Goal: Task Accomplishment & Management: Manage account settings

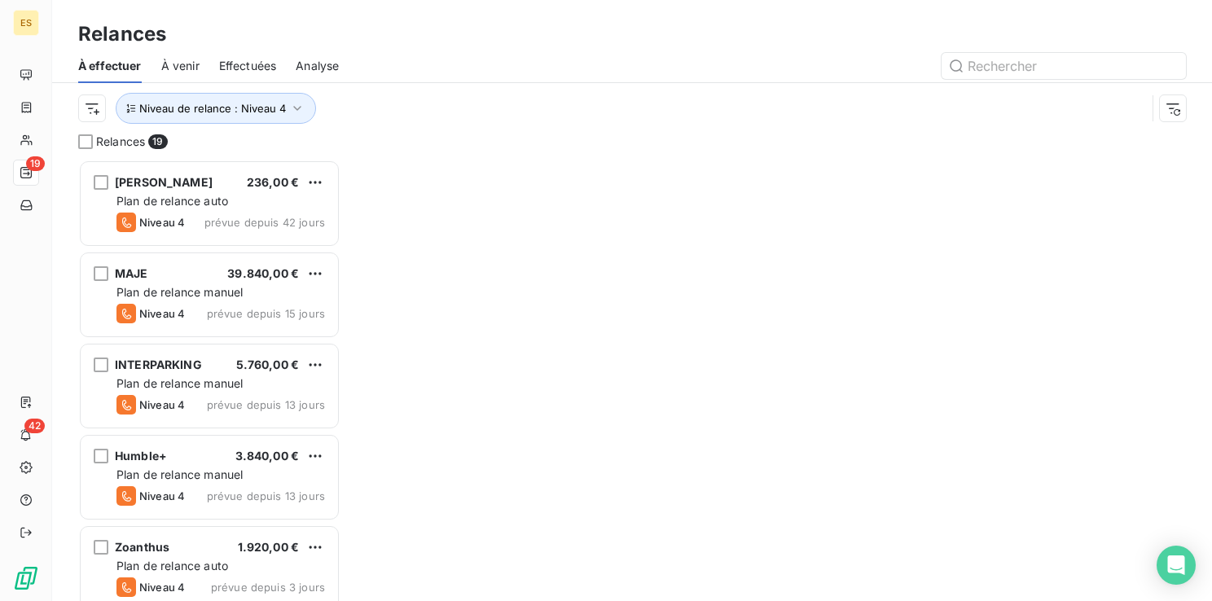
scroll to position [429, 249]
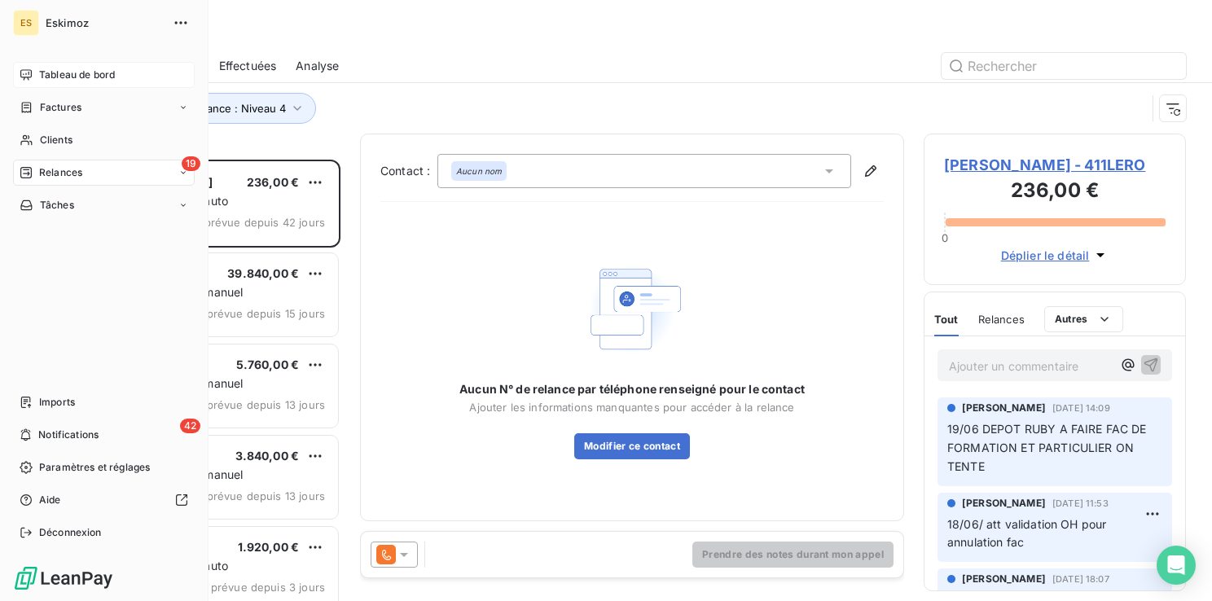
click at [57, 70] on span "Tableau de bord" at bounding box center [77, 75] width 76 height 15
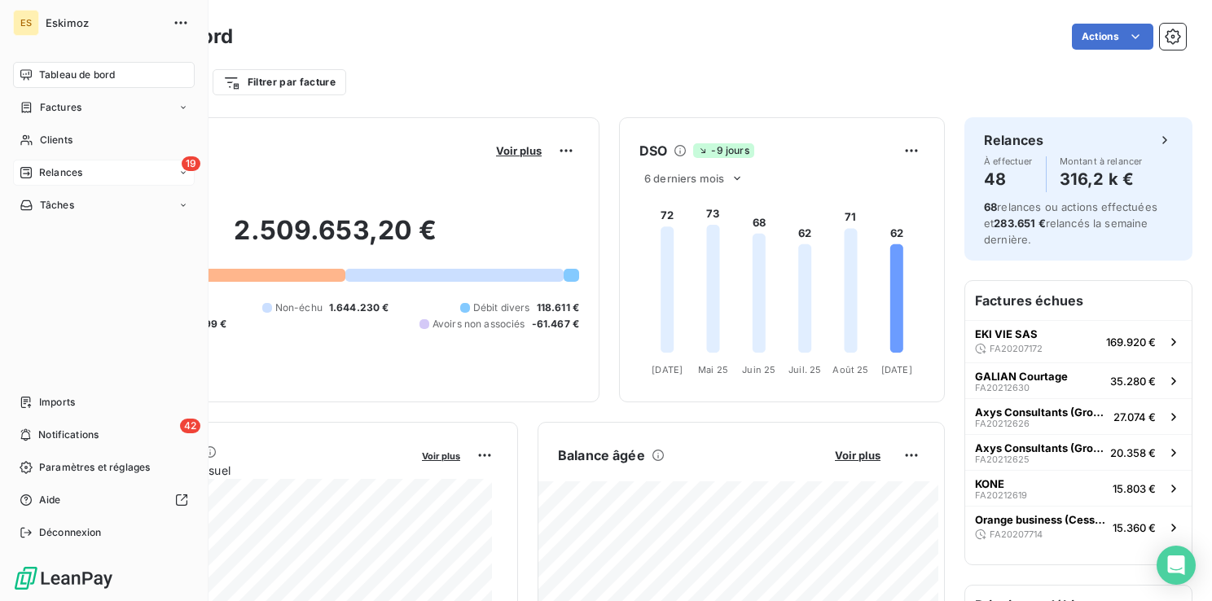
click at [59, 172] on span "Relances" at bounding box center [60, 172] width 43 height 15
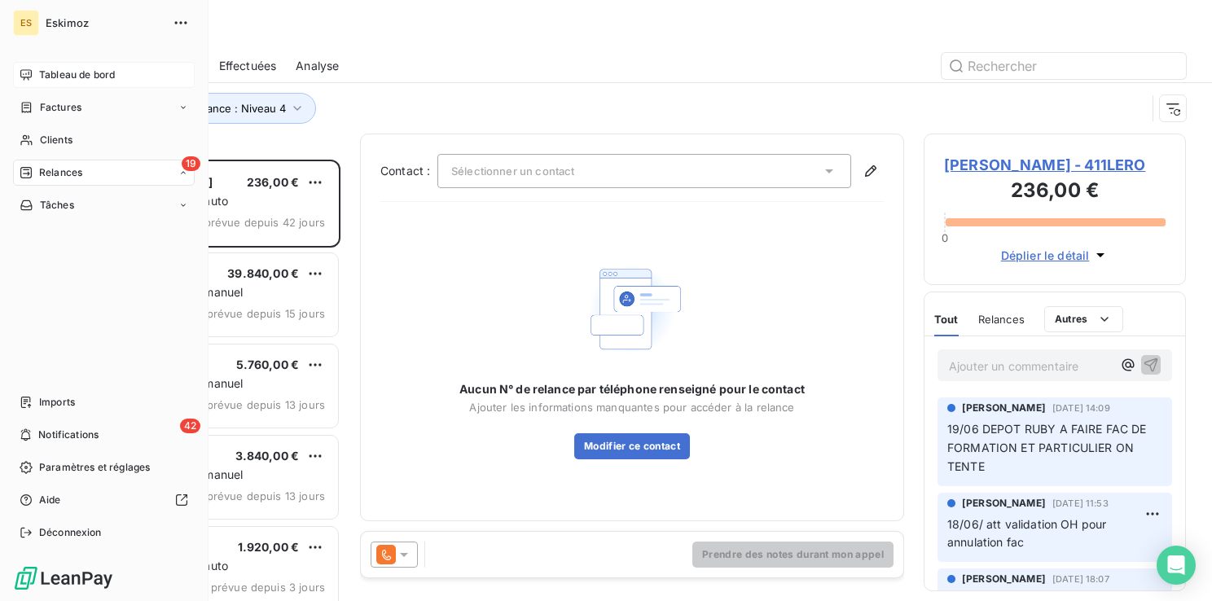
scroll to position [429, 249]
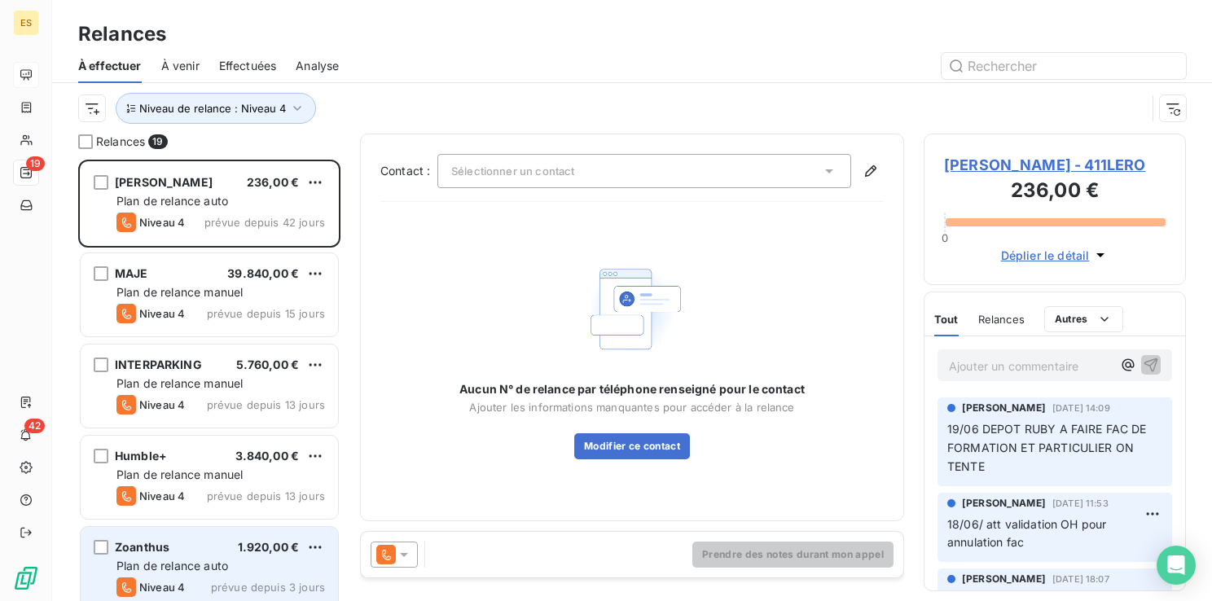
click at [179, 560] on span "Plan de relance auto" at bounding box center [172, 566] width 112 height 14
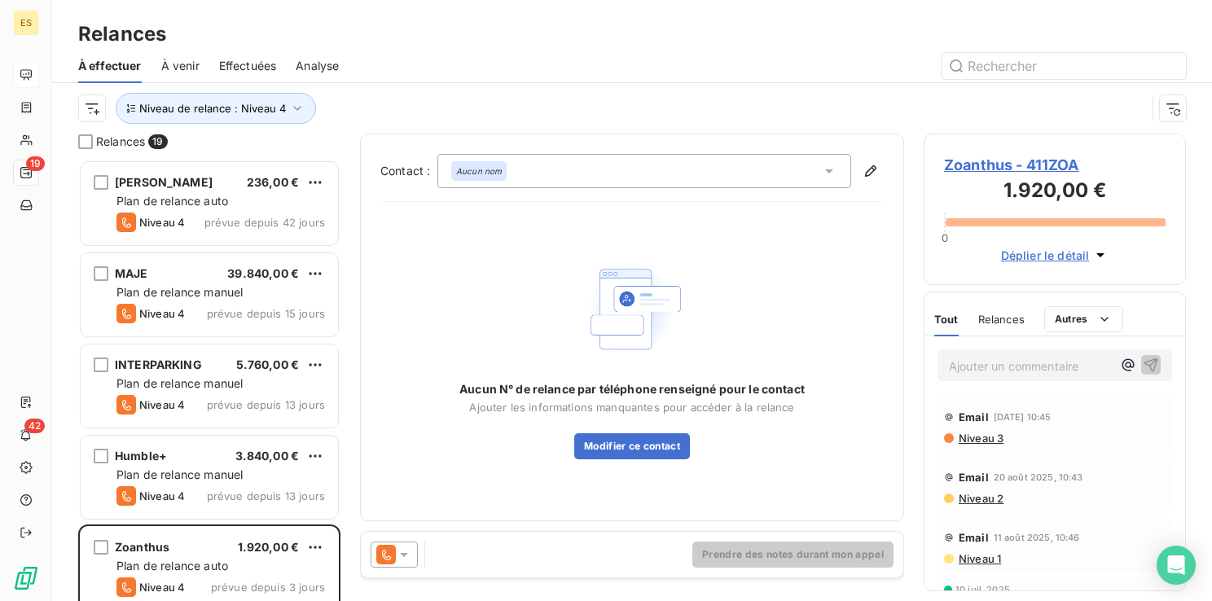
click at [980, 161] on span "Zoanthus - 411ZOA" at bounding box center [1055, 165] width 222 height 22
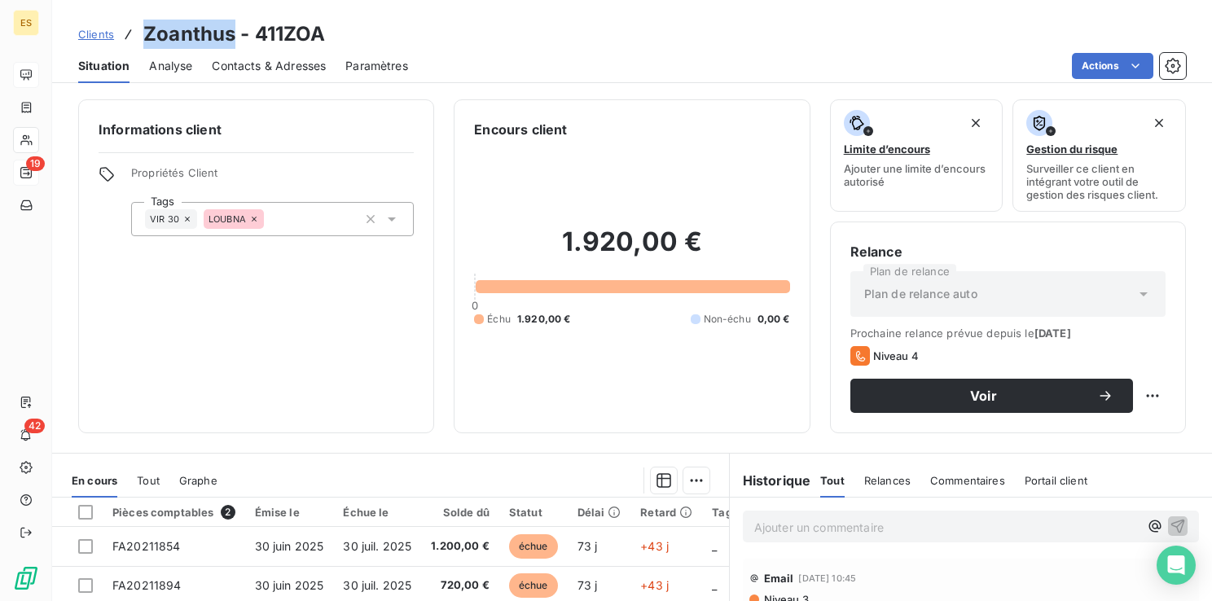
drag, startPoint x: 233, startPoint y: 36, endPoint x: 143, endPoint y: 32, distance: 89.7
click at [143, 32] on h3 "Zoanthus - 411ZOA" at bounding box center [234, 34] width 182 height 29
copy h3 "Zoanthus"
click at [789, 524] on p "Ajouter un commentaire ﻿" at bounding box center [946, 527] width 384 height 20
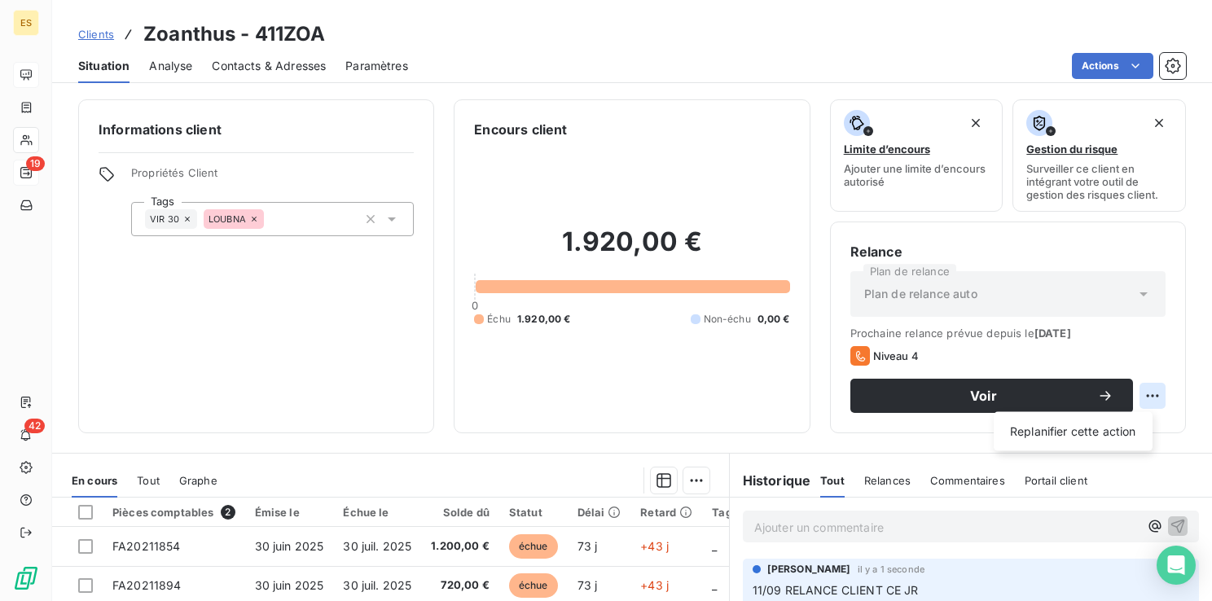
click at [1134, 399] on html "ES 19 42 Clients Zoanthus - 411ZOA Situation Analyse Contacts & Adresses Paramè…" at bounding box center [606, 300] width 1212 height 601
click at [1078, 419] on div "Replanifier cette action" at bounding box center [1073, 432] width 146 height 26
select select "8"
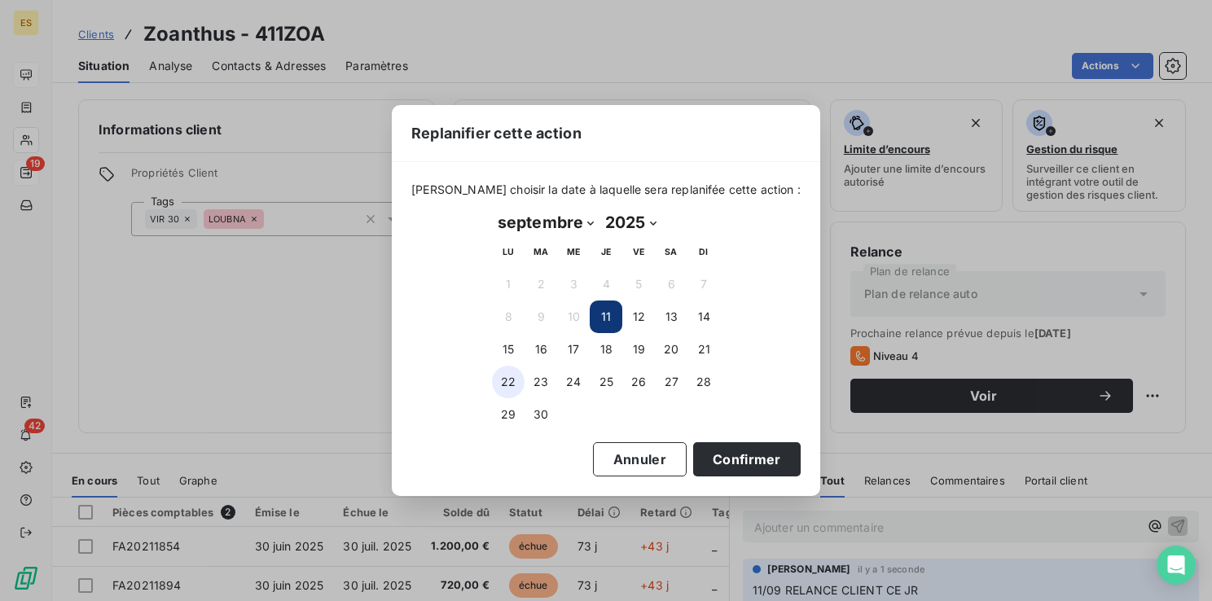
click at [504, 376] on button "22" at bounding box center [508, 382] width 33 height 33
click at [740, 468] on button "Confirmer" at bounding box center [747, 459] width 108 height 34
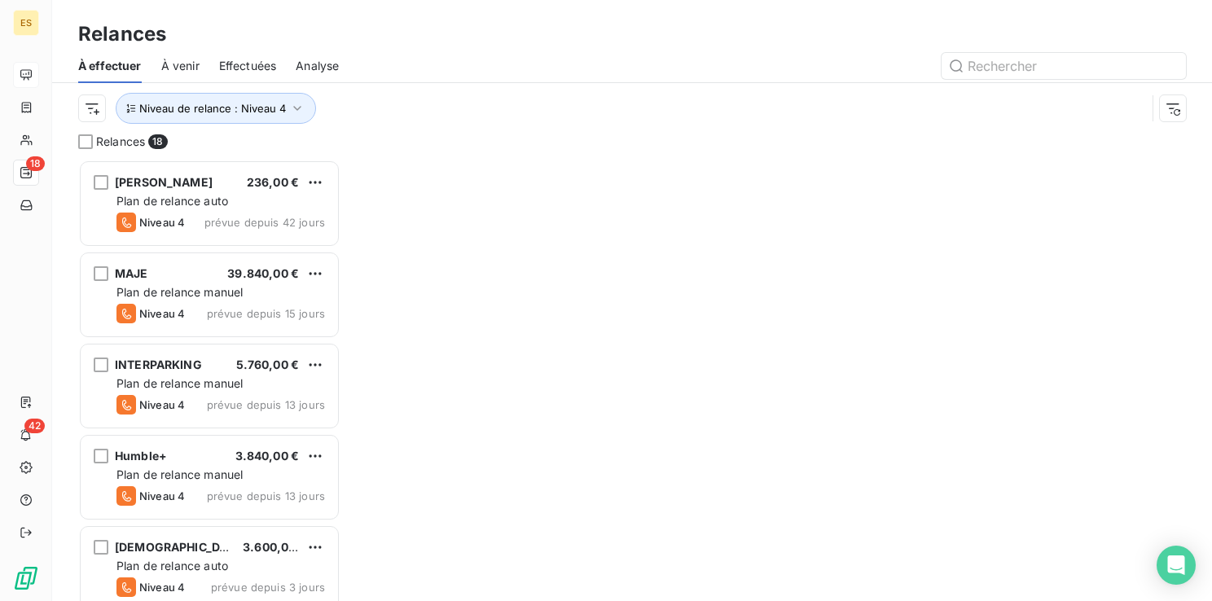
scroll to position [429, 249]
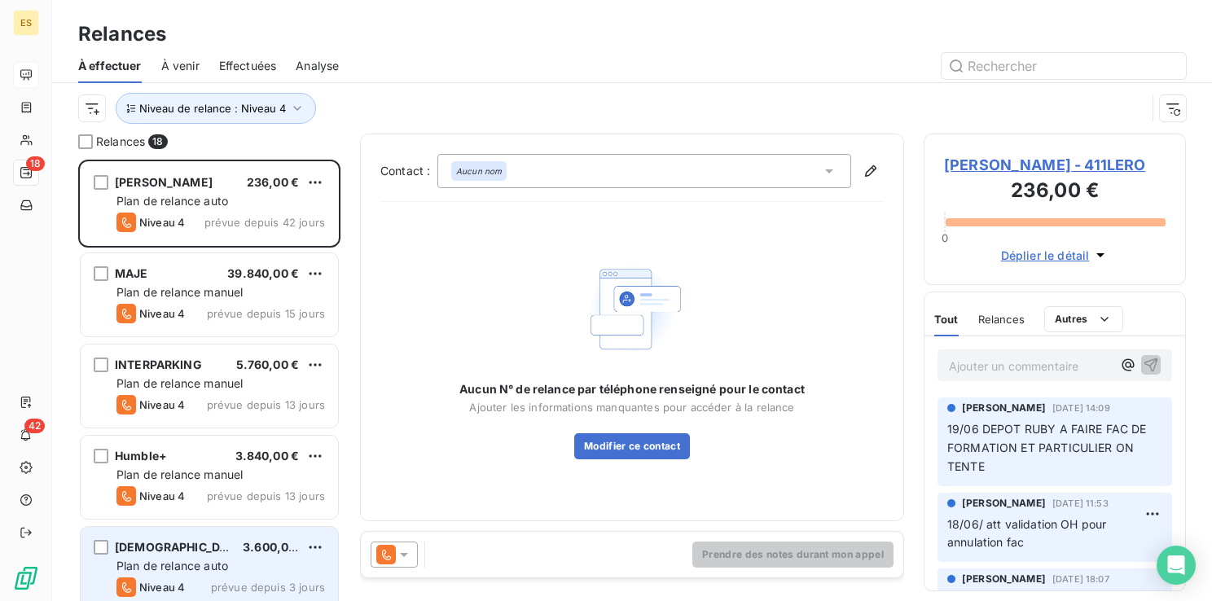
click at [142, 547] on span "[DEMOGRAPHIC_DATA]" at bounding box center [180, 547] width 131 height 14
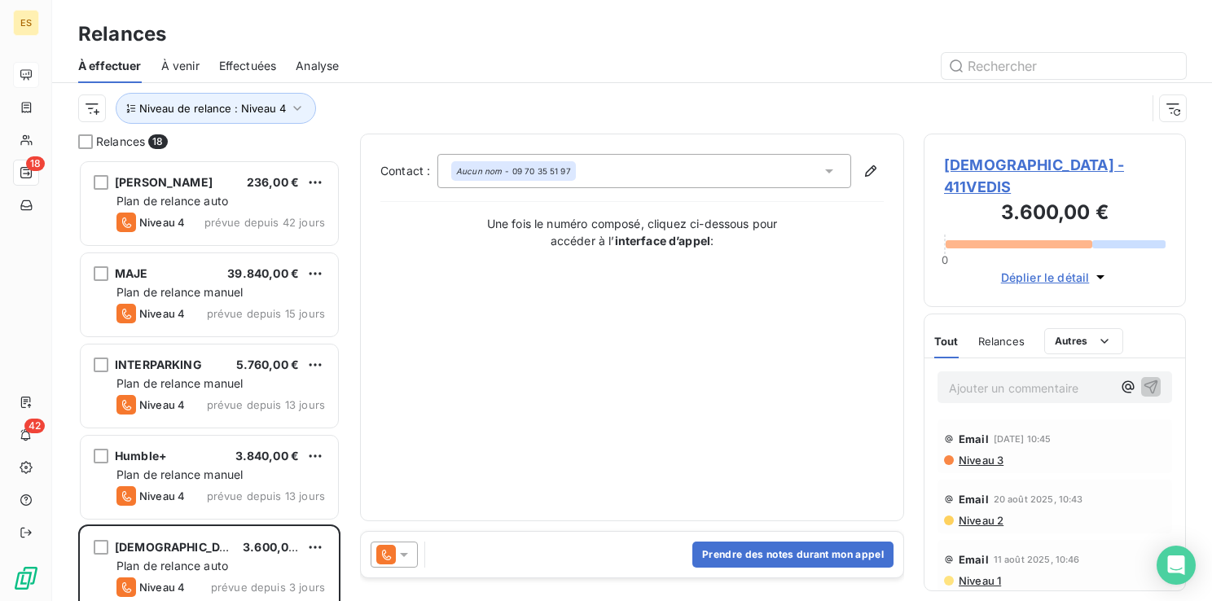
click at [959, 165] on span "[DEMOGRAPHIC_DATA] - 411VEDIS" at bounding box center [1055, 176] width 222 height 44
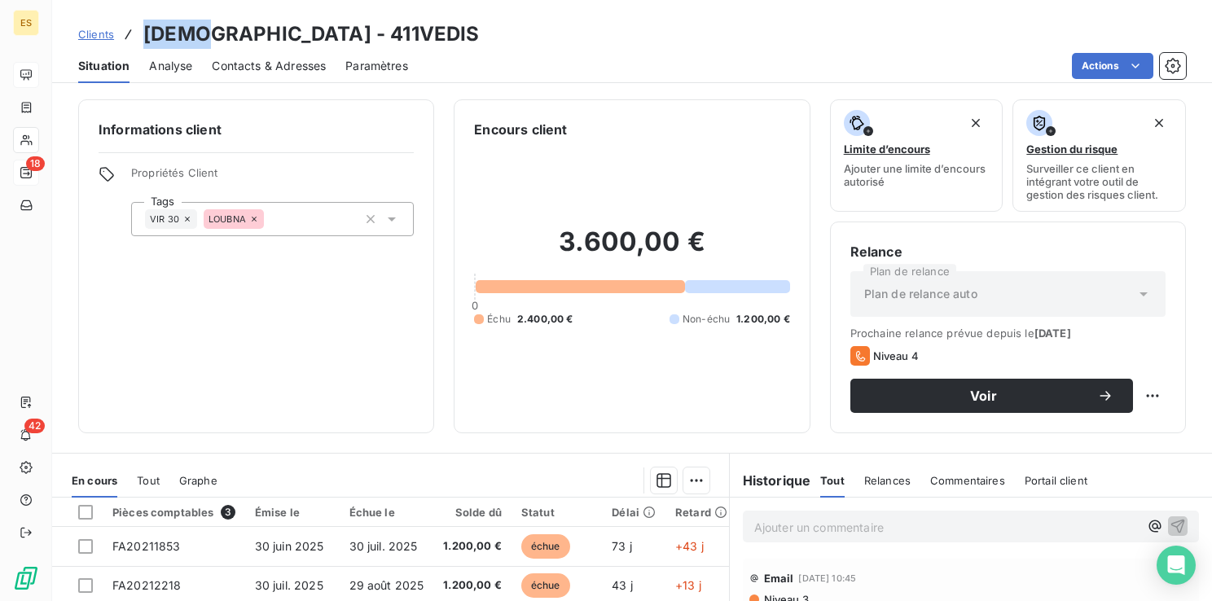
drag, startPoint x: 200, startPoint y: 33, endPoint x: 147, endPoint y: 31, distance: 53.0
click at [147, 31] on h3 "[DEMOGRAPHIC_DATA] - 411VEDIS" at bounding box center [311, 34] width 336 height 29
copy h3 "[DEMOGRAPHIC_DATA]"
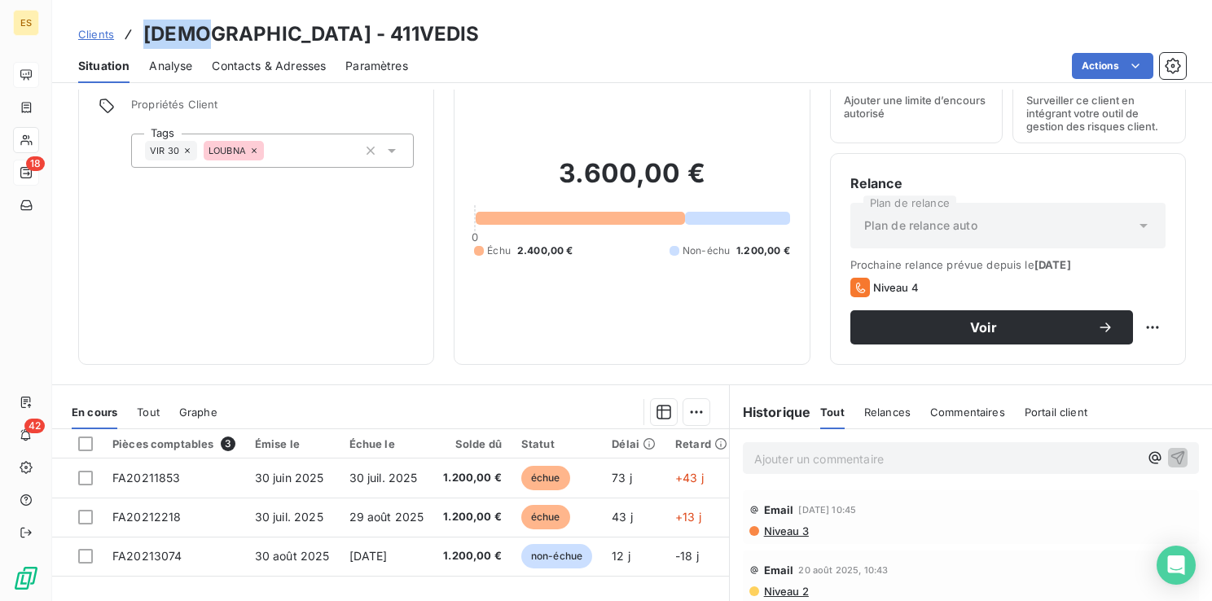
scroll to position [68, 0]
drag, startPoint x: 310, startPoint y: 38, endPoint x: 225, endPoint y: 30, distance: 85.9
click at [225, 30] on div "Clients VEDIS - 411VEDIS" at bounding box center [632, 34] width 1160 height 29
copy h3 "411VEDIS"
click at [790, 449] on p "Ajouter un commentaire ﻿" at bounding box center [946, 459] width 384 height 20
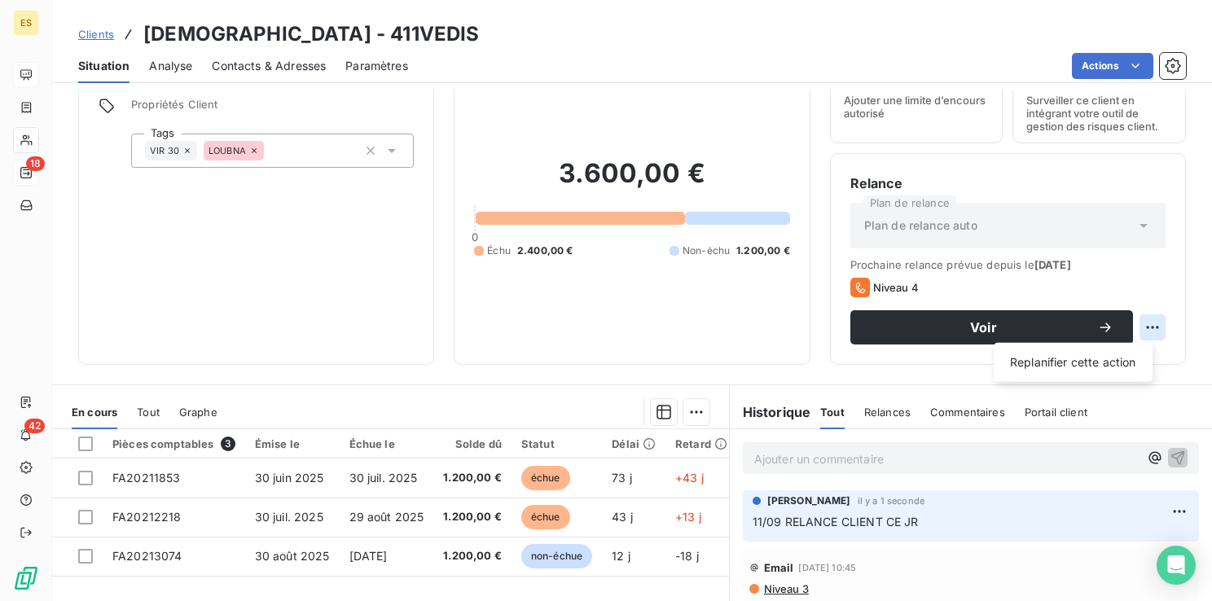
click at [1147, 331] on html "ES 18 42 Clients VEDIS - 411VEDIS Situation Analyse Contacts & Adresses Paramèt…" at bounding box center [606, 300] width 1212 height 601
click at [1101, 368] on div "Replanifier cette action" at bounding box center [1073, 362] width 146 height 26
select select "8"
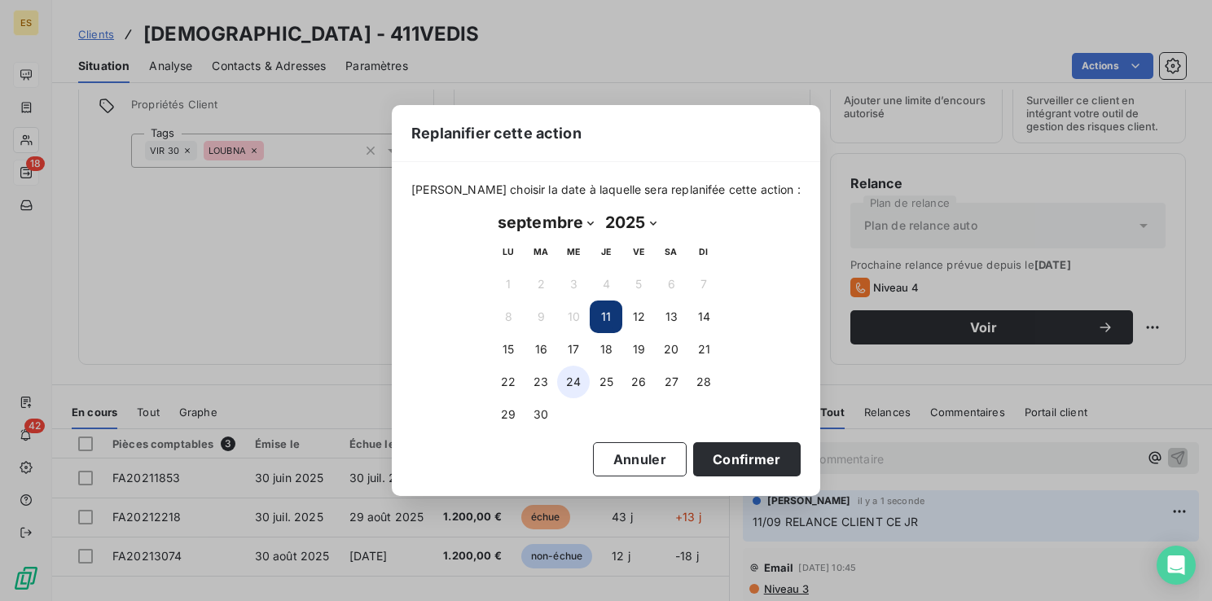
click at [573, 379] on button "24" at bounding box center [573, 382] width 33 height 33
click at [732, 450] on button "Confirmer" at bounding box center [747, 459] width 108 height 34
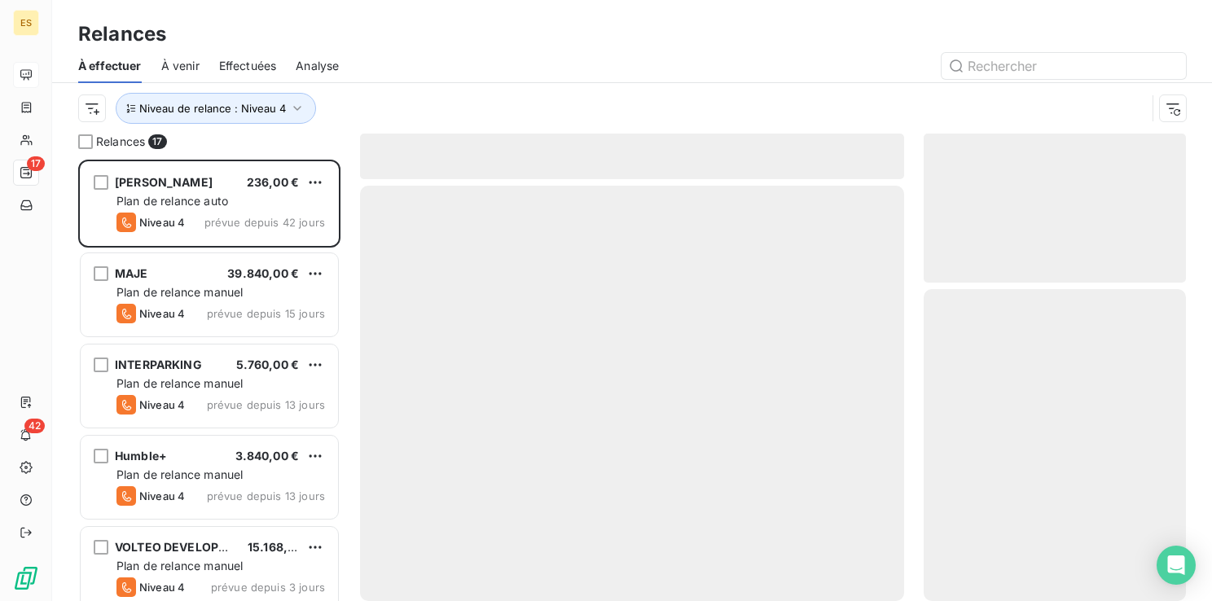
scroll to position [429, 249]
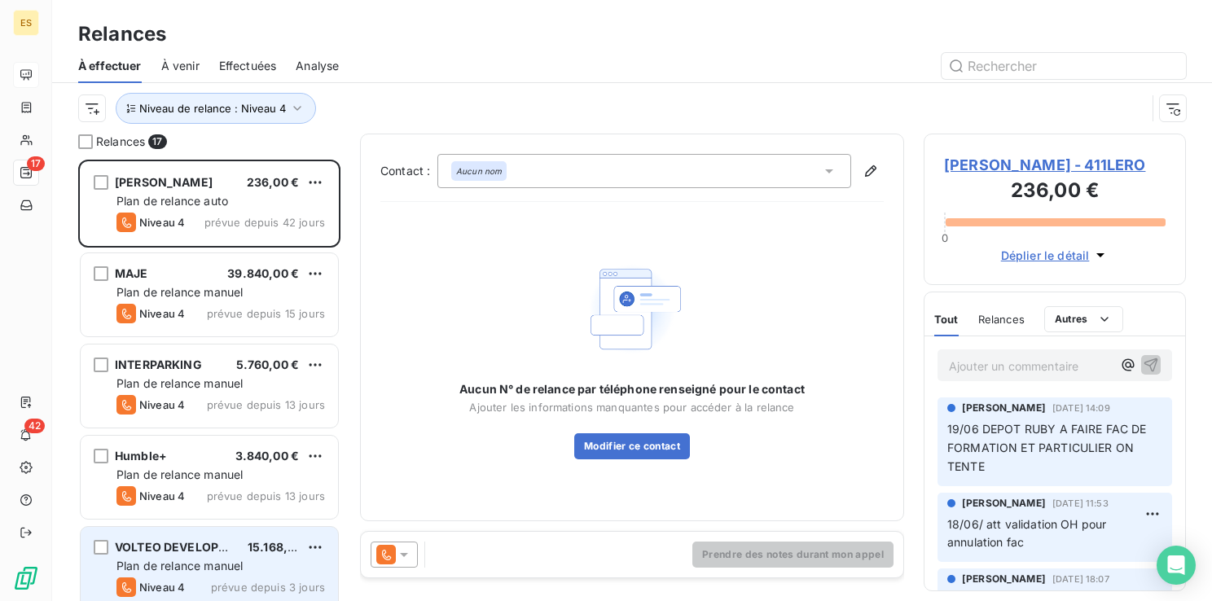
click at [149, 563] on span "Plan de relance manuel" at bounding box center [179, 566] width 126 height 14
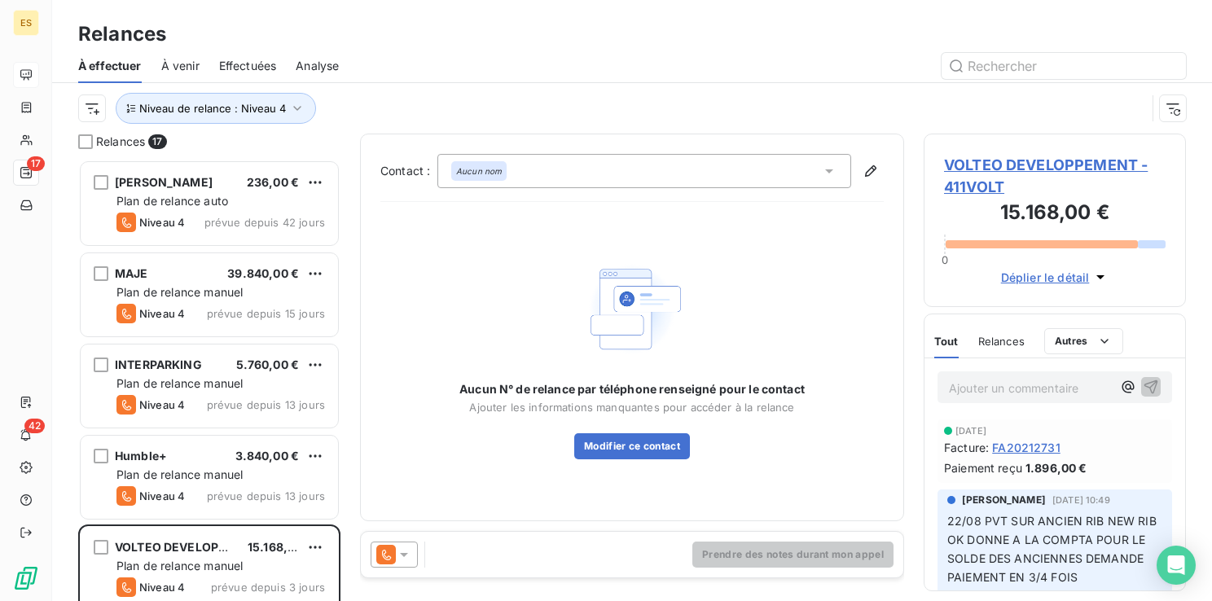
click at [1021, 168] on span "VOLTEO DEVELOPPEMENT - 411VOLT" at bounding box center [1055, 176] width 222 height 44
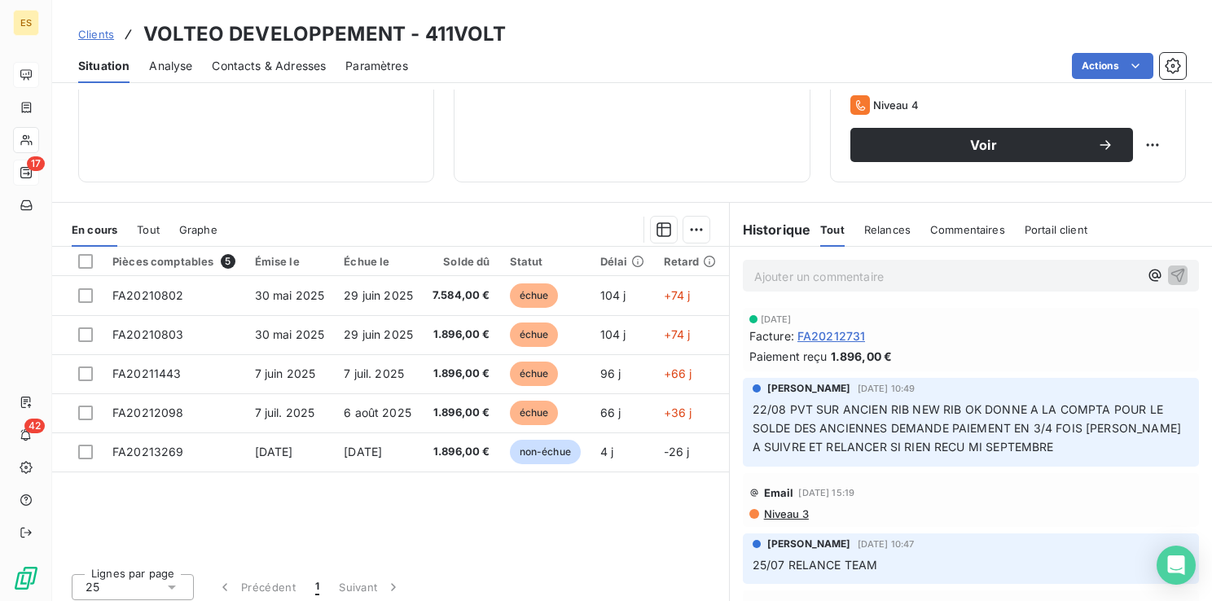
scroll to position [257, 0]
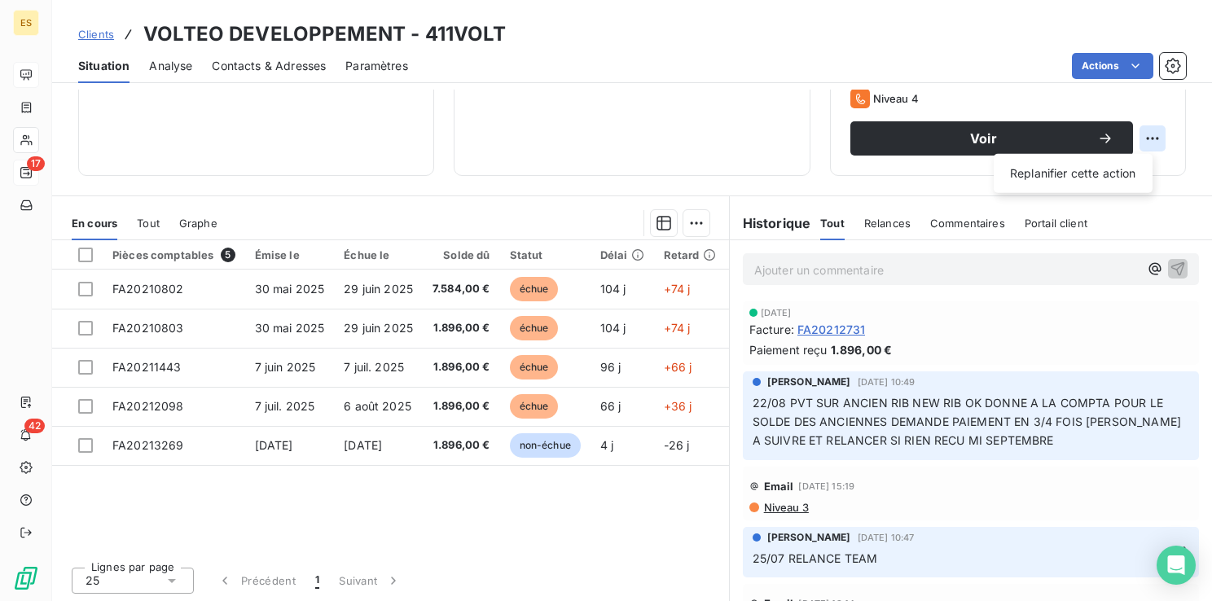
click at [1139, 132] on html "ES 17 42 Clients VOLTEO DEVELOPPEMENT - 411VOLT Situation Analyse Contacts & Ad…" at bounding box center [606, 300] width 1212 height 601
click at [1049, 175] on div "Replanifier cette action" at bounding box center [1073, 173] width 146 height 26
select select "8"
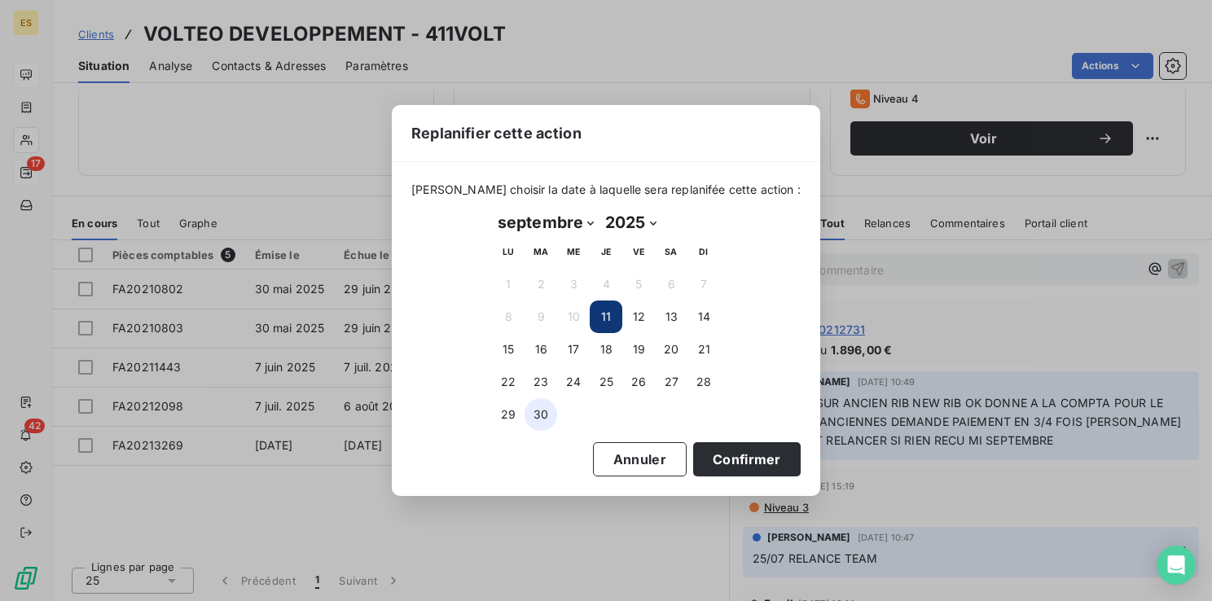
click at [541, 415] on button "30" at bounding box center [541, 414] width 33 height 33
click at [712, 454] on button "Confirmer" at bounding box center [747, 459] width 108 height 34
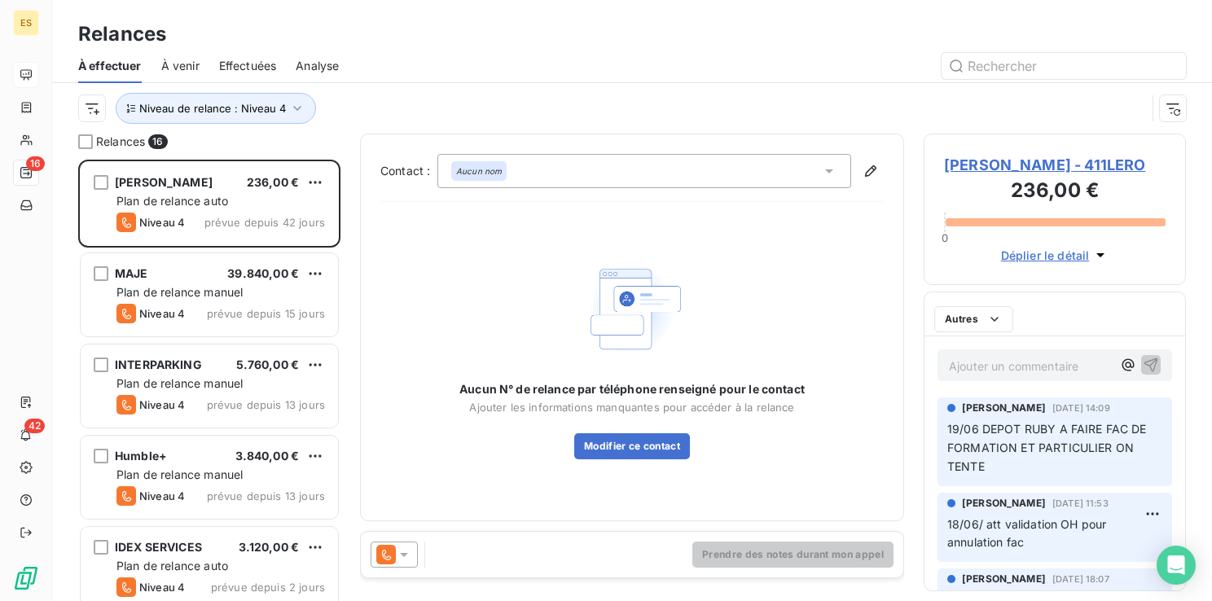
scroll to position [429, 249]
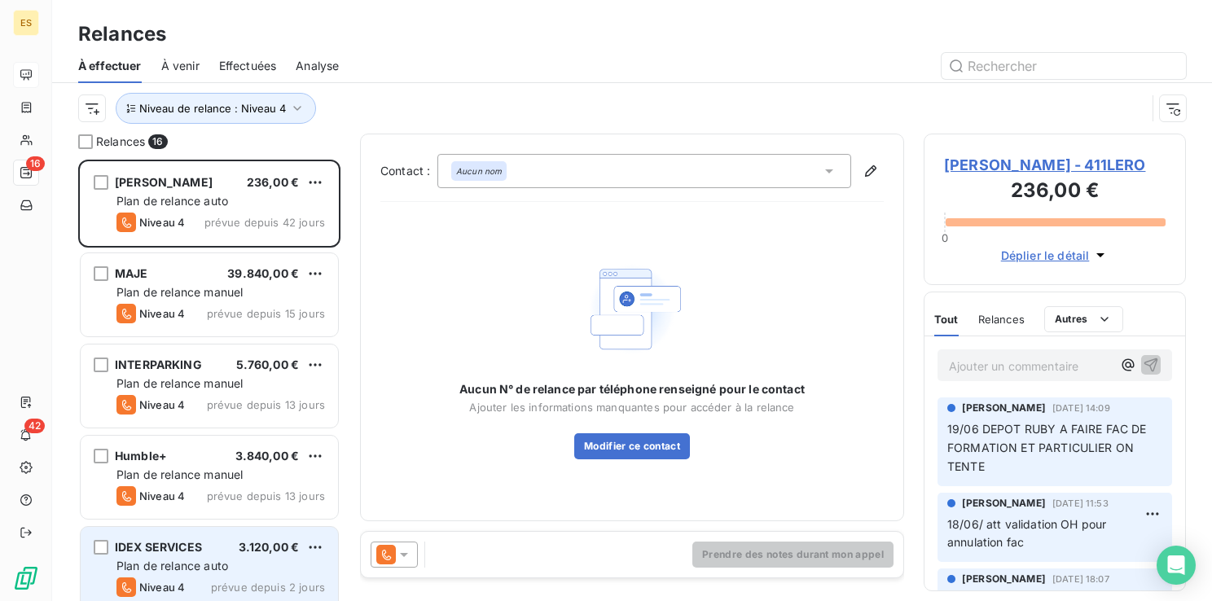
click at [176, 556] on div "IDEX SERVICES 3.120,00 € Plan de relance auto Niveau 4 prévue depuis 2 jours" at bounding box center [209, 568] width 257 height 83
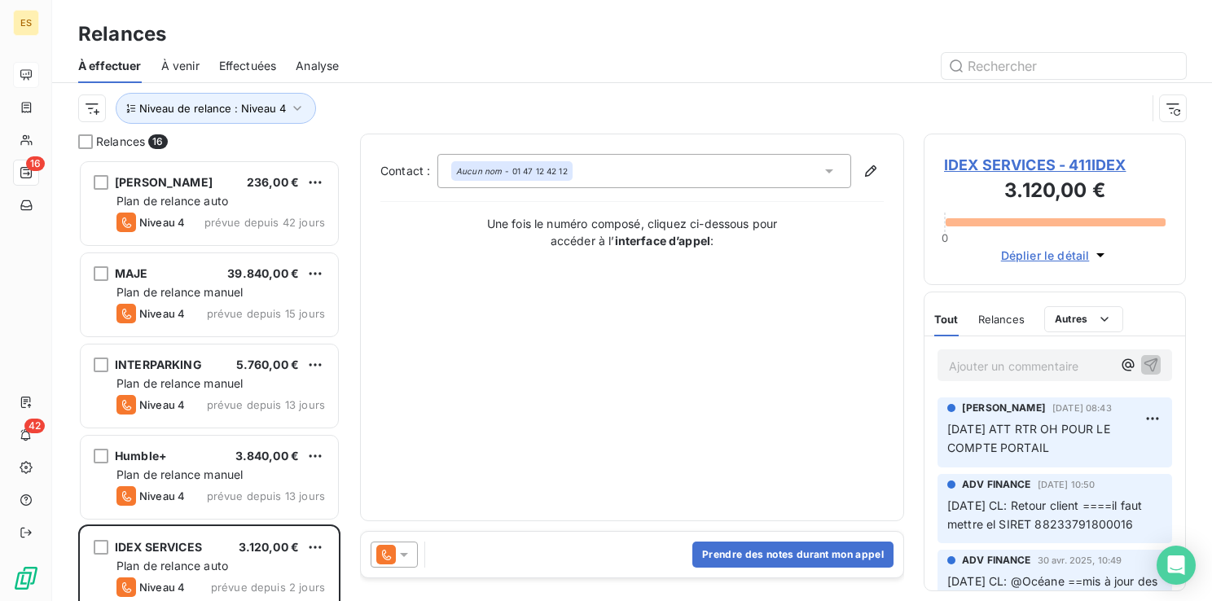
click at [1004, 165] on span "IDEX SERVICES - 411IDEX" at bounding box center [1055, 165] width 222 height 22
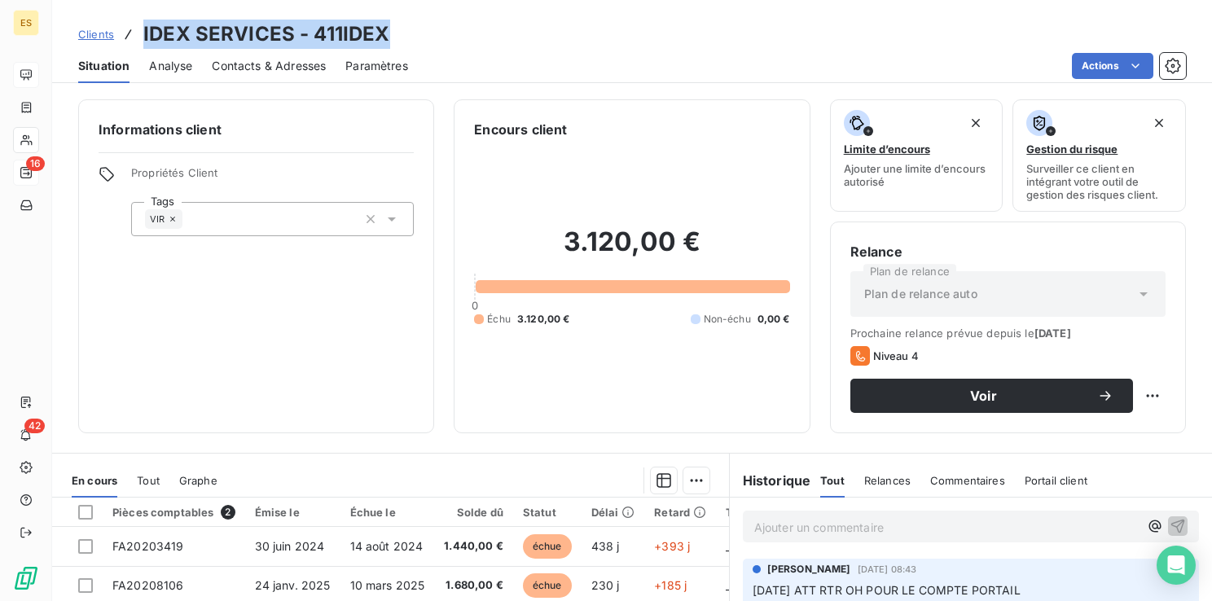
drag, startPoint x: 394, startPoint y: 42, endPoint x: 143, endPoint y: 37, distance: 250.9
click at [143, 37] on div "Clients IDEX SERVICES - 411IDEX" at bounding box center [632, 34] width 1160 height 29
copy h3 "IDEX SERVICES - 411IDEX"
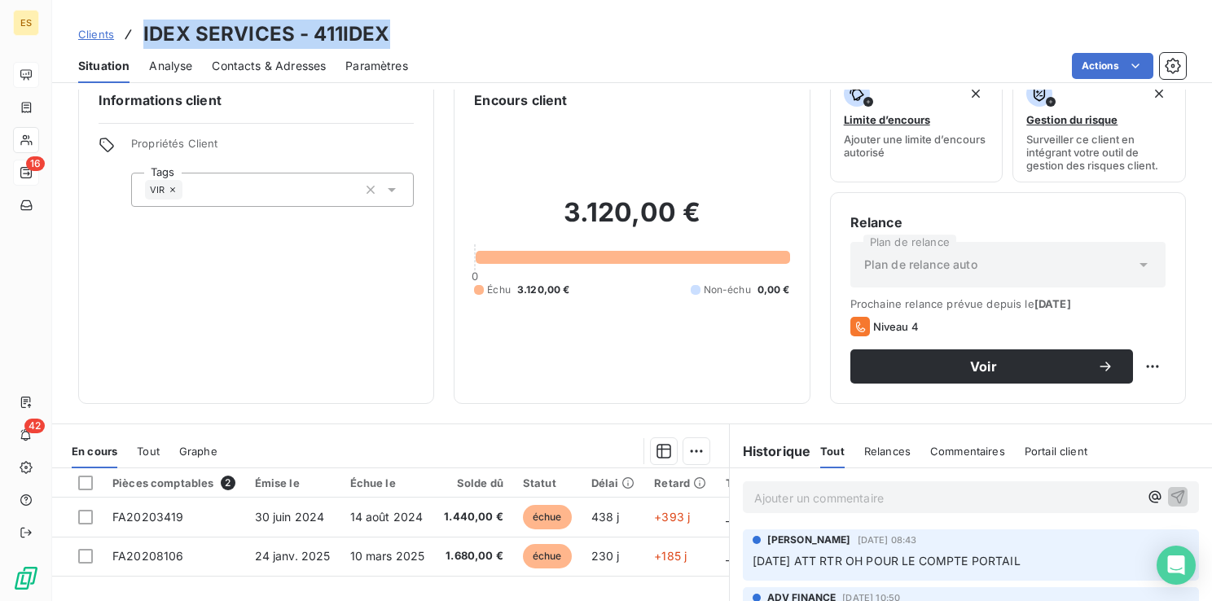
drag, startPoint x: 1028, startPoint y: 560, endPoint x: 1011, endPoint y: 563, distance: 17.4
click at [1011, 563] on p "[DATE] ATT RTR OH POUR LE COMPTE PORTAIL" at bounding box center [971, 561] width 437 height 19
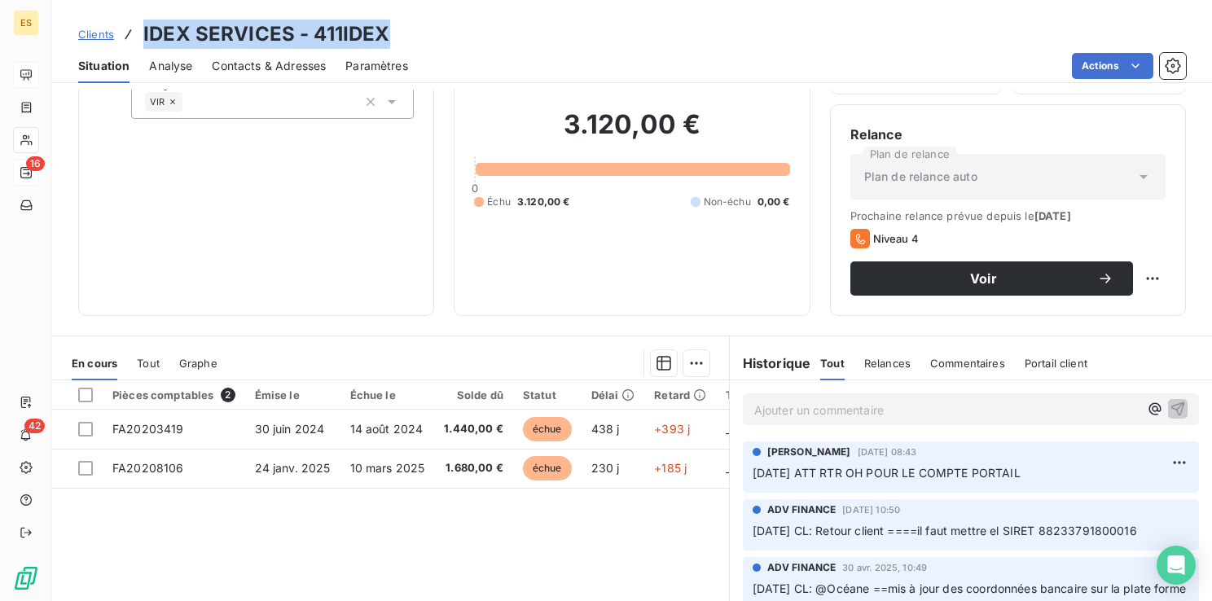
scroll to position [135, 0]
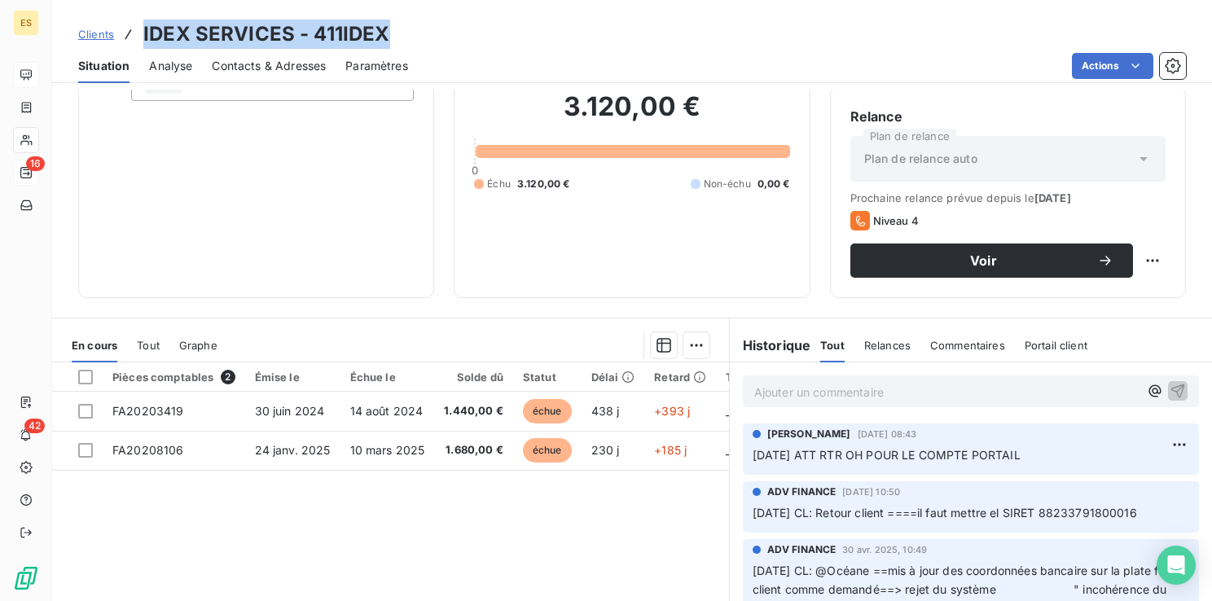
drag, startPoint x: 901, startPoint y: 453, endPoint x: 1020, endPoint y: 453, distance: 118.9
click at [1020, 453] on span "[DATE] ATT RTR OH POUR LE COMPTE PORTAIL" at bounding box center [887, 455] width 268 height 14
copy span "LE COMPTE PORTAIL"
click at [787, 386] on p "Ajouter un commentaire ﻿" at bounding box center [946, 392] width 384 height 20
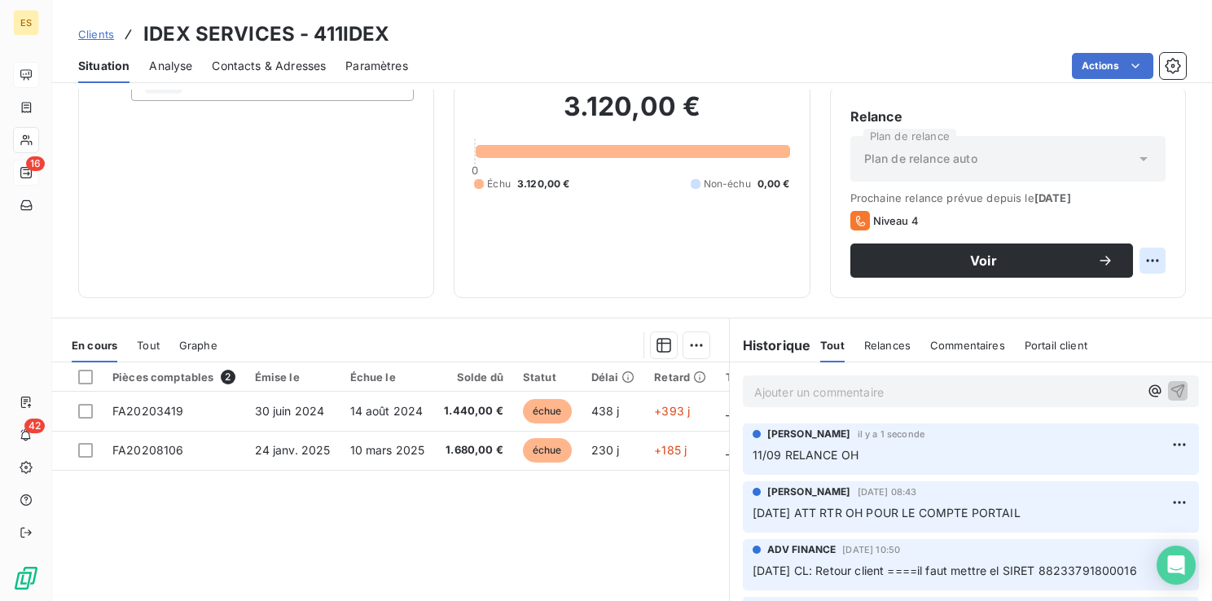
click at [1137, 262] on html "ES 16 42 Clients IDEX SERVICES - 411IDEX Situation Analyse Contacts & Adresses …" at bounding box center [606, 300] width 1212 height 601
click at [1089, 291] on div "Replanifier cette action" at bounding box center [1073, 296] width 146 height 26
select select "8"
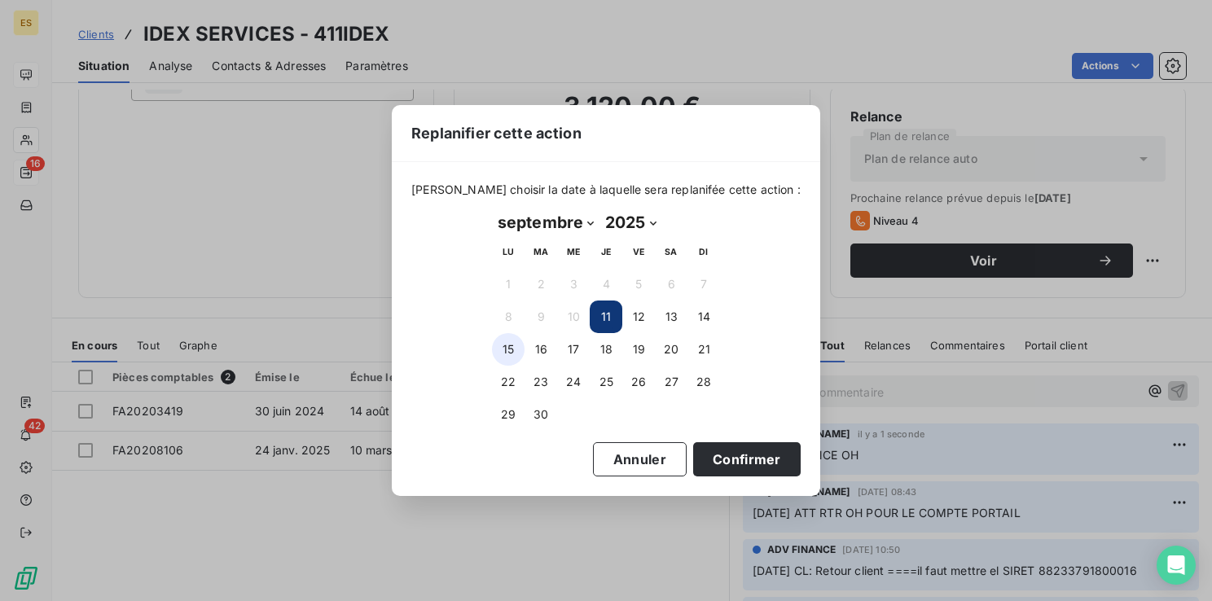
click at [508, 347] on button "15" at bounding box center [508, 349] width 33 height 33
click at [693, 448] on button "Confirmer" at bounding box center [747, 459] width 108 height 34
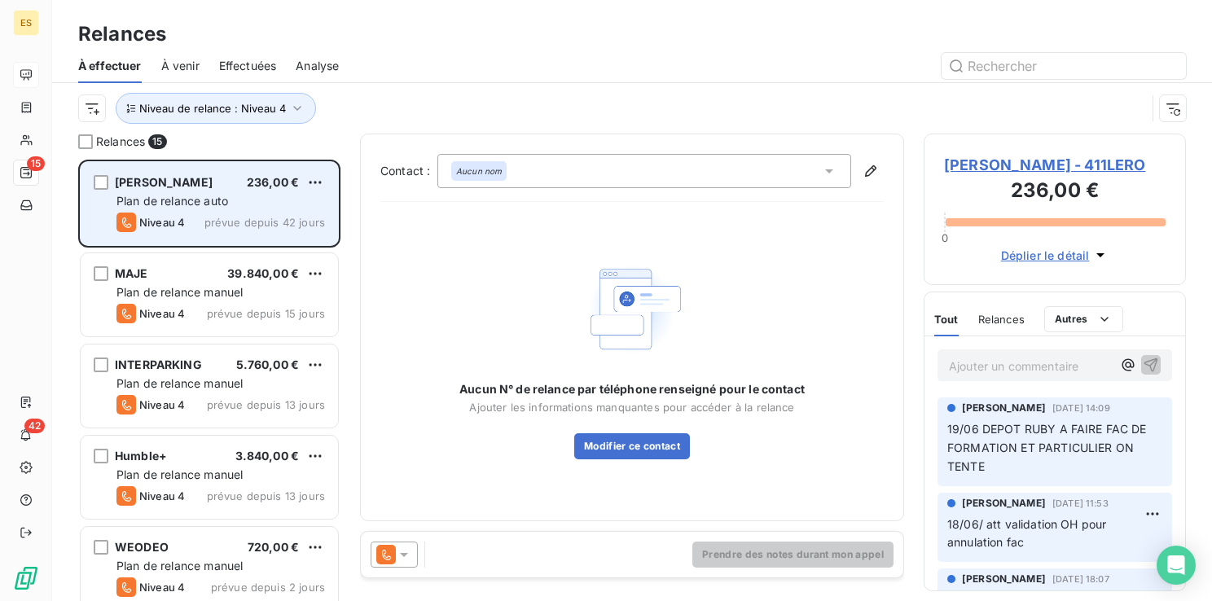
scroll to position [429, 249]
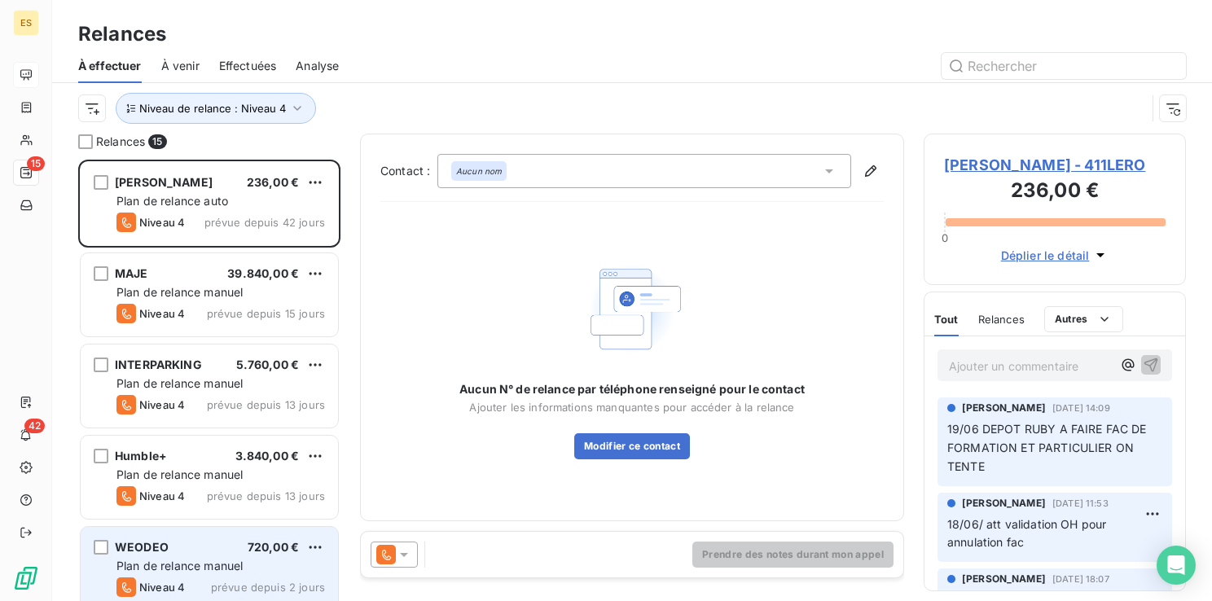
click at [160, 543] on span "WEODEO" at bounding box center [142, 547] width 54 height 14
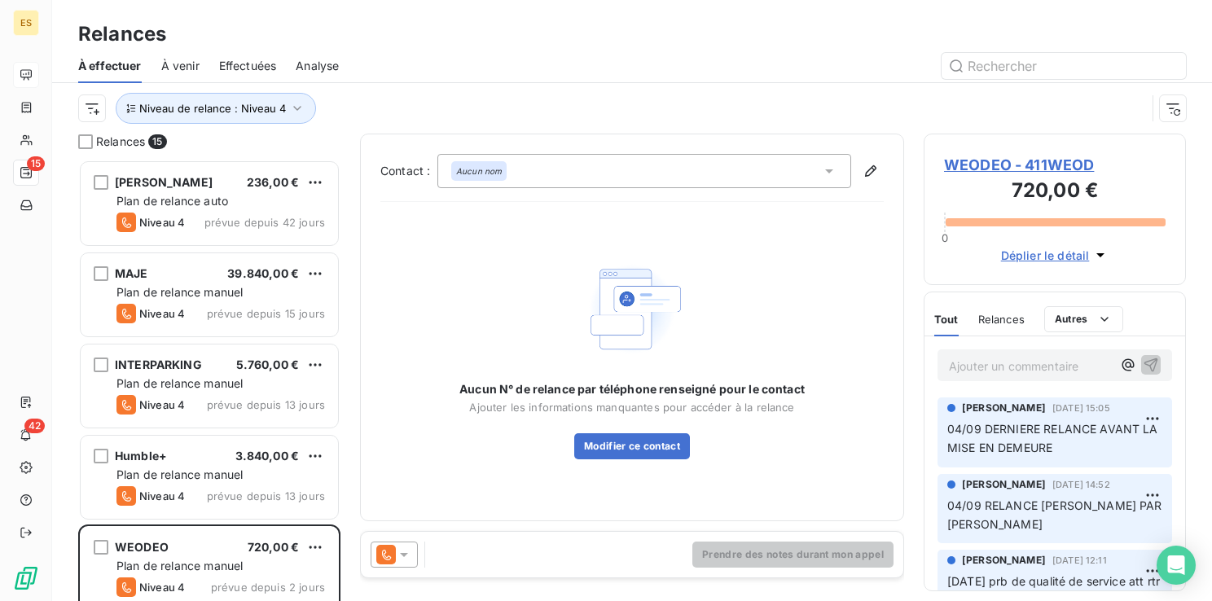
click at [1021, 160] on span "WEODEO - 411WEOD" at bounding box center [1055, 165] width 222 height 22
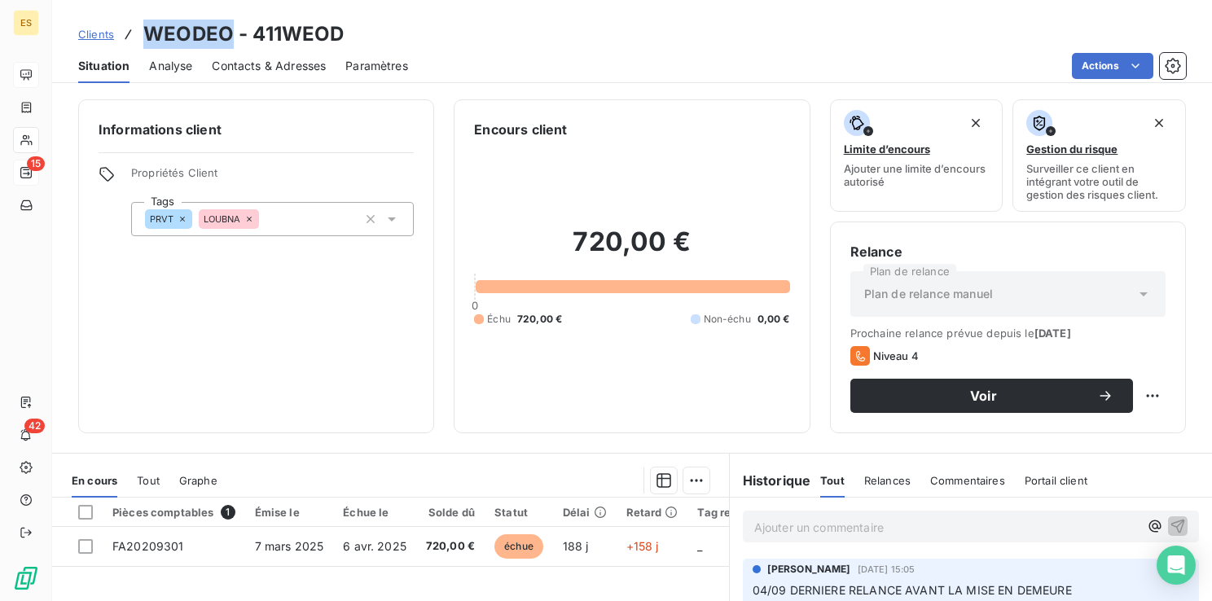
drag, startPoint x: 231, startPoint y: 34, endPoint x: 146, endPoint y: 34, distance: 84.7
click at [146, 34] on h3 "WEODEO - 411WEOD" at bounding box center [243, 34] width 200 height 29
copy h3 "WEODEO"
click at [1140, 400] on html "ES 15 42 Clients WEODEO - 411WEOD Situation Analyse Contacts & Adresses Paramèt…" at bounding box center [606, 300] width 1212 height 601
click at [1107, 428] on div "Replanifier cette action" at bounding box center [1073, 432] width 146 height 26
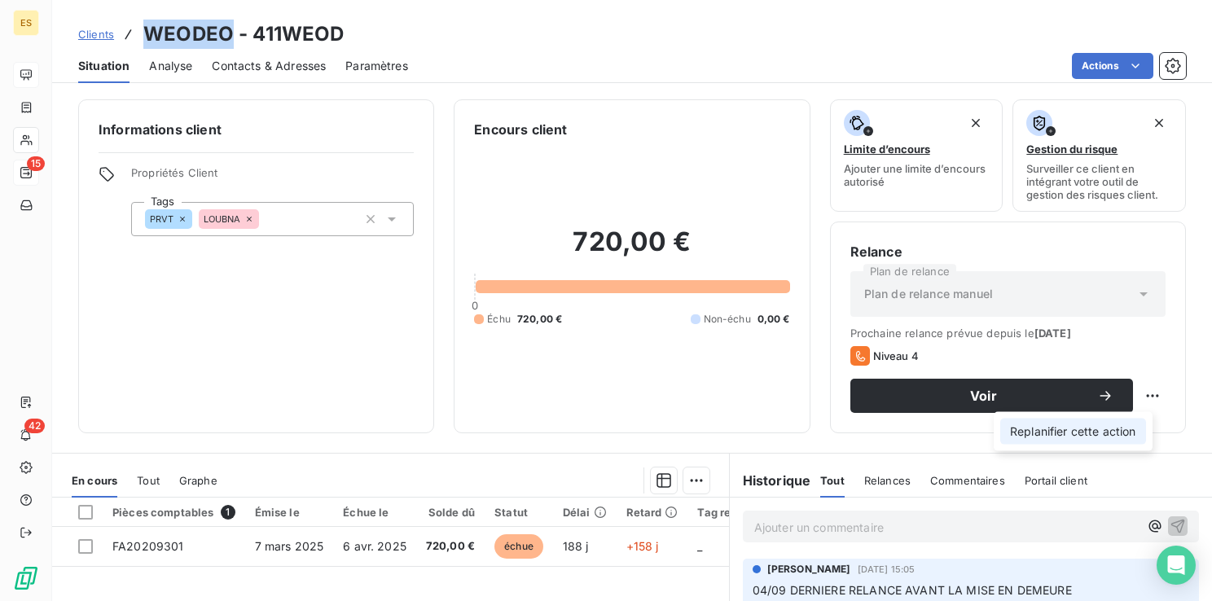
select select "8"
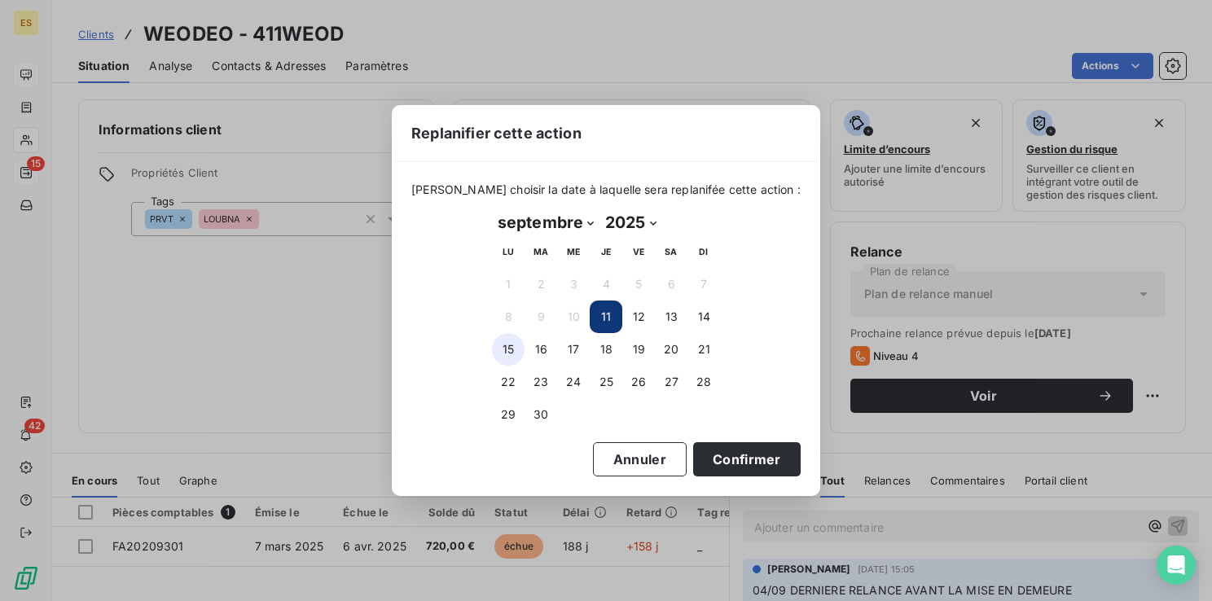
click at [512, 347] on button "15" at bounding box center [508, 349] width 33 height 33
click at [711, 455] on button "Confirmer" at bounding box center [747, 459] width 108 height 34
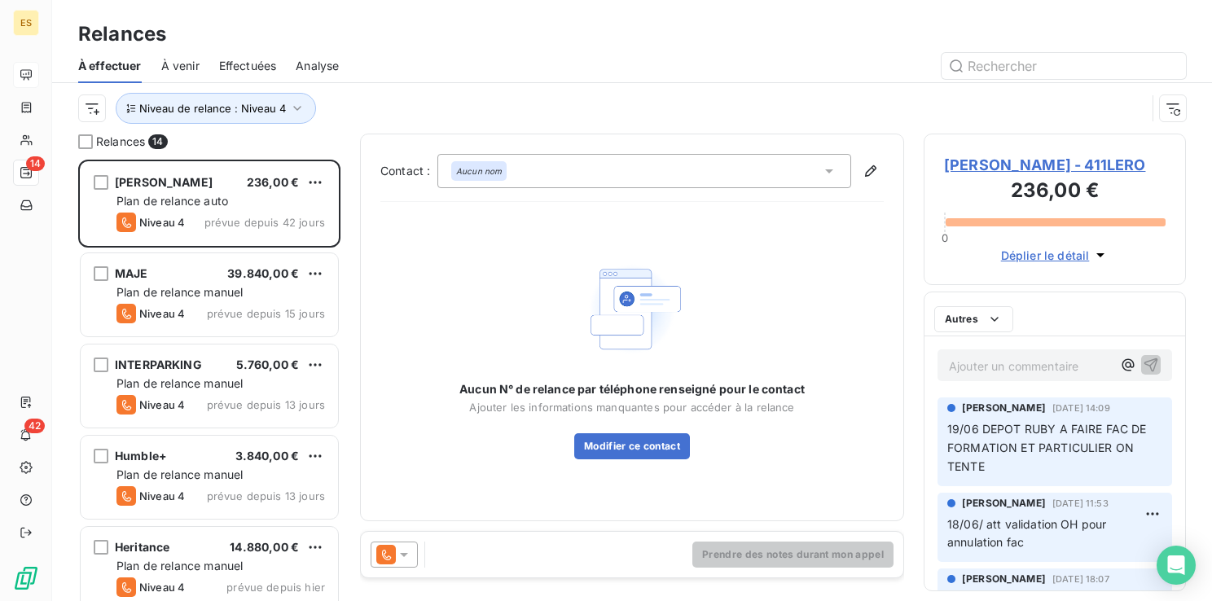
scroll to position [429, 249]
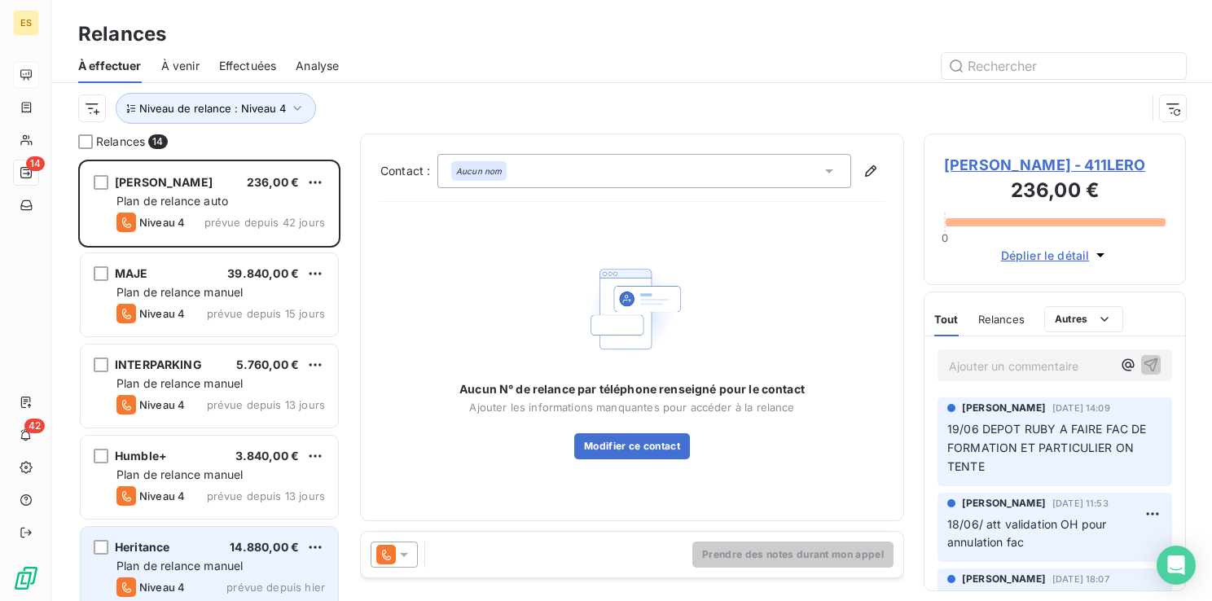
click at [147, 542] on span "Heritance" at bounding box center [142, 547] width 55 height 14
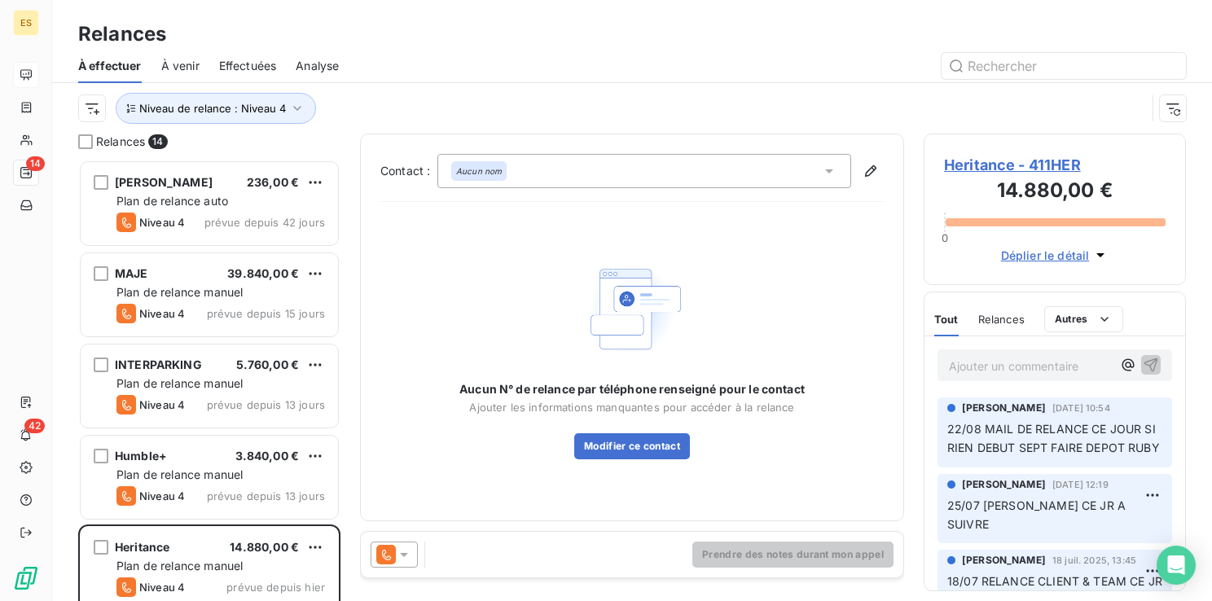
click at [995, 160] on span "Heritance - 411HER" at bounding box center [1055, 165] width 222 height 22
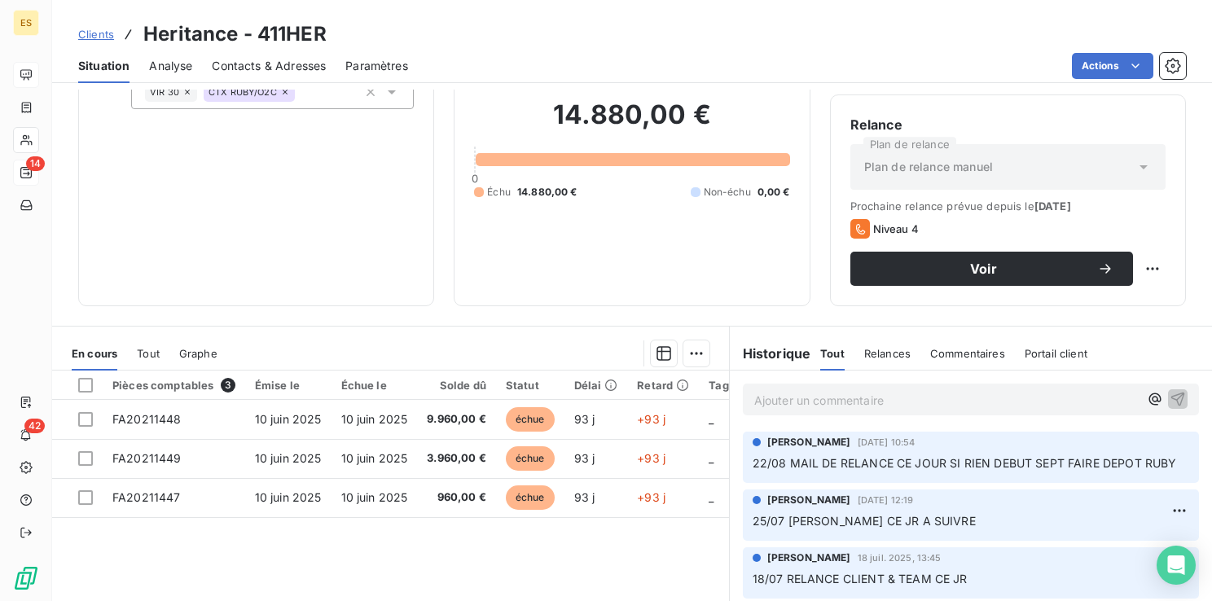
scroll to position [128, 0]
drag, startPoint x: 332, startPoint y: 42, endPoint x: 261, endPoint y: 34, distance: 71.3
click at [261, 34] on div "Clients Heritance - 411HER" at bounding box center [632, 34] width 1160 height 29
copy h3 "411HER"
drag, startPoint x: 237, startPoint y: 31, endPoint x: 145, endPoint y: 33, distance: 92.1
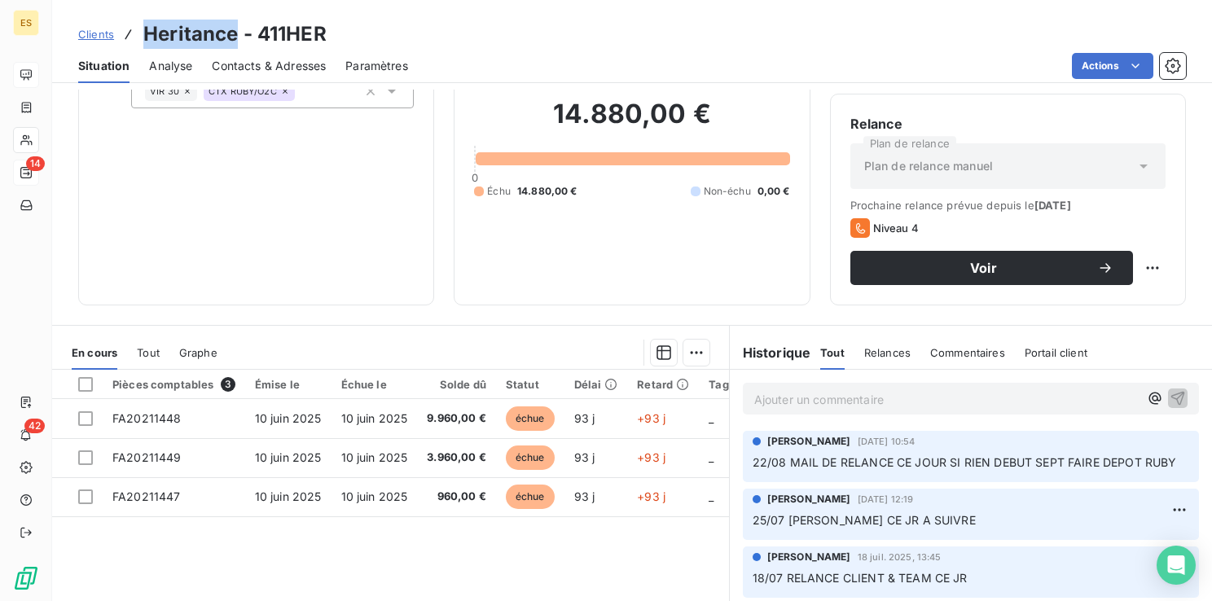
click at [145, 33] on h3 "Heritance - 411HER" at bounding box center [234, 34] width 183 height 29
copy h3 "Heritance"
click at [782, 394] on p "Ajouter un commentaire ﻿" at bounding box center [946, 399] width 384 height 20
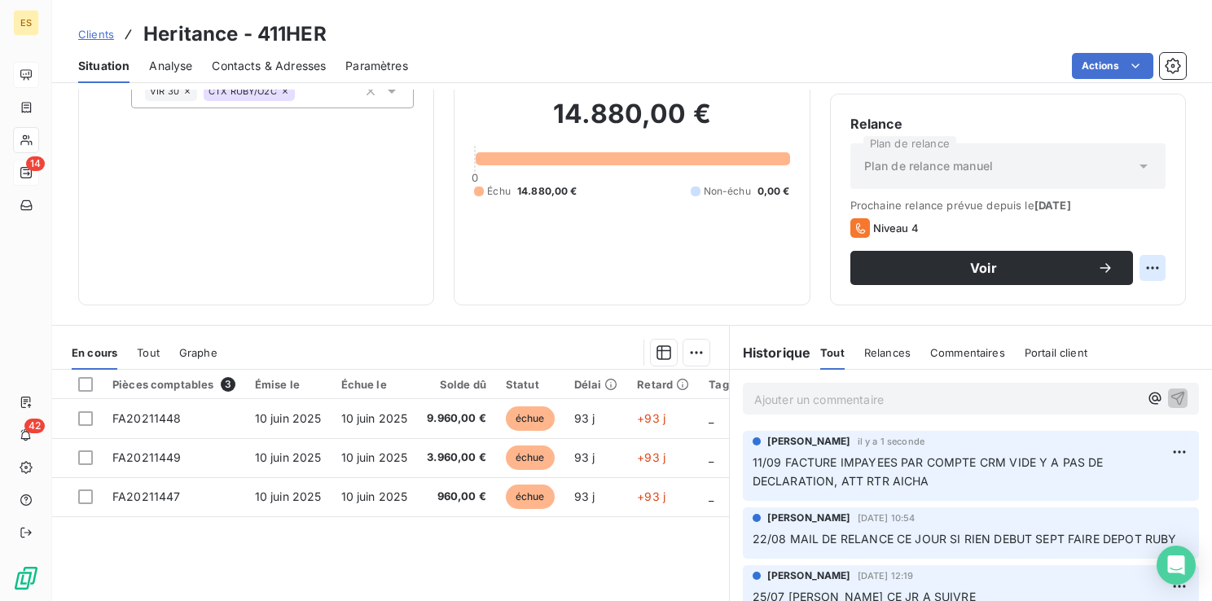
click at [1143, 266] on html "ES 14 42 Clients Heritance - 411HER Situation Analyse Contacts & Adresses Param…" at bounding box center [606, 300] width 1212 height 601
click at [1089, 303] on div "Replanifier cette action" at bounding box center [1073, 303] width 146 height 26
select select "8"
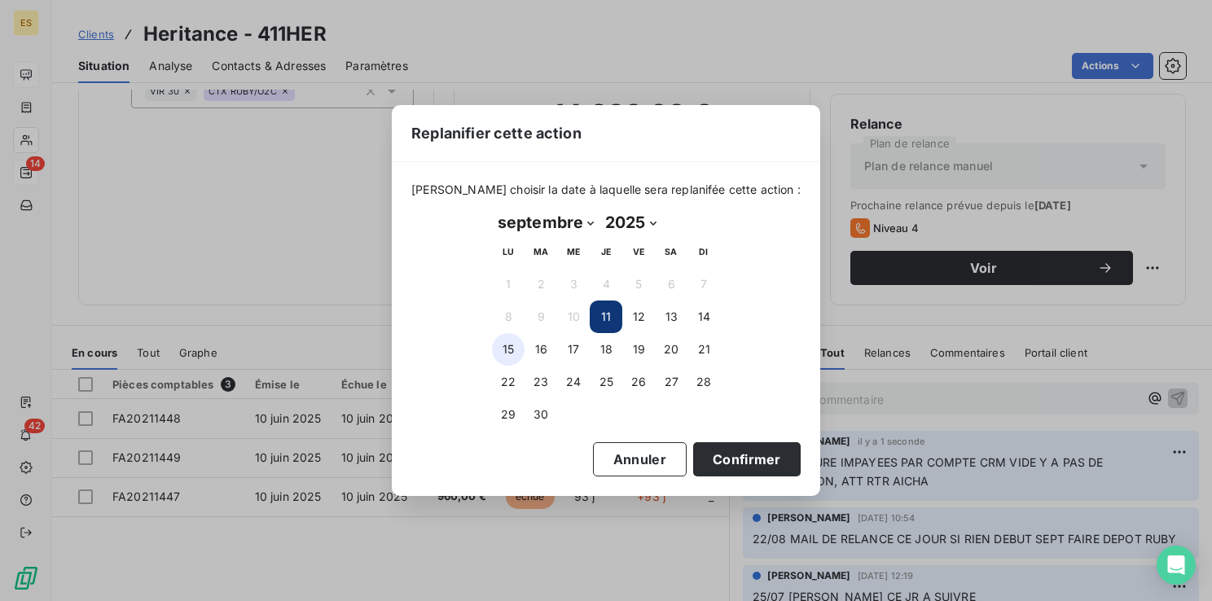
click at [512, 345] on button "15" at bounding box center [508, 349] width 33 height 33
click at [728, 463] on button "Confirmer" at bounding box center [747, 459] width 108 height 34
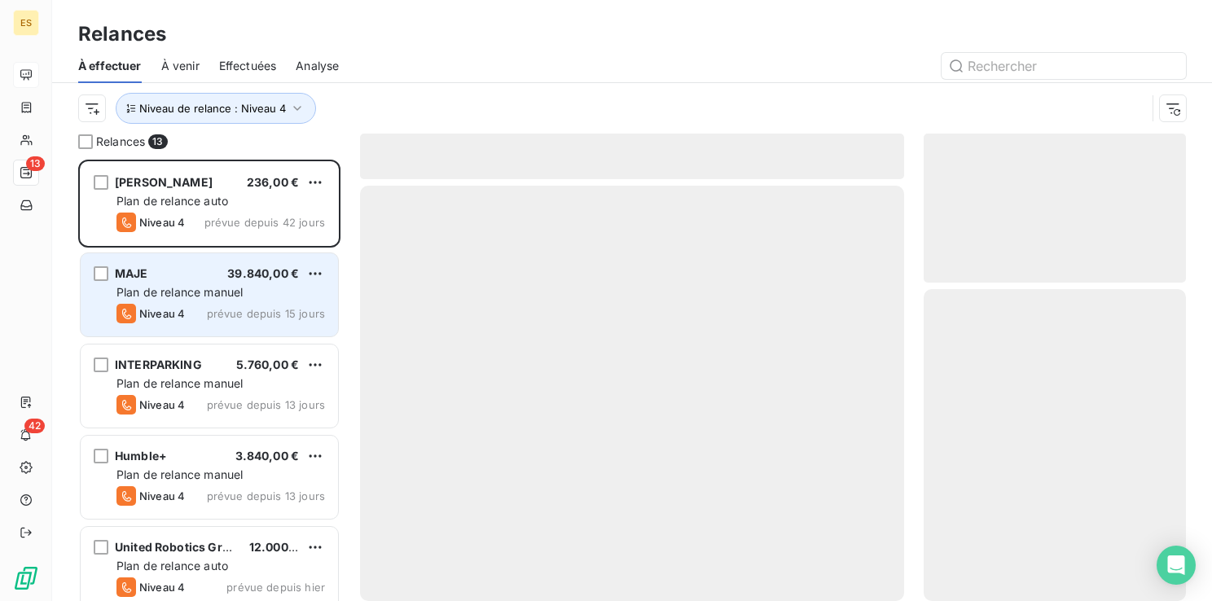
scroll to position [429, 249]
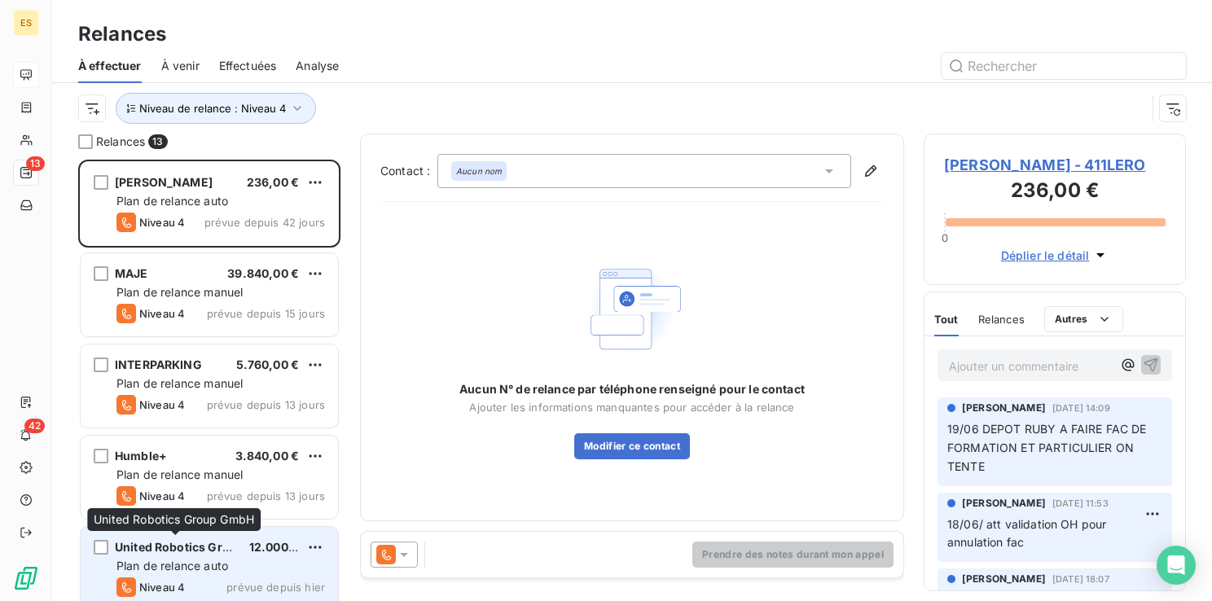
click at [153, 542] on span "United Robotics Group GmbH" at bounding box center [199, 547] width 168 height 14
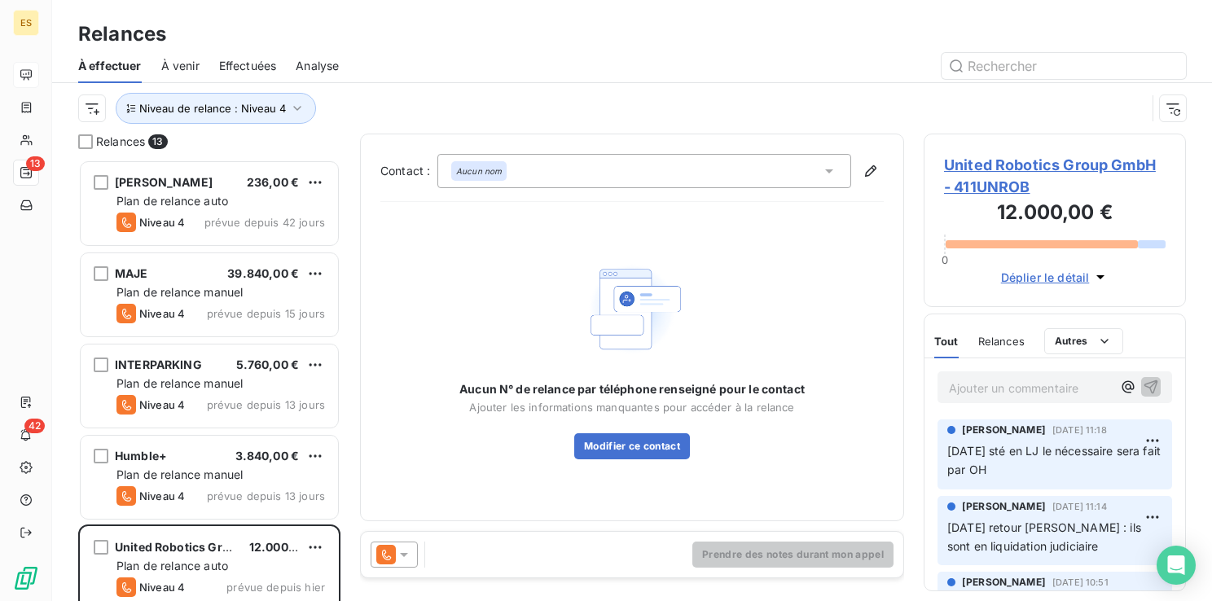
click at [1003, 163] on span "United Robotics Group GmbH - 411UNROB" at bounding box center [1055, 176] width 222 height 44
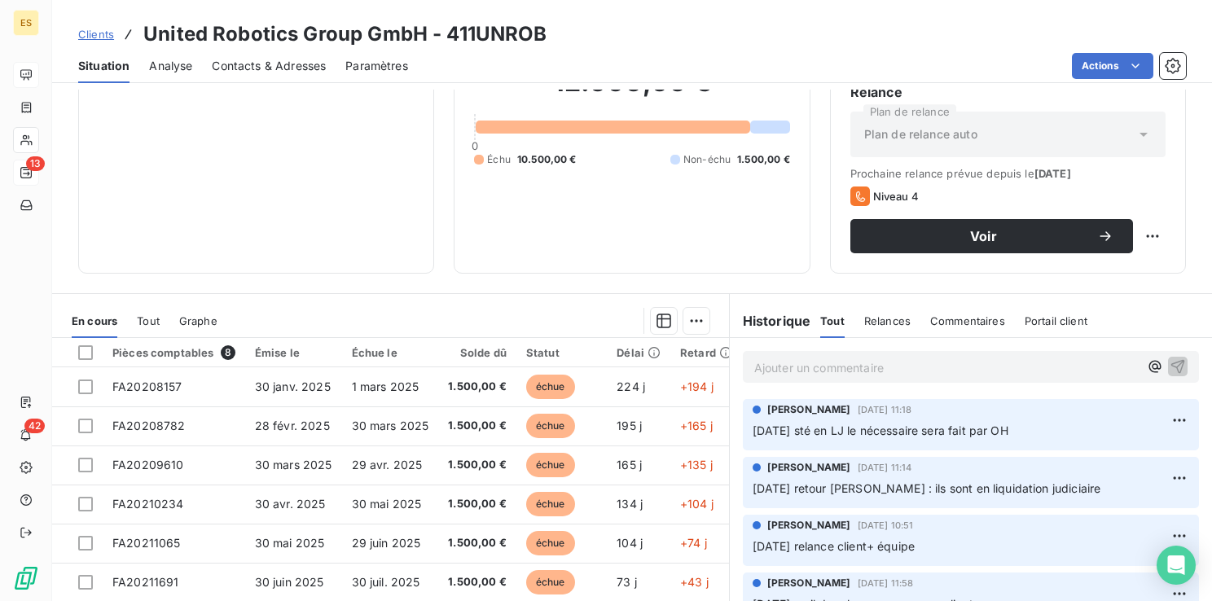
scroll to position [161, 0]
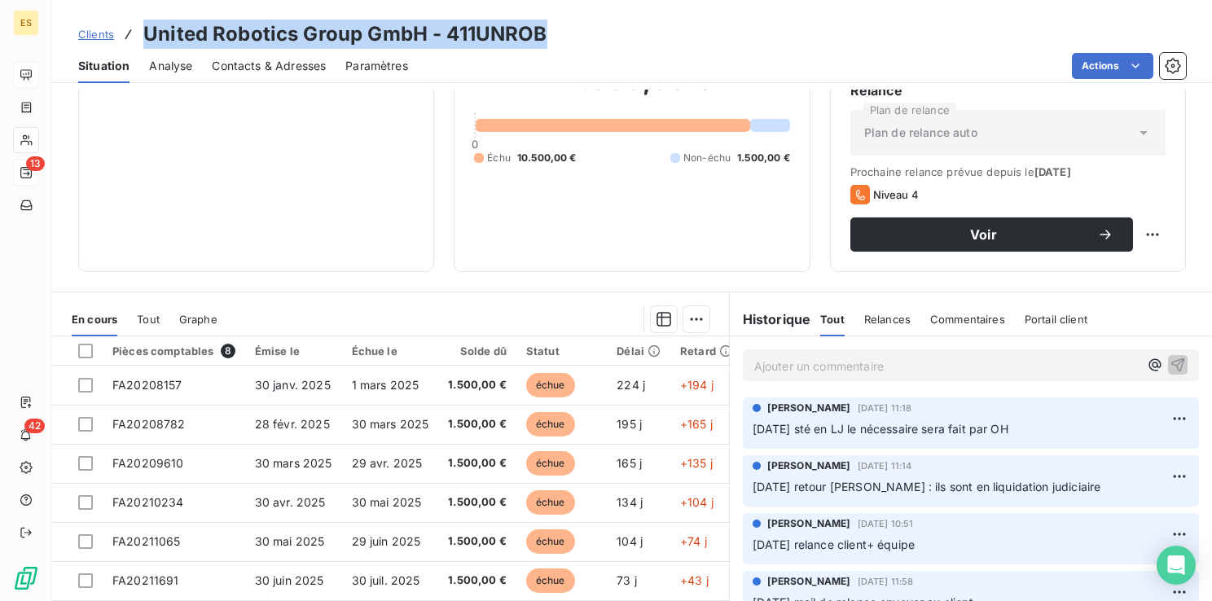
drag, startPoint x: 554, startPoint y: 34, endPoint x: 147, endPoint y: 28, distance: 406.5
click at [147, 28] on div "Clients United Robotics Group GmbH - 411UNROB" at bounding box center [632, 34] width 1160 height 29
copy h3 "United Robotics Group GmbH - 411UNROB"
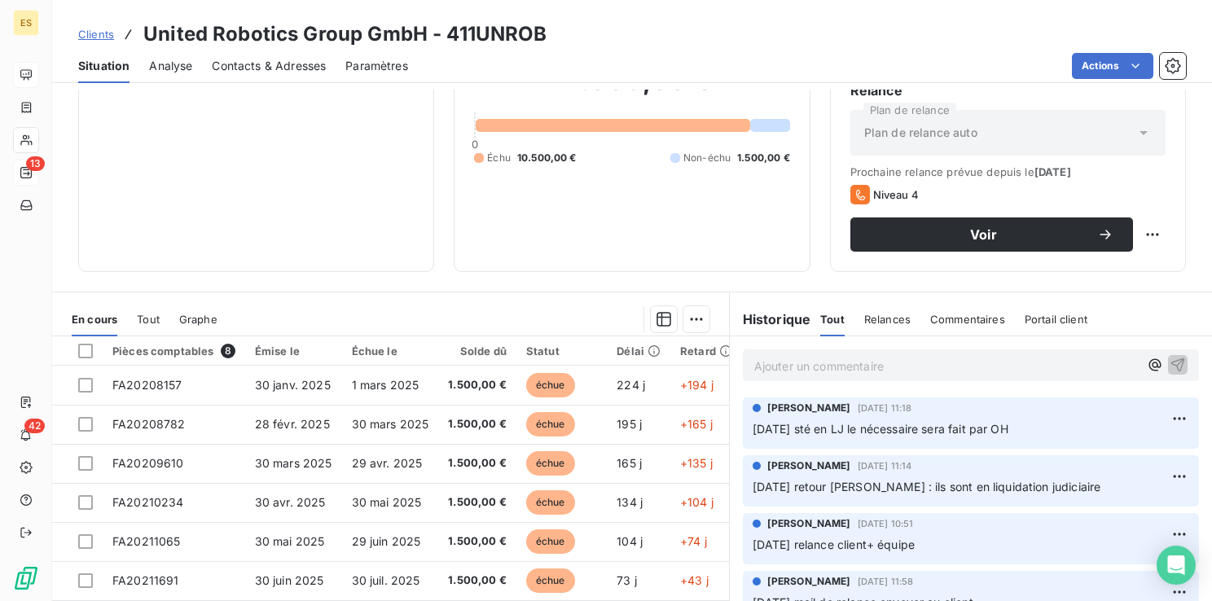
click at [825, 362] on p "Ajouter un commentaire ﻿" at bounding box center [946, 366] width 384 height 20
click at [1153, 231] on div "Relance Plan de relance Plan de relance auto Prochaine relance prévue depuis le…" at bounding box center [1008, 166] width 356 height 212
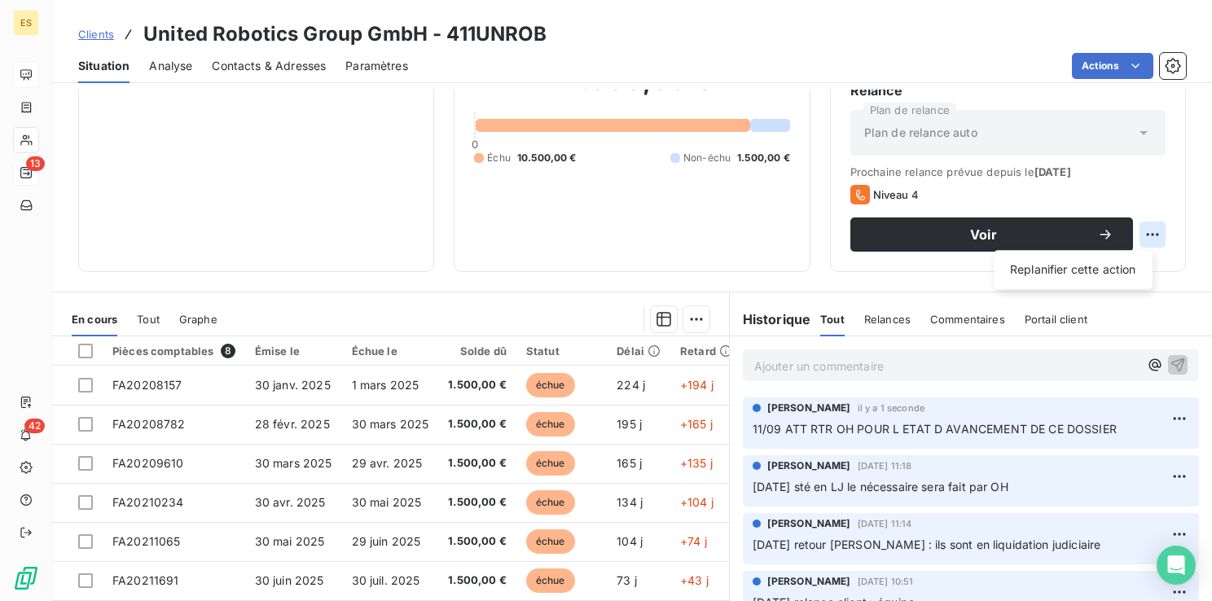
click at [1149, 233] on html "ES 13 42 Clients United Robotics Group GmbH - 411UNROB Situation Analyse Contac…" at bounding box center [606, 300] width 1212 height 601
click at [1096, 277] on div "Replanifier cette action" at bounding box center [1073, 270] width 146 height 26
select select "8"
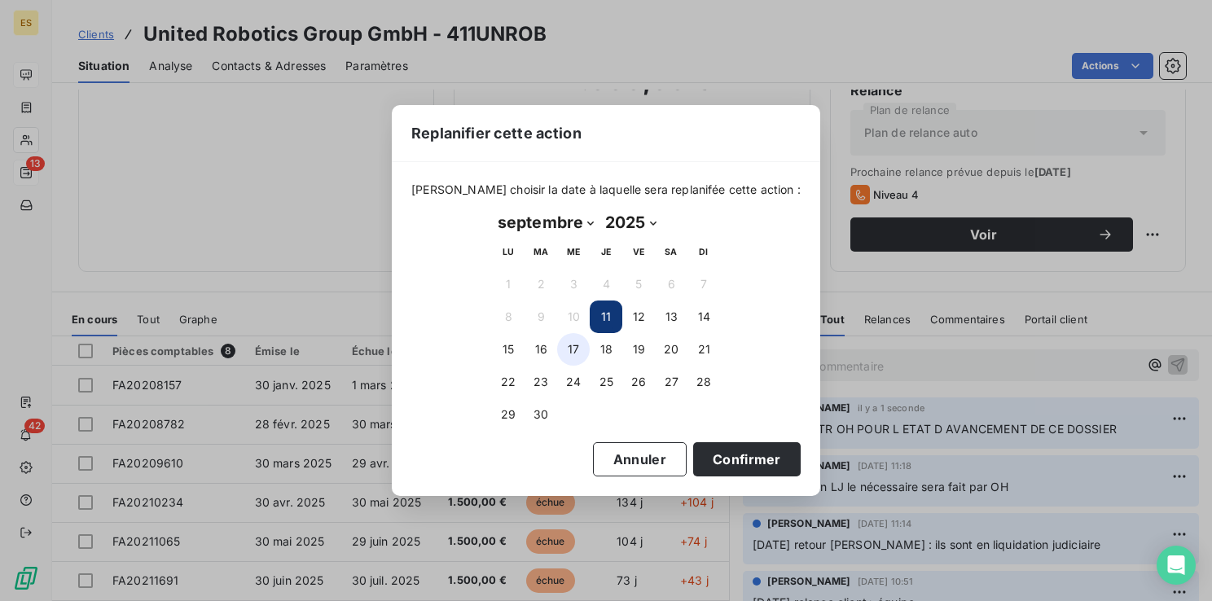
click at [568, 350] on button "17" at bounding box center [573, 349] width 33 height 33
click at [710, 458] on button "Confirmer" at bounding box center [747, 459] width 108 height 34
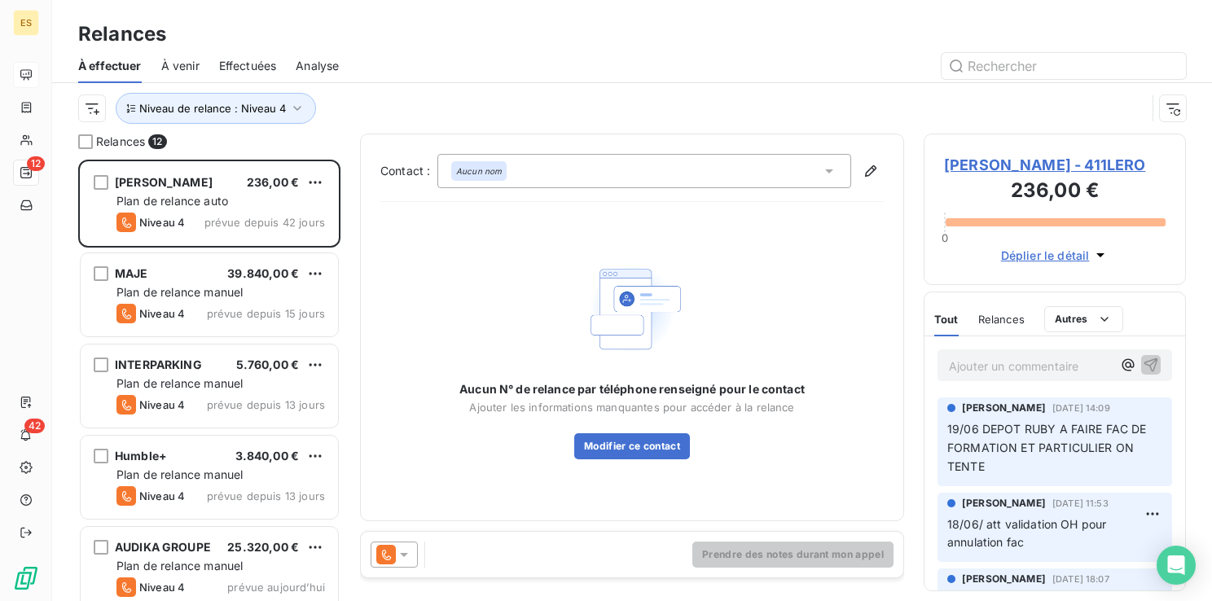
scroll to position [429, 249]
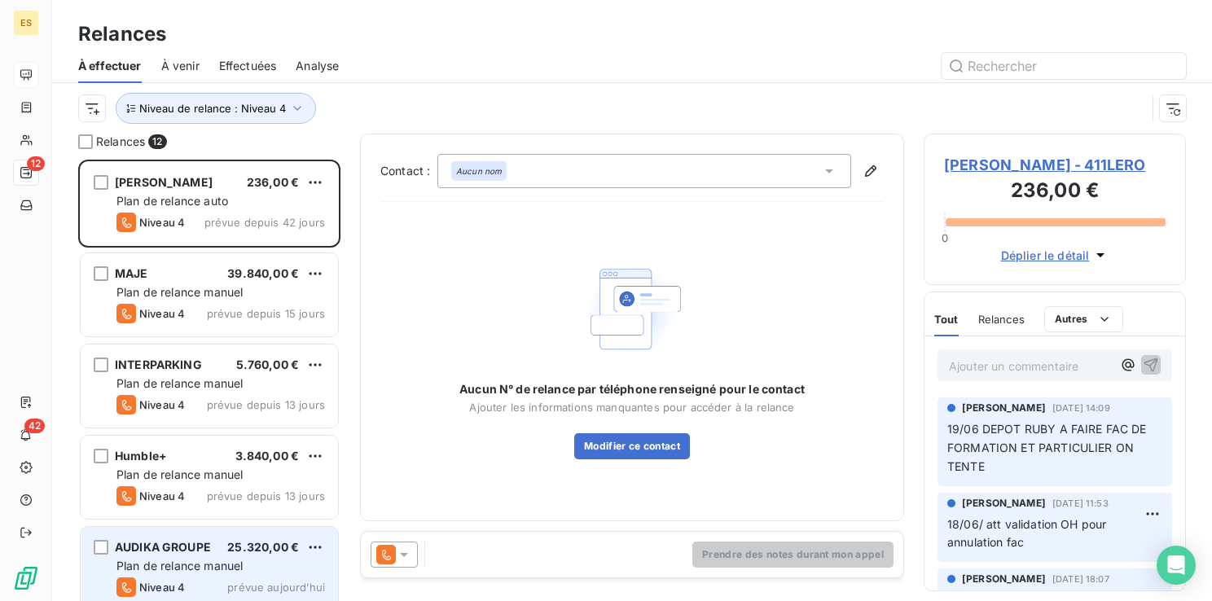
click at [199, 546] on span "AUDIKA GROUPE" at bounding box center [163, 547] width 96 height 14
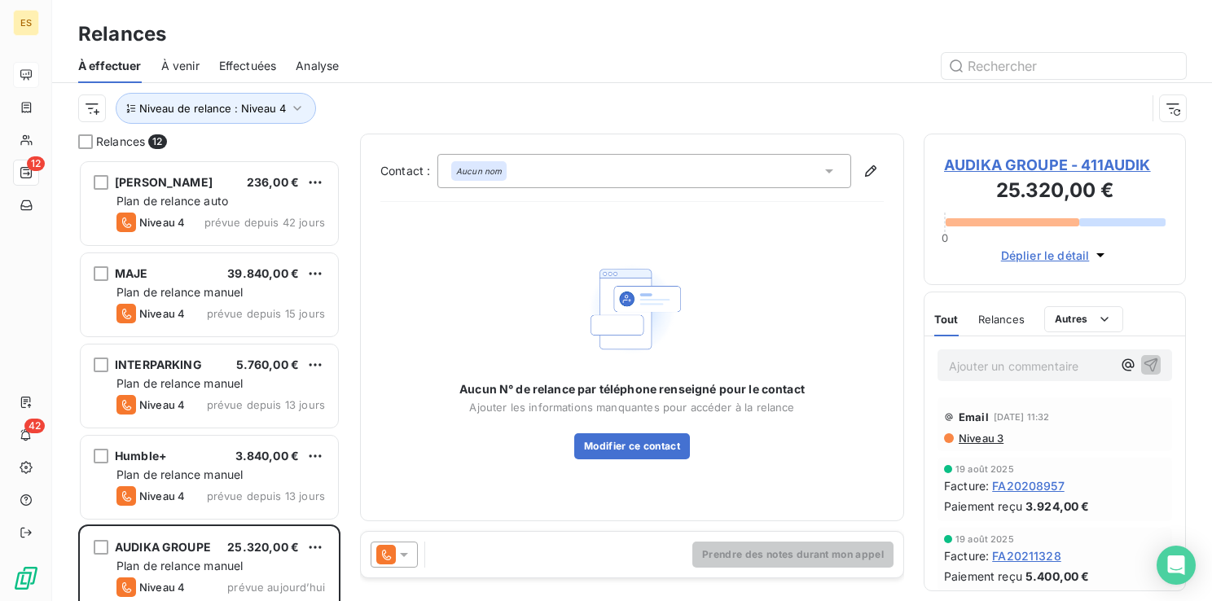
click at [1021, 158] on span "AUDIKA GROUPE - 411AUDIK" at bounding box center [1055, 165] width 222 height 22
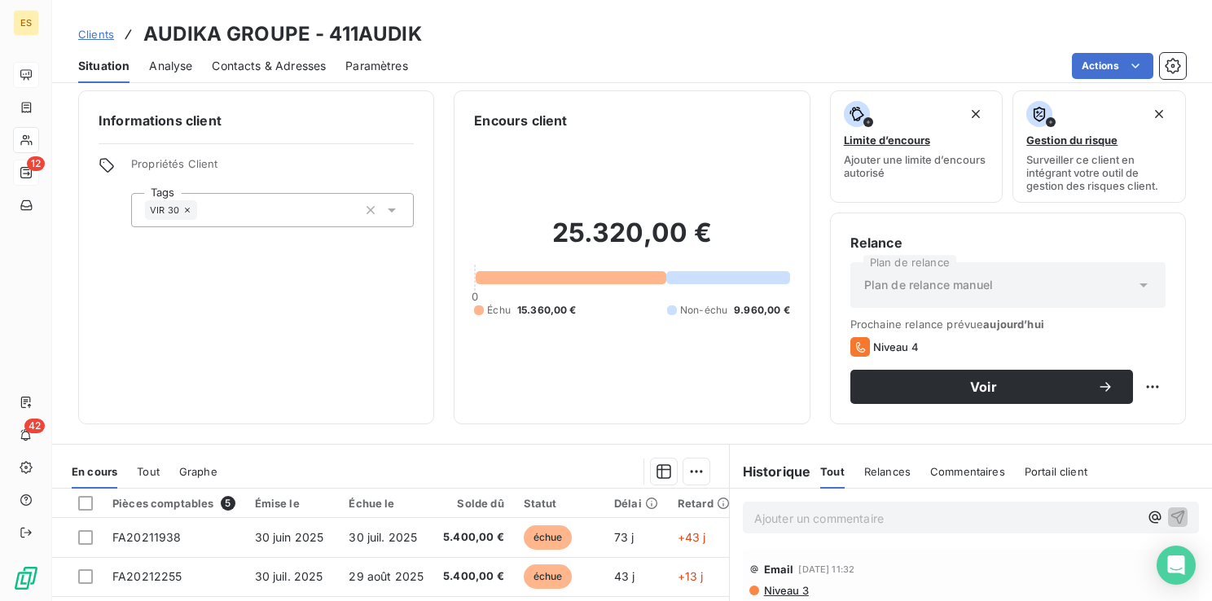
scroll to position [7, 0]
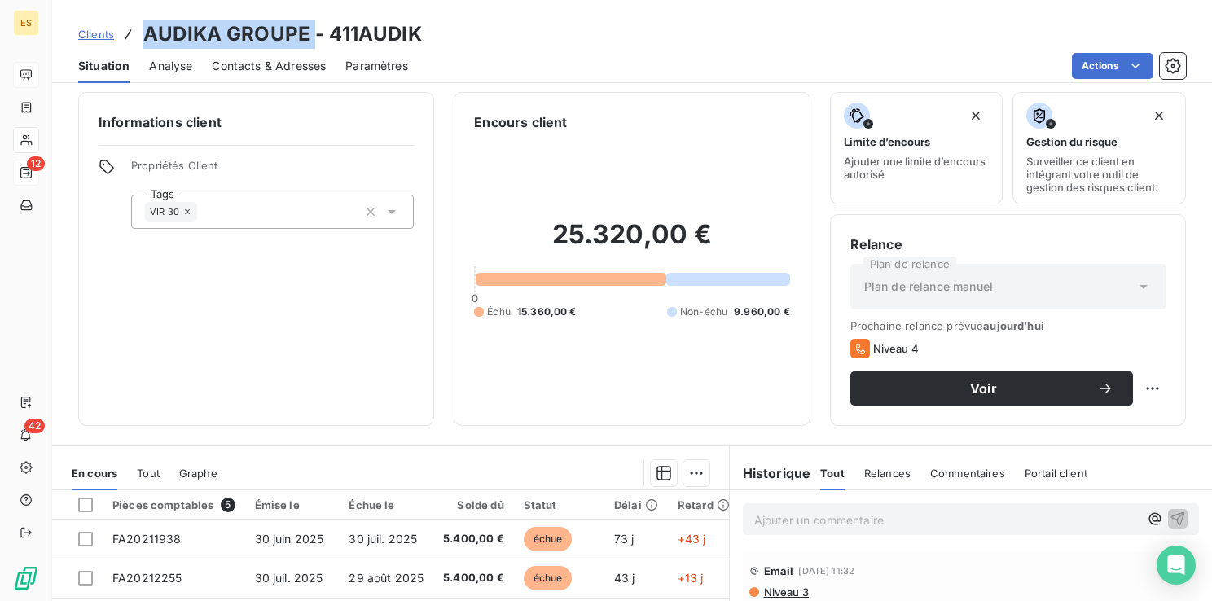
drag, startPoint x: 310, startPoint y: 38, endPoint x: 142, endPoint y: 35, distance: 167.8
click at [143, 35] on h3 "AUDIKA GROUPE - 411AUDIK" at bounding box center [282, 34] width 279 height 29
copy h3 "AUDIKA GROUPE"
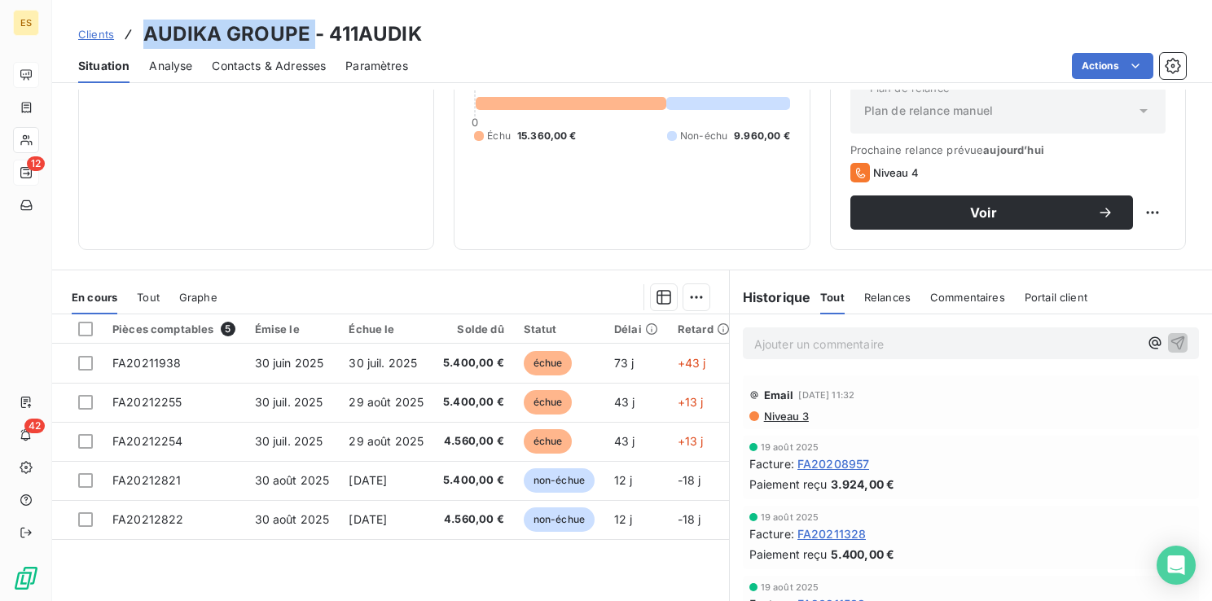
scroll to position [182, 0]
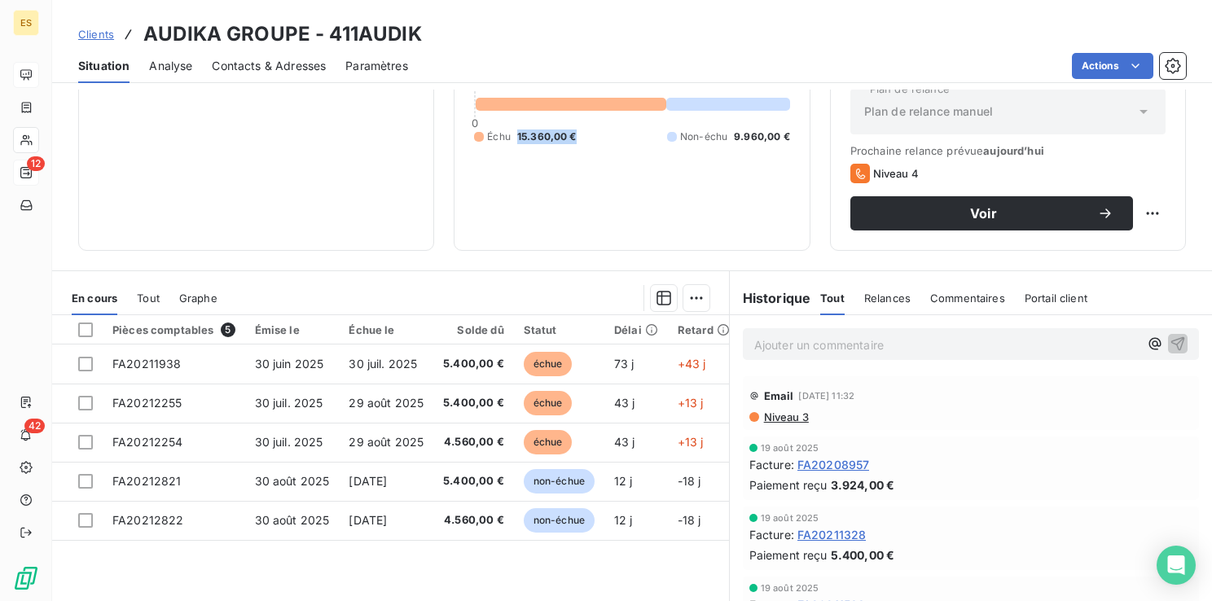
drag, startPoint x: 588, startPoint y: 130, endPoint x: 512, endPoint y: 132, distance: 75.8
click at [512, 132] on div "Échu 15.360,00 € Non-échu 9.960,00 €" at bounding box center [631, 137] width 315 height 15
click at [792, 349] on p "Ajouter un commentaire ﻿" at bounding box center [946, 345] width 384 height 20
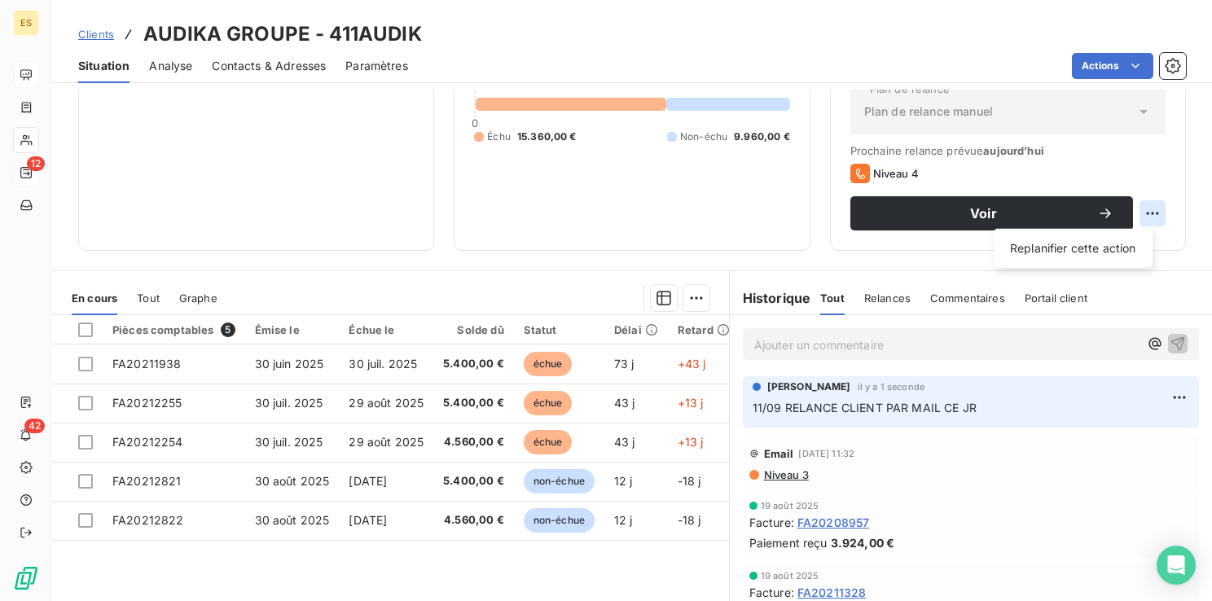
click at [1140, 215] on html "ES 12 42 Clients AUDIKA GROUPE - 411AUDIK Situation Analyse Contacts & Adresses…" at bounding box center [606, 300] width 1212 height 601
click at [1096, 244] on div "Replanifier cette action" at bounding box center [1073, 248] width 146 height 26
select select "8"
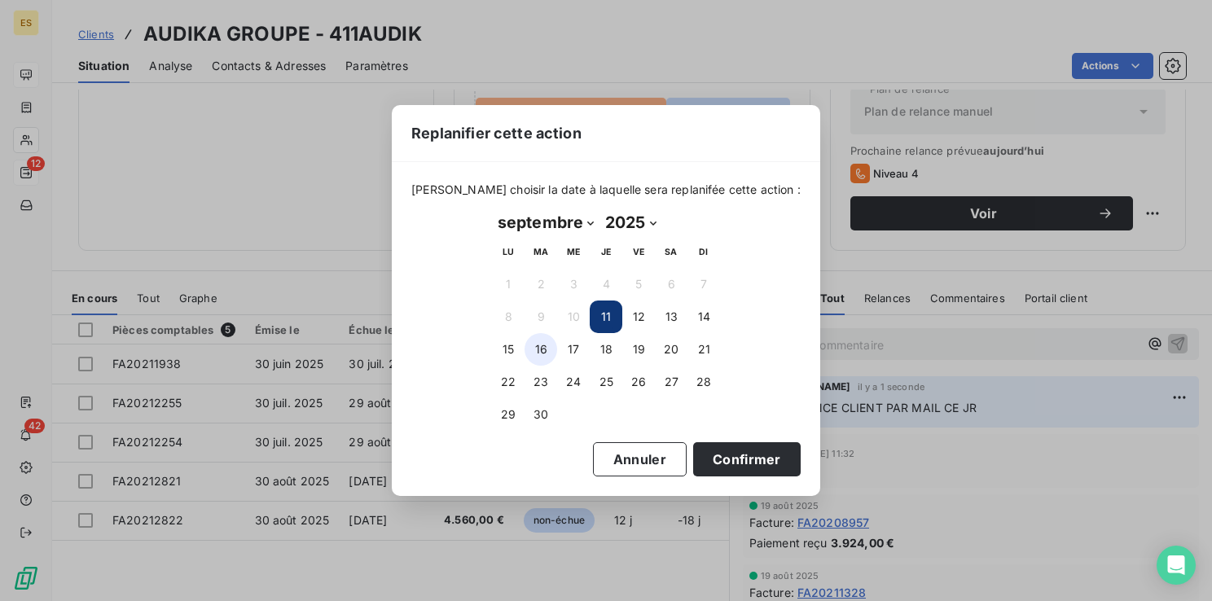
click at [544, 354] on button "16" at bounding box center [541, 349] width 33 height 33
click at [693, 458] on button "Confirmer" at bounding box center [747, 459] width 108 height 34
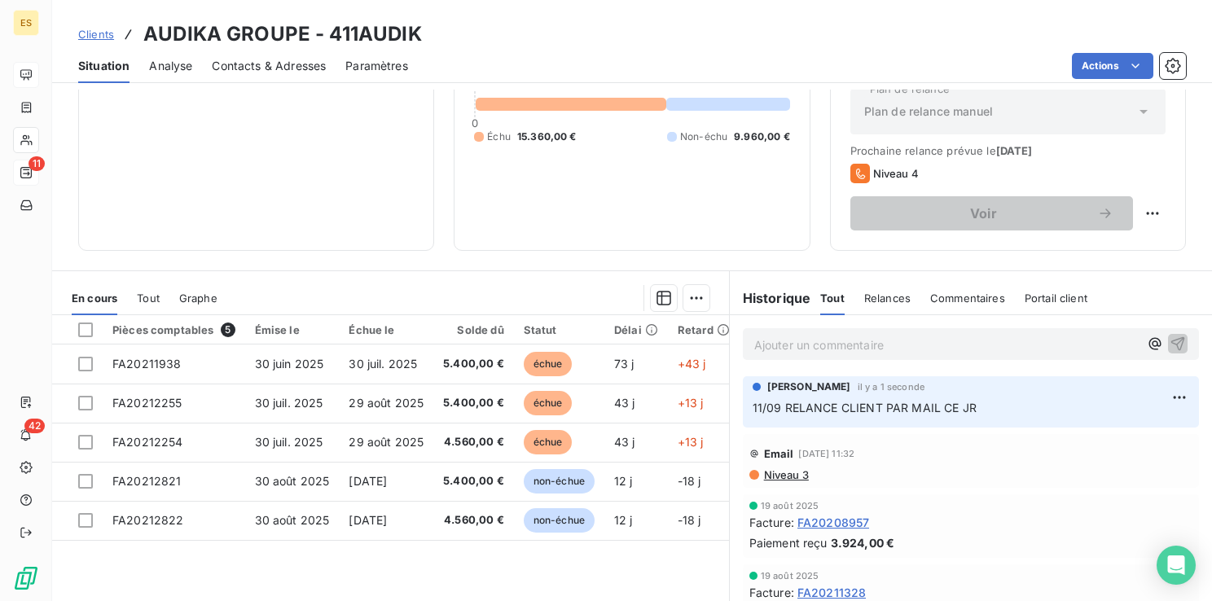
click at [108, 33] on span "Clients" at bounding box center [96, 34] width 36 height 13
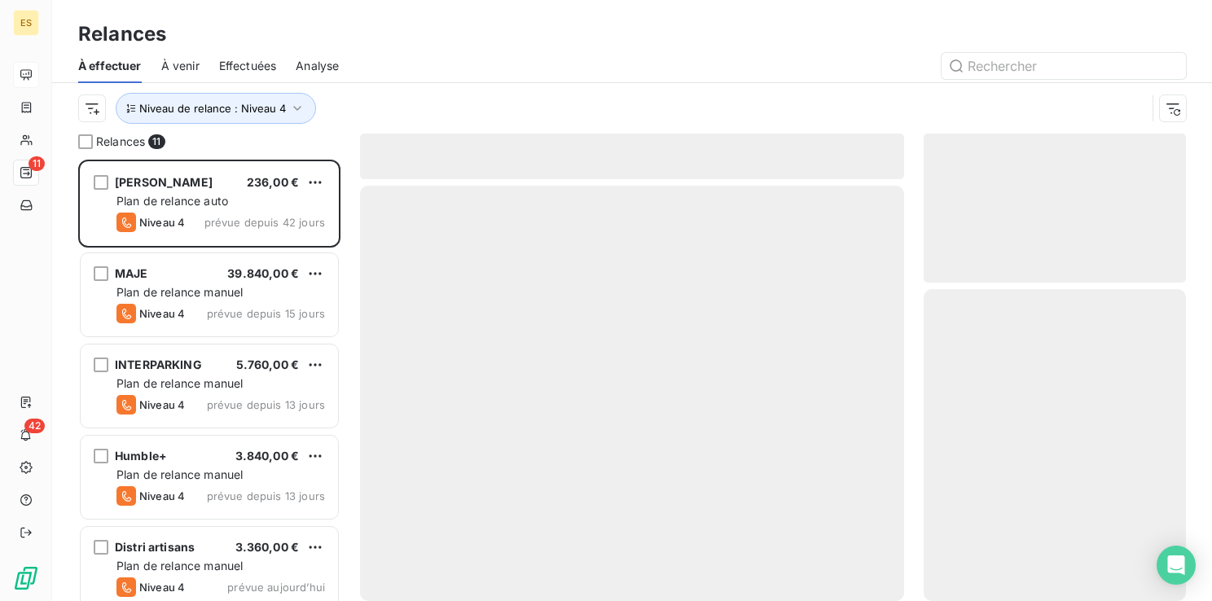
scroll to position [429, 249]
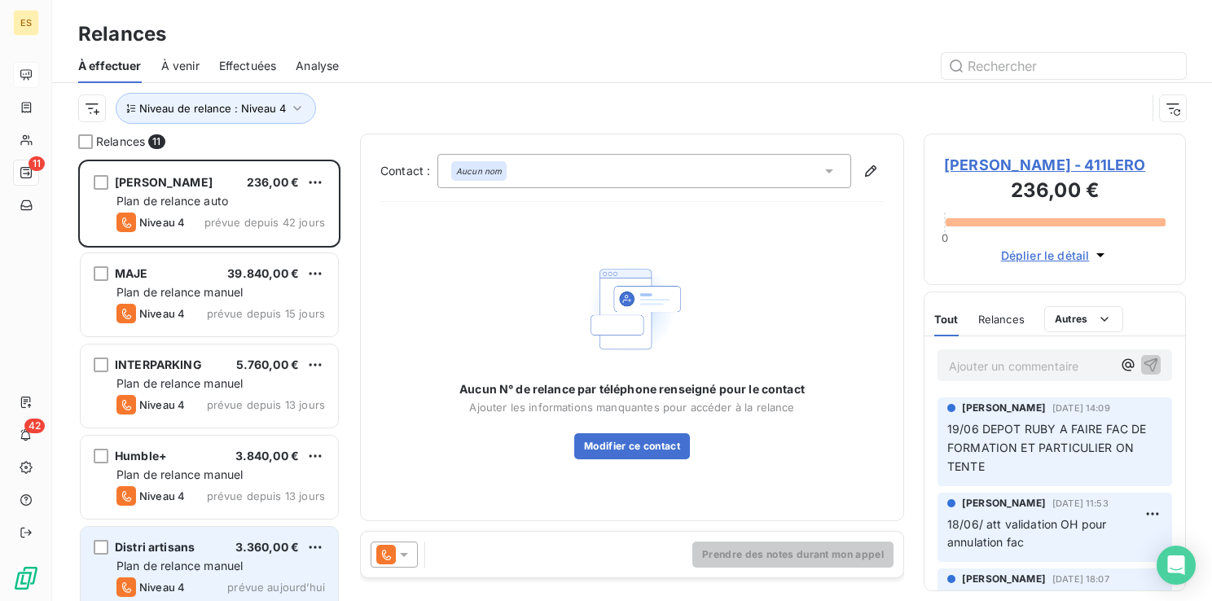
click at [172, 547] on span "Distri artisans" at bounding box center [155, 547] width 80 height 14
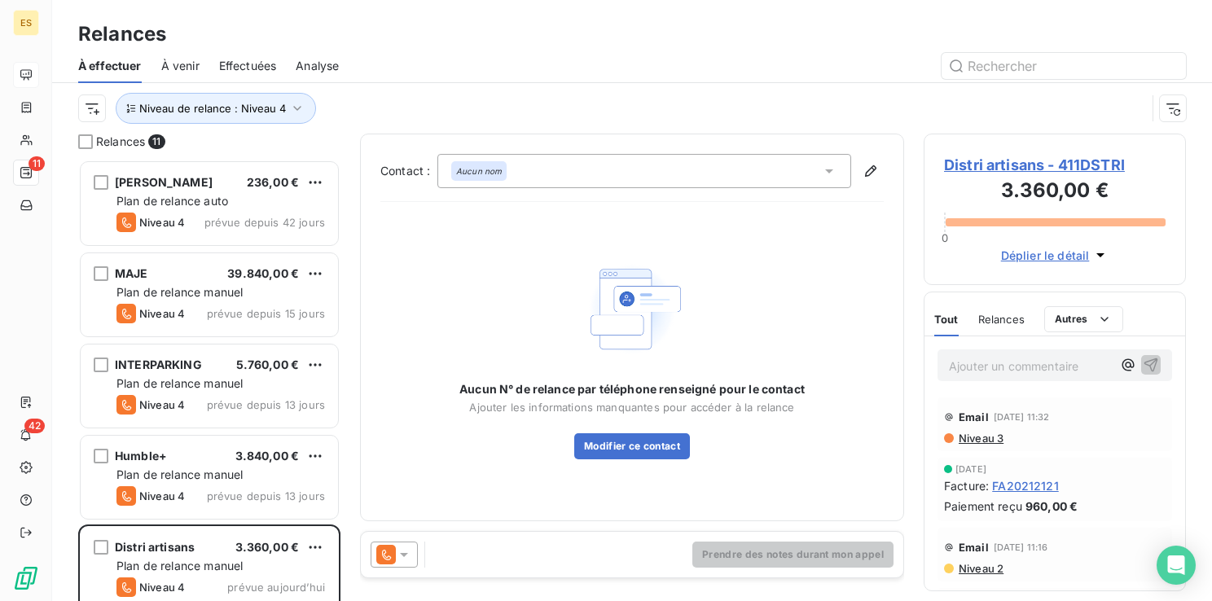
click at [982, 169] on span "Distri artisans - 411DSTRI" at bounding box center [1055, 165] width 222 height 22
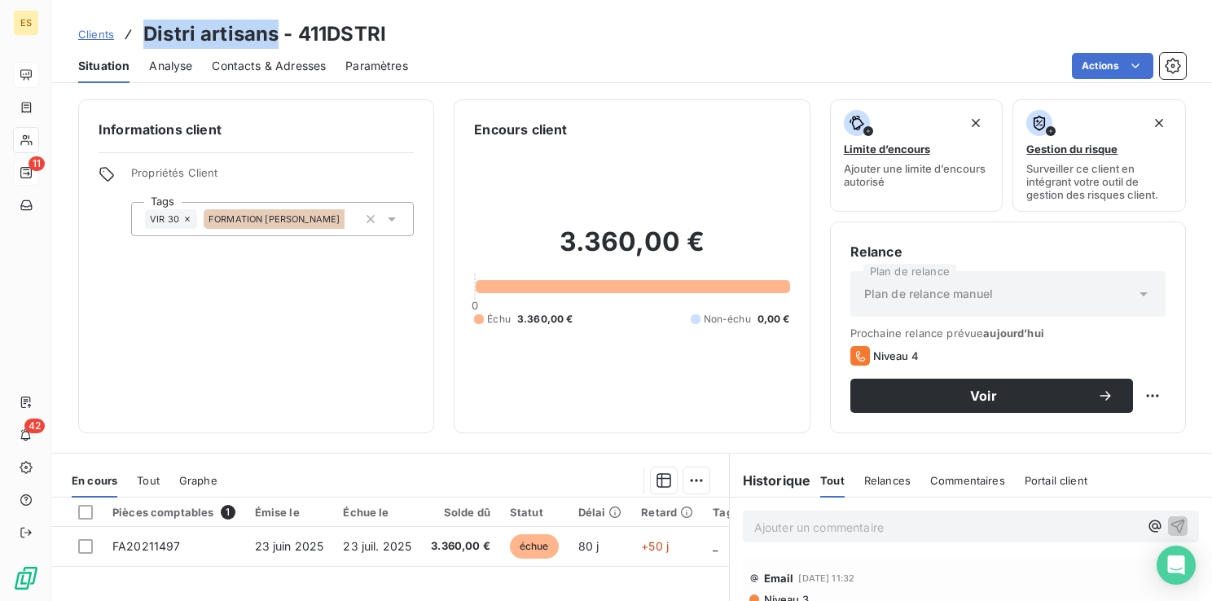
drag, startPoint x: 278, startPoint y: 39, endPoint x: 145, endPoint y: 38, distance: 132.8
click at [145, 38] on h3 "Distri artisans - 411DSTRI" at bounding box center [264, 34] width 243 height 29
click at [754, 520] on p "Ajouter un commentaire ﻿" at bounding box center [946, 527] width 384 height 20
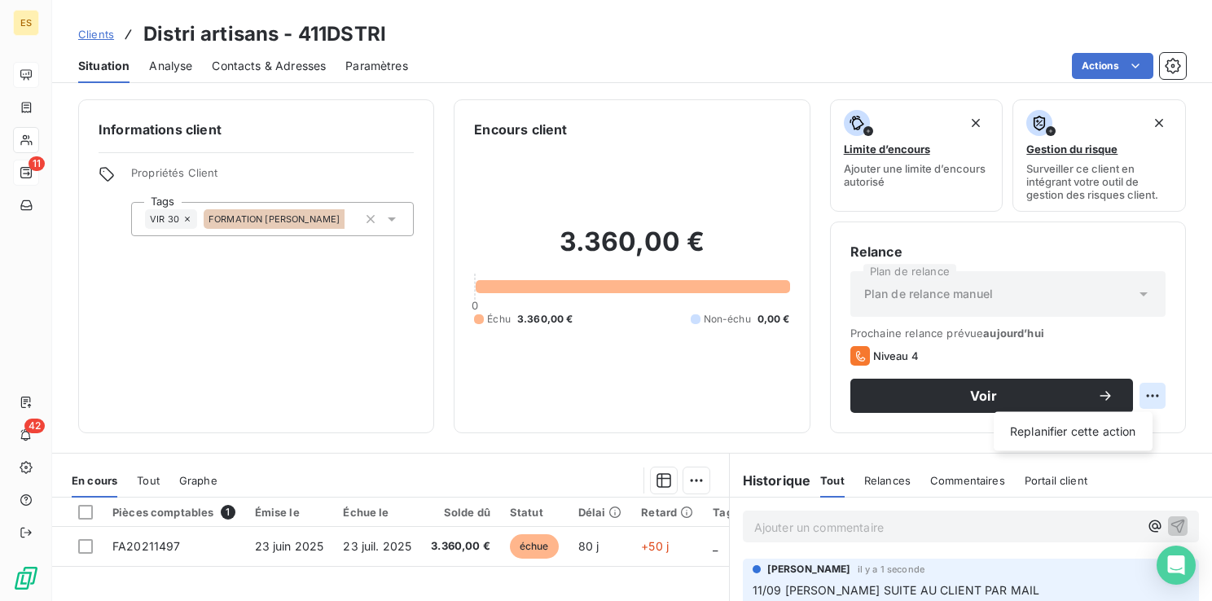
click at [1140, 393] on html "ES 11 42 Clients Distri artisans - 411DSTRI Situation Analyse Contacts & Adress…" at bounding box center [606, 300] width 1212 height 601
click at [1104, 424] on div "Replanifier cette action" at bounding box center [1073, 432] width 146 height 26
select select "8"
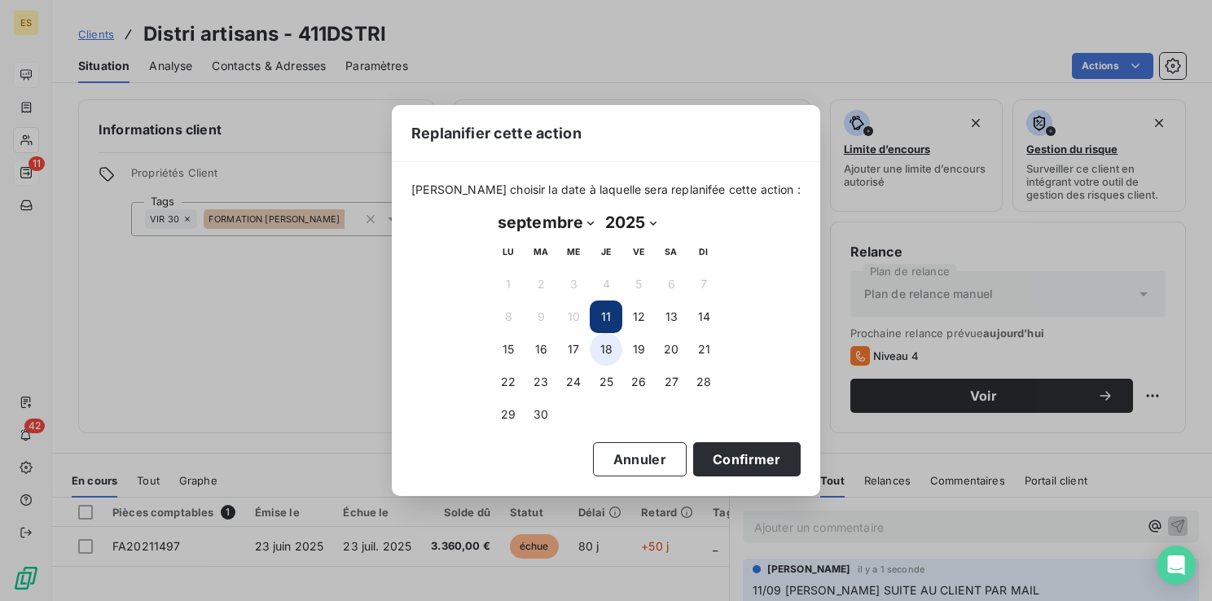
click at [613, 344] on button "18" at bounding box center [606, 349] width 33 height 33
click at [702, 455] on button "Confirmer" at bounding box center [747, 459] width 108 height 34
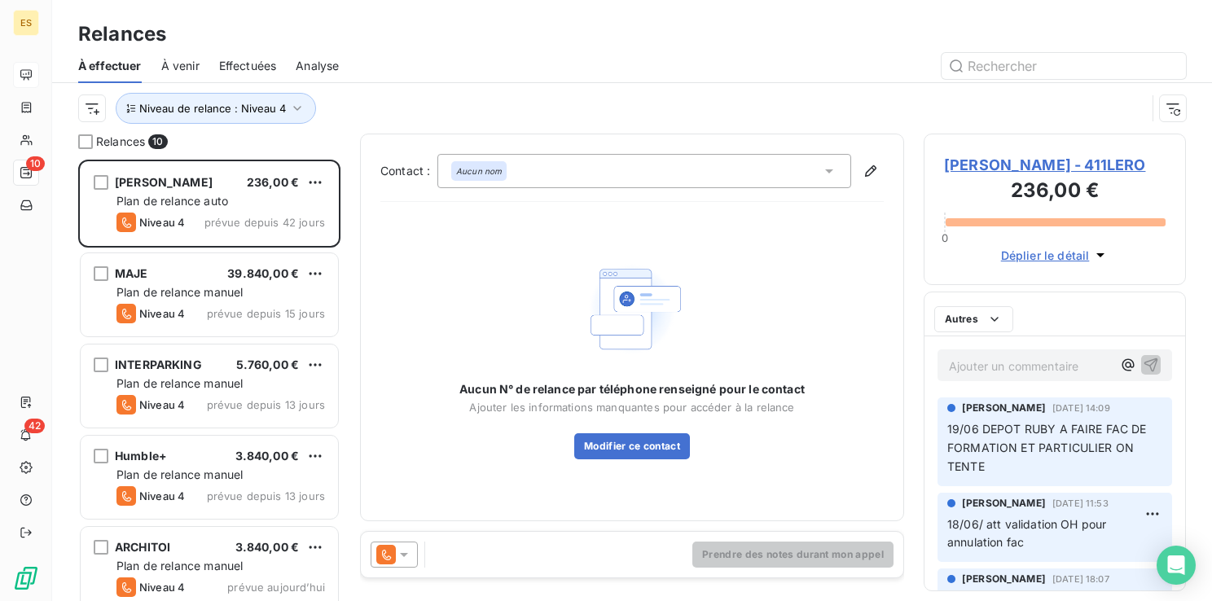
scroll to position [429, 249]
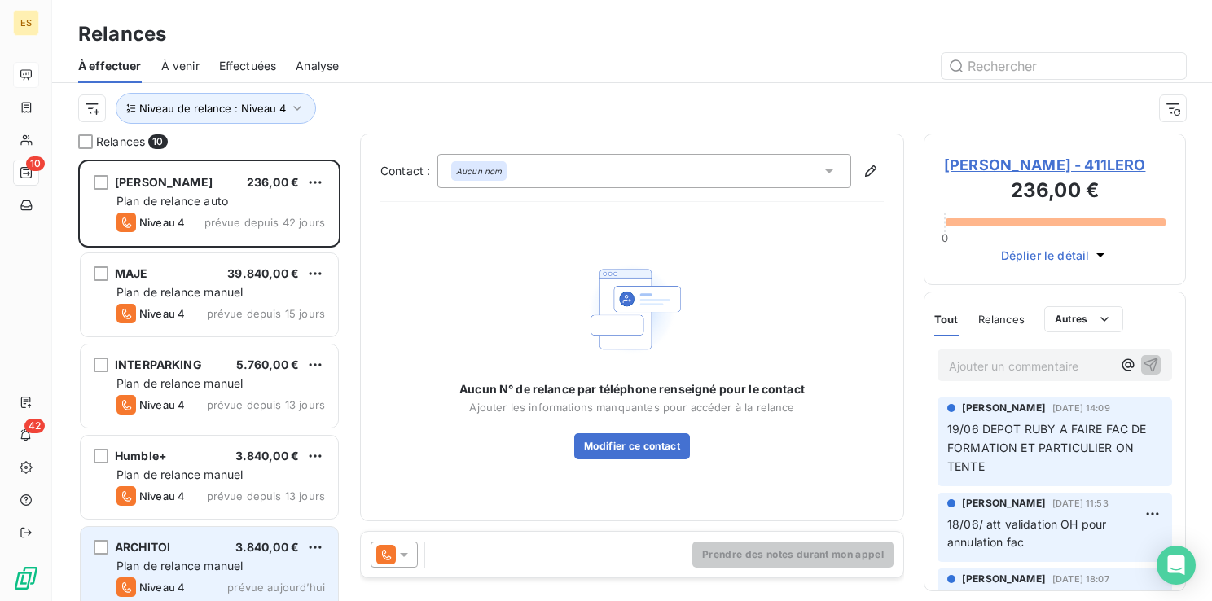
click at [187, 537] on div "ARCHITOI 3.840,00 € Plan de relance [PERSON_NAME] 4 prévue [DATE]" at bounding box center [209, 568] width 257 height 83
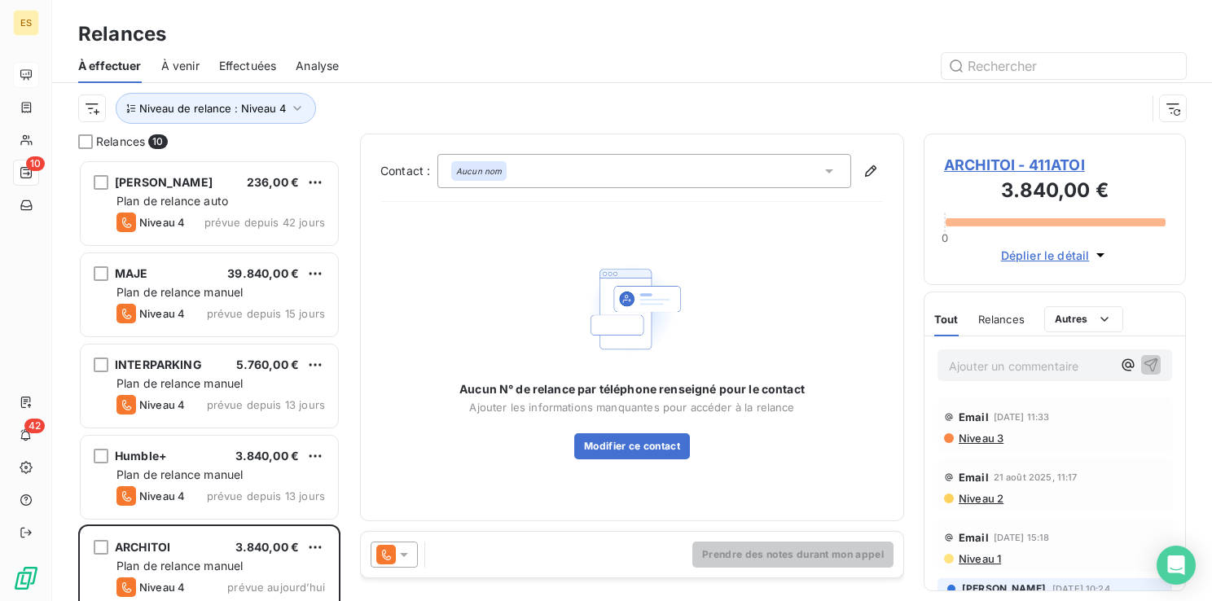
click at [1020, 161] on span "ARCHITOI - 411ATOI" at bounding box center [1055, 165] width 222 height 22
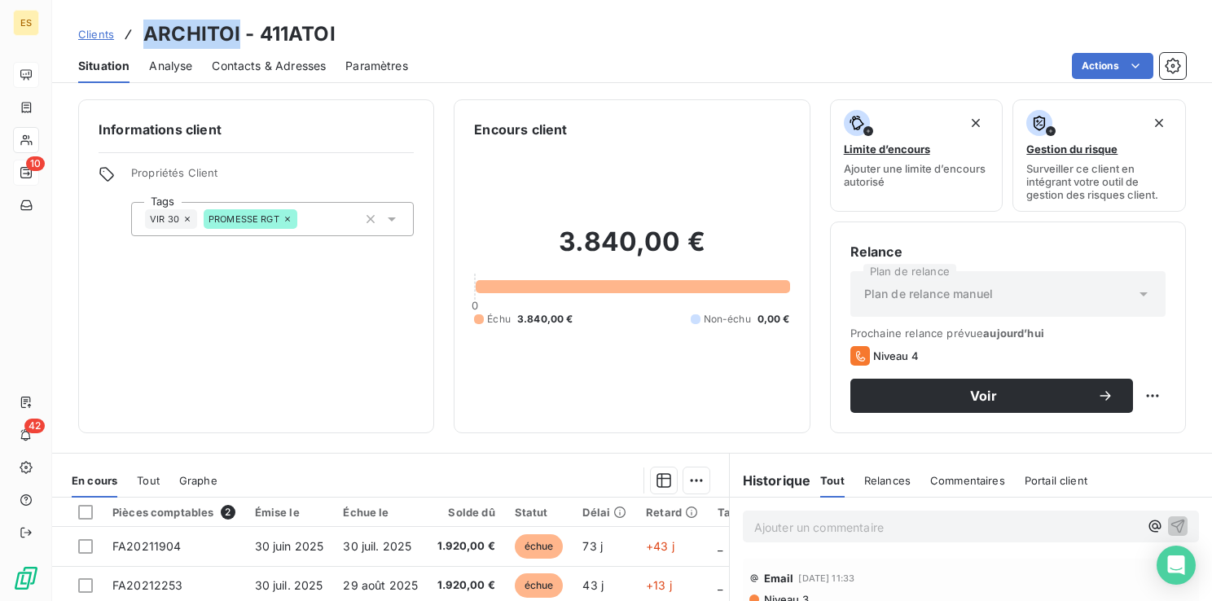
drag, startPoint x: 238, startPoint y: 34, endPoint x: 143, endPoint y: 36, distance: 94.5
click at [143, 36] on h3 "ARCHITOI - 411ATOI" at bounding box center [239, 34] width 192 height 29
click at [769, 534] on p "Ajouter un commentaire ﻿" at bounding box center [946, 527] width 384 height 20
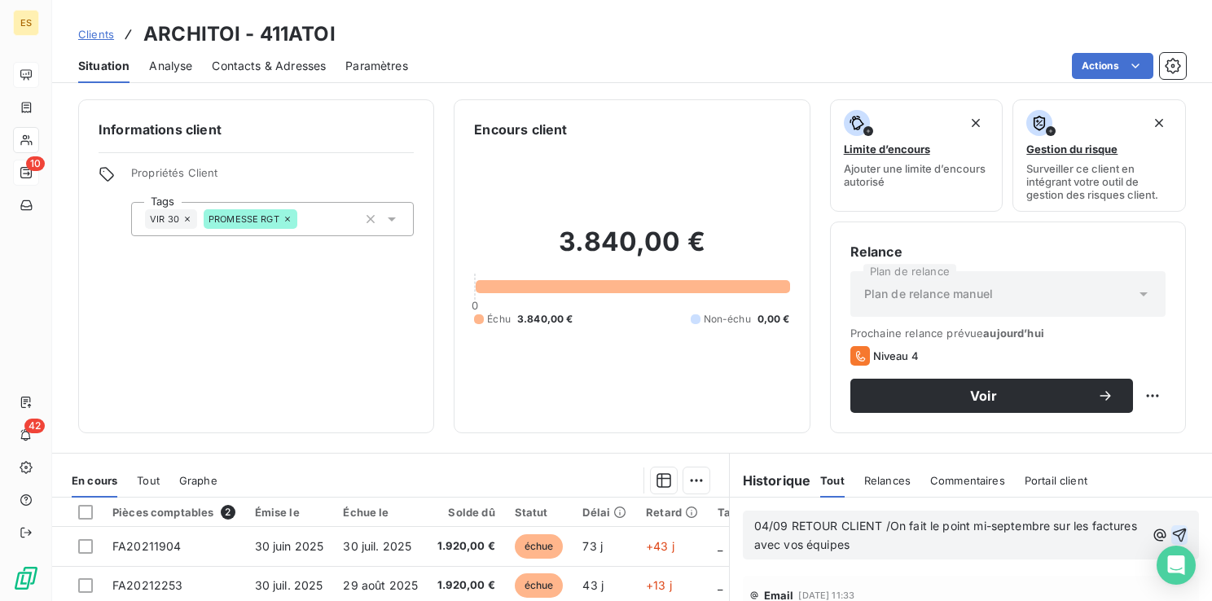
click at [1171, 539] on icon "button" at bounding box center [1179, 535] width 16 height 16
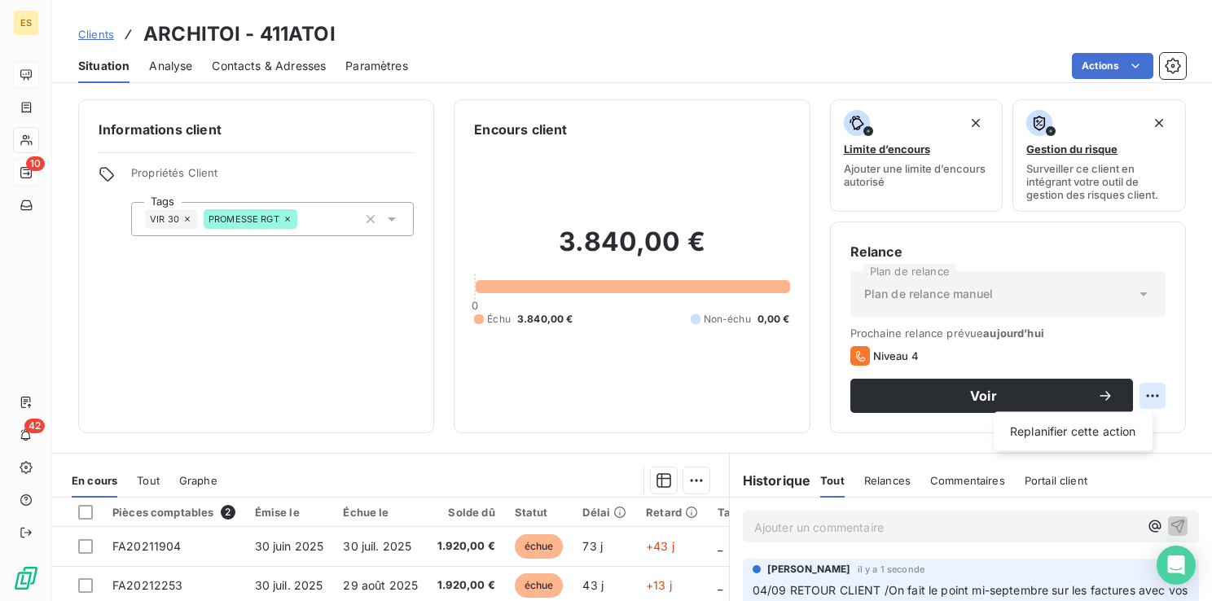
click at [1147, 399] on html "ES 10 42 Clients ARCHITOI - 411ATOI Situation Analyse Contacts & Adresses Param…" at bounding box center [606, 300] width 1212 height 601
click at [1112, 422] on div "Replanifier cette action" at bounding box center [1073, 432] width 146 height 26
select select "8"
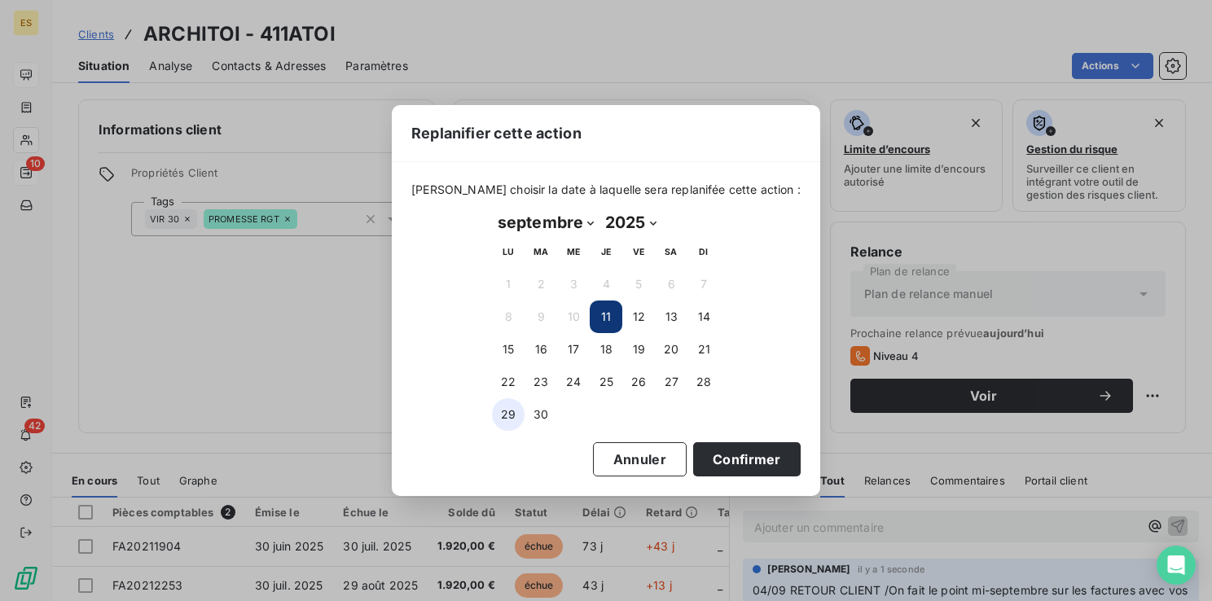
click at [510, 419] on button "29" at bounding box center [508, 414] width 33 height 33
click at [710, 458] on button "Confirmer" at bounding box center [747, 459] width 108 height 34
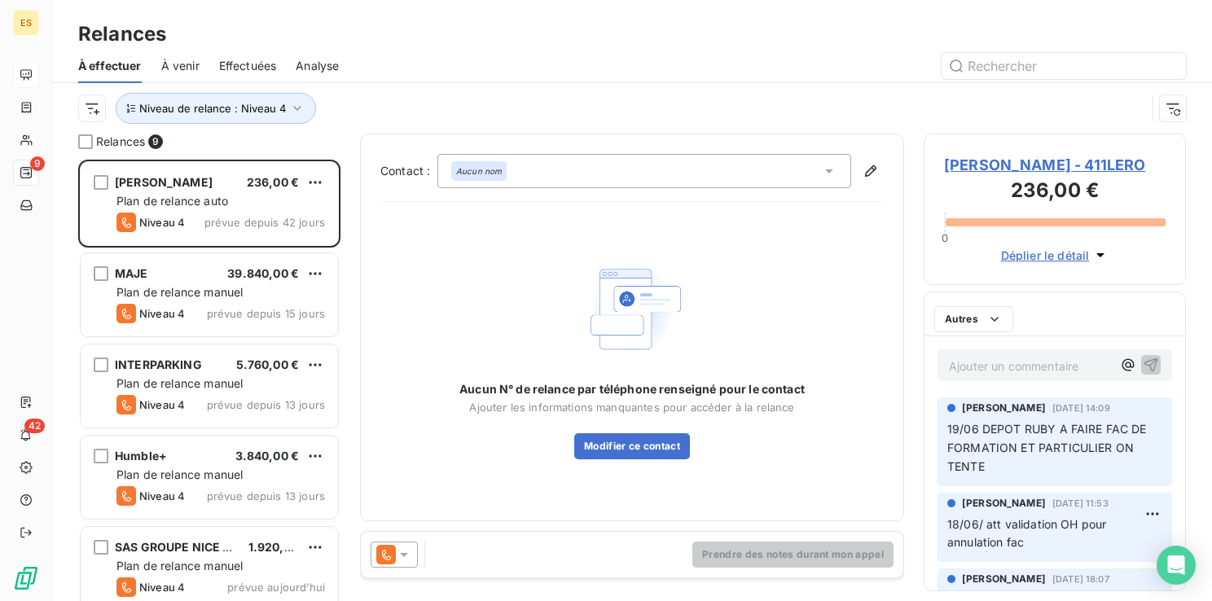
scroll to position [429, 249]
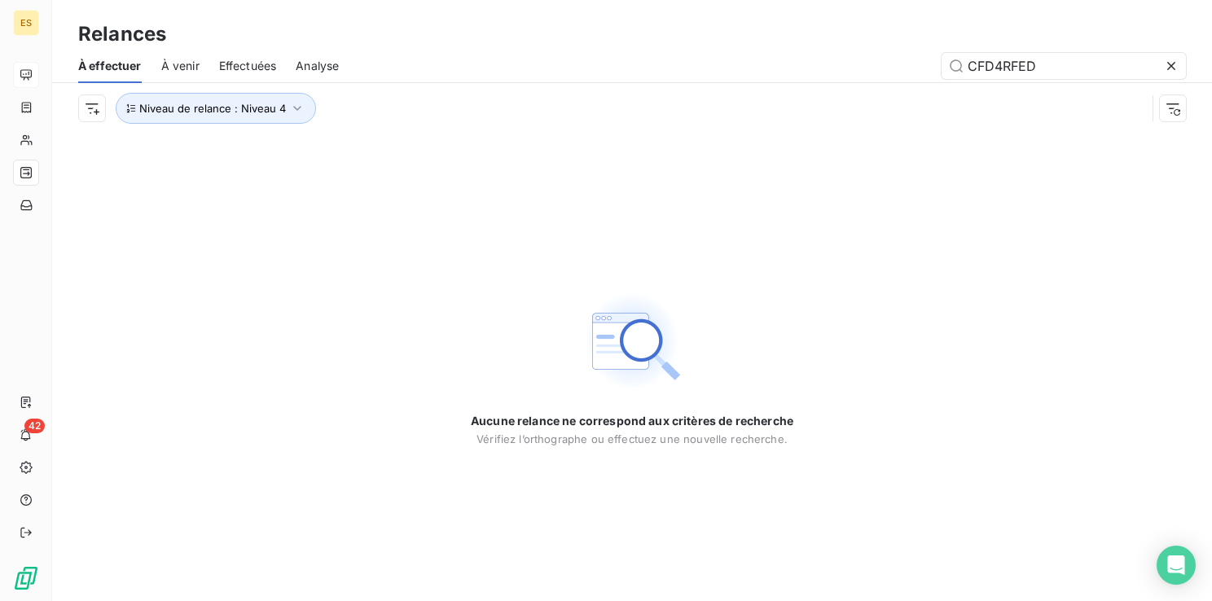
type input "CFD4RFED"
click at [192, 272] on div "Aucune relance ne correspond aux critères de recherche [PERSON_NAME] l’orthogra…" at bounding box center [632, 368] width 1160 height 468
click at [290, 112] on icon "button" at bounding box center [297, 108] width 16 height 16
click at [411, 61] on div "CFD4RFED" at bounding box center [772, 66] width 828 height 26
click at [254, 66] on span "Effectuées" at bounding box center [248, 66] width 58 height 16
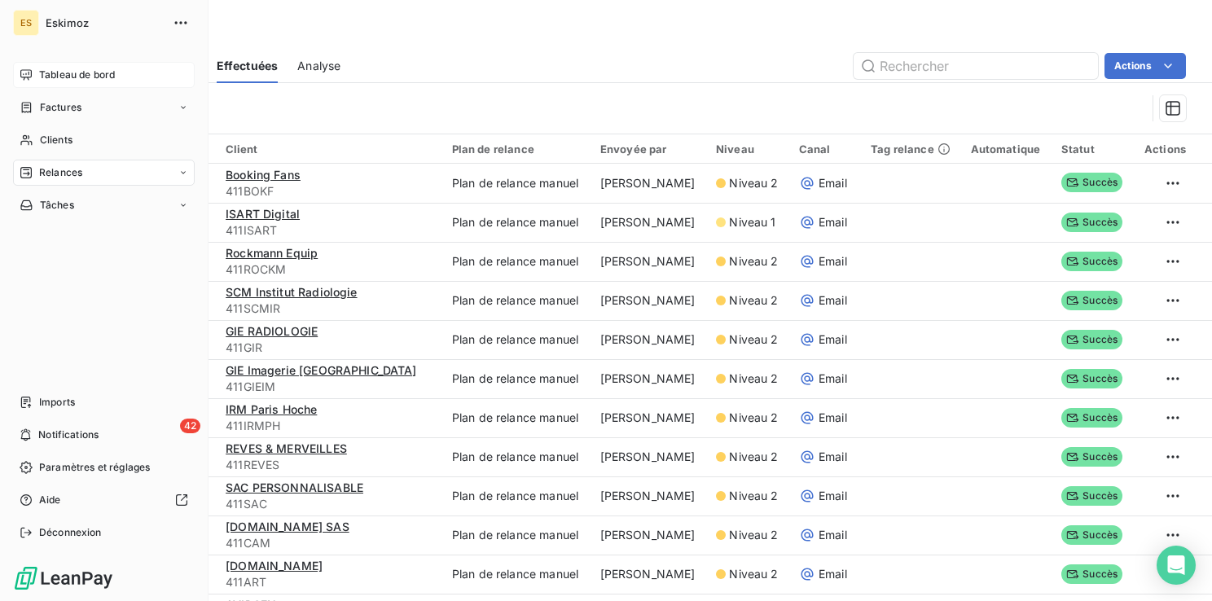
click at [46, 168] on span "Relances" at bounding box center [60, 172] width 43 height 15
click at [83, 204] on span "À effectuer" at bounding box center [65, 205] width 53 height 15
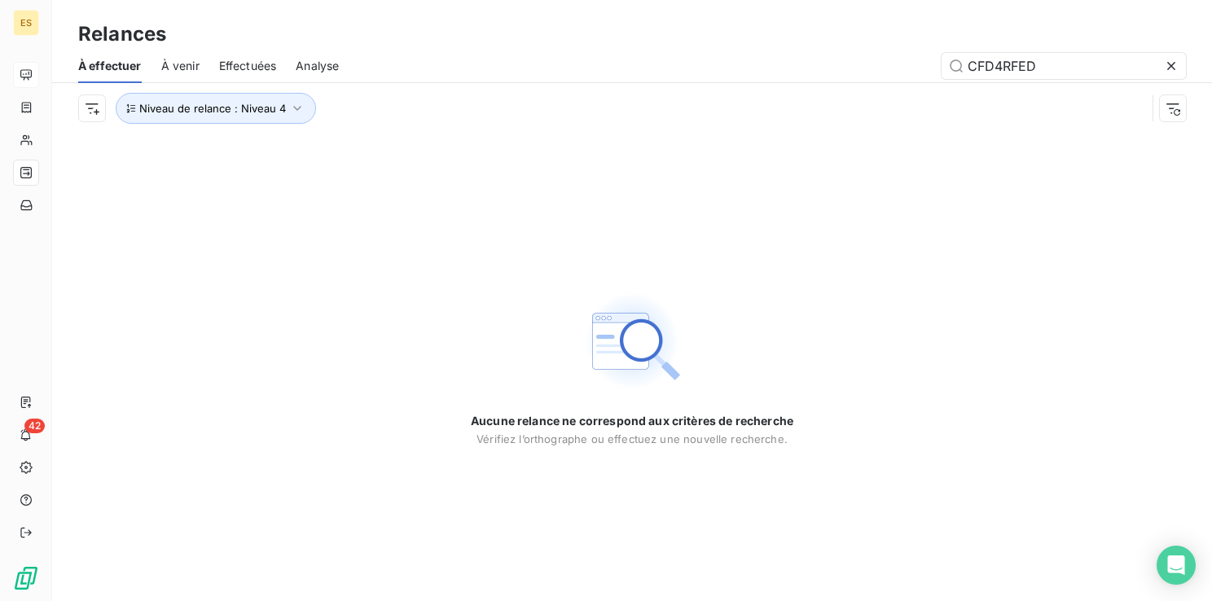
click at [397, 154] on div "Aucune relance ne correspond aux critères de recherche [PERSON_NAME] l’orthogra…" at bounding box center [632, 368] width 1160 height 468
click at [1171, 67] on icon at bounding box center [1171, 66] width 8 height 8
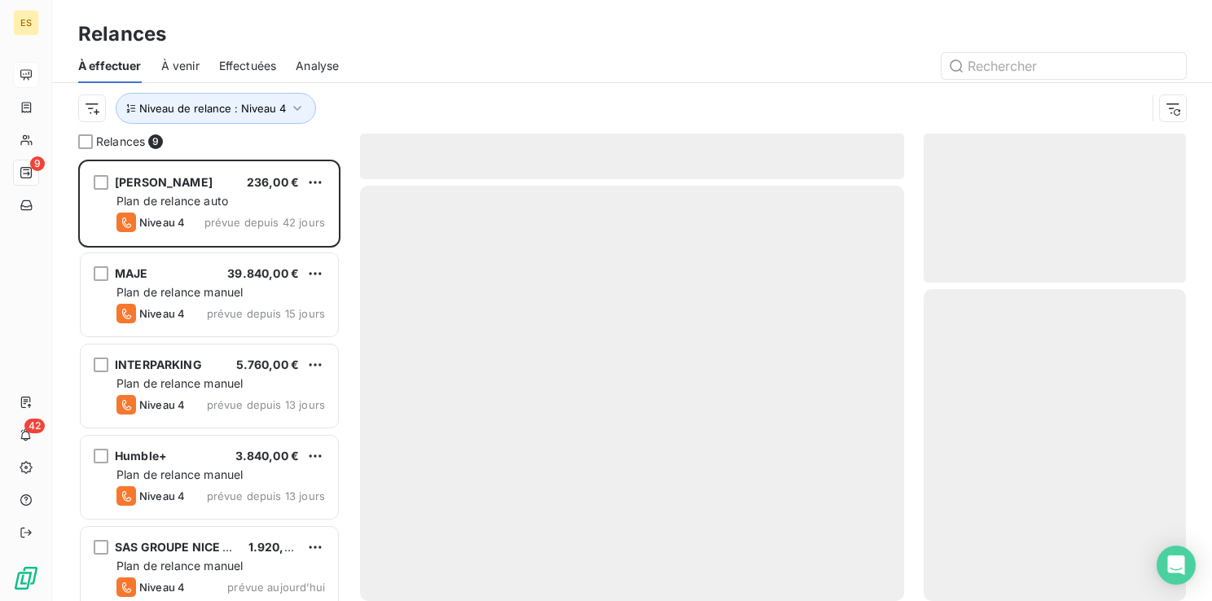
scroll to position [429, 249]
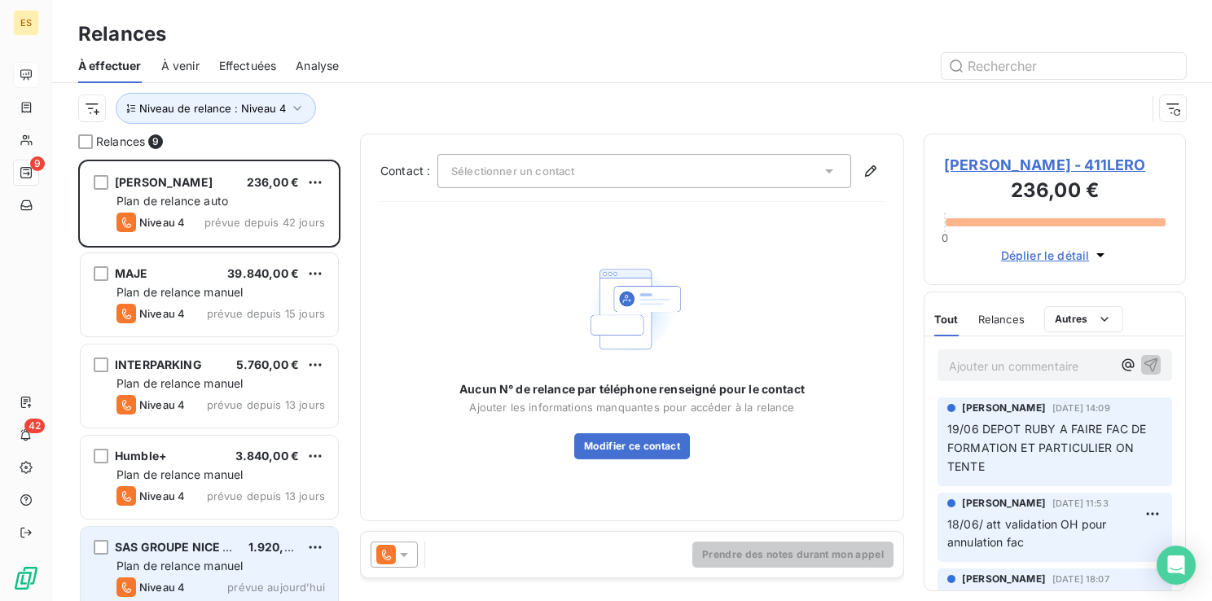
click at [160, 555] on div "SAS GROUPE NICE MATIN" at bounding box center [175, 547] width 121 height 16
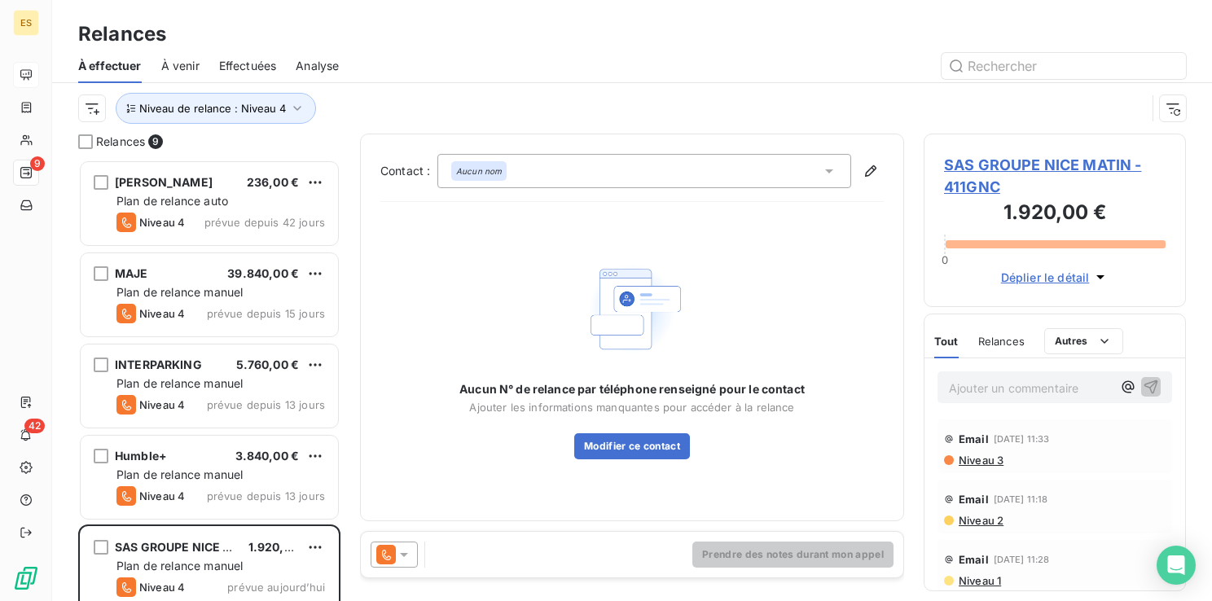
click at [990, 165] on span "SAS GROUPE NICE MATIN - 411GNC" at bounding box center [1055, 176] width 222 height 44
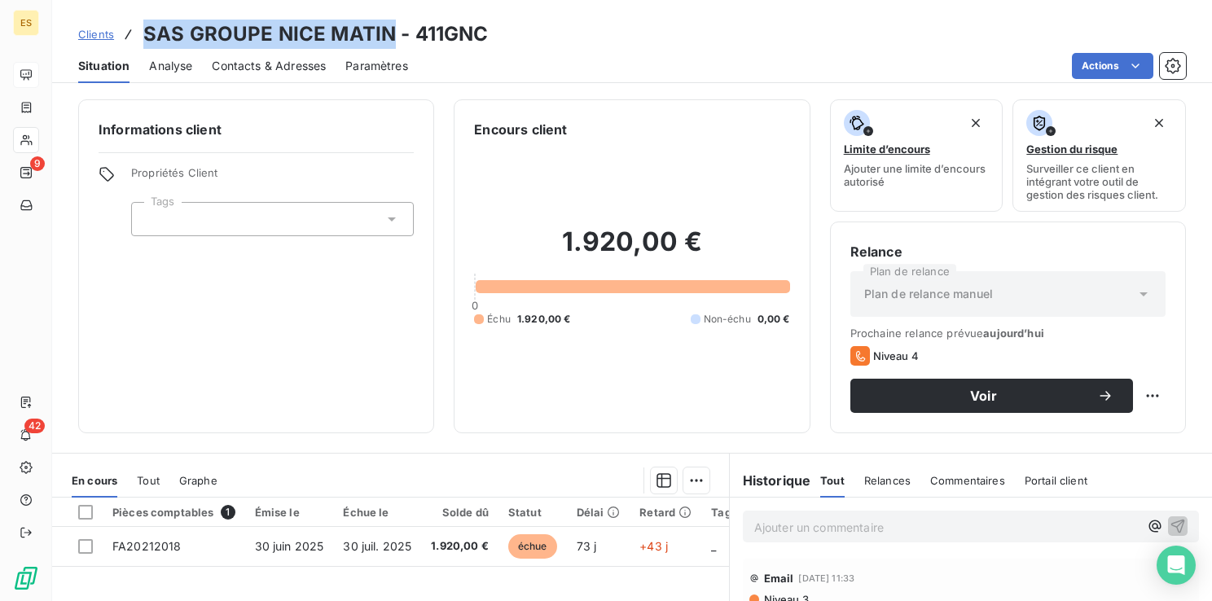
drag, startPoint x: 389, startPoint y: 37, endPoint x: 147, endPoint y: 33, distance: 242.0
click at [147, 33] on h3 "SAS GROUPE NICE MATIN - 411GNC" at bounding box center [315, 34] width 345 height 29
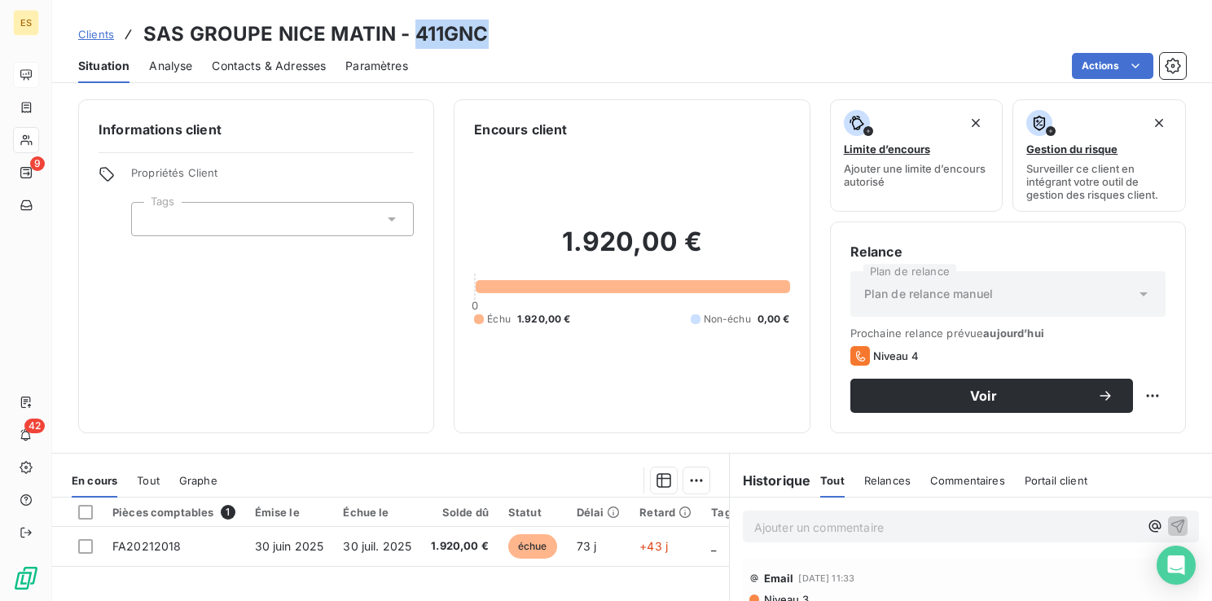
drag, startPoint x: 490, startPoint y: 37, endPoint x: 416, endPoint y: 31, distance: 74.4
click at [416, 31] on div "Clients SAS GROUPE NICE MATIN - 411GNC" at bounding box center [632, 34] width 1160 height 29
click at [800, 525] on p "Ajouter un commentaire ﻿" at bounding box center [946, 527] width 384 height 20
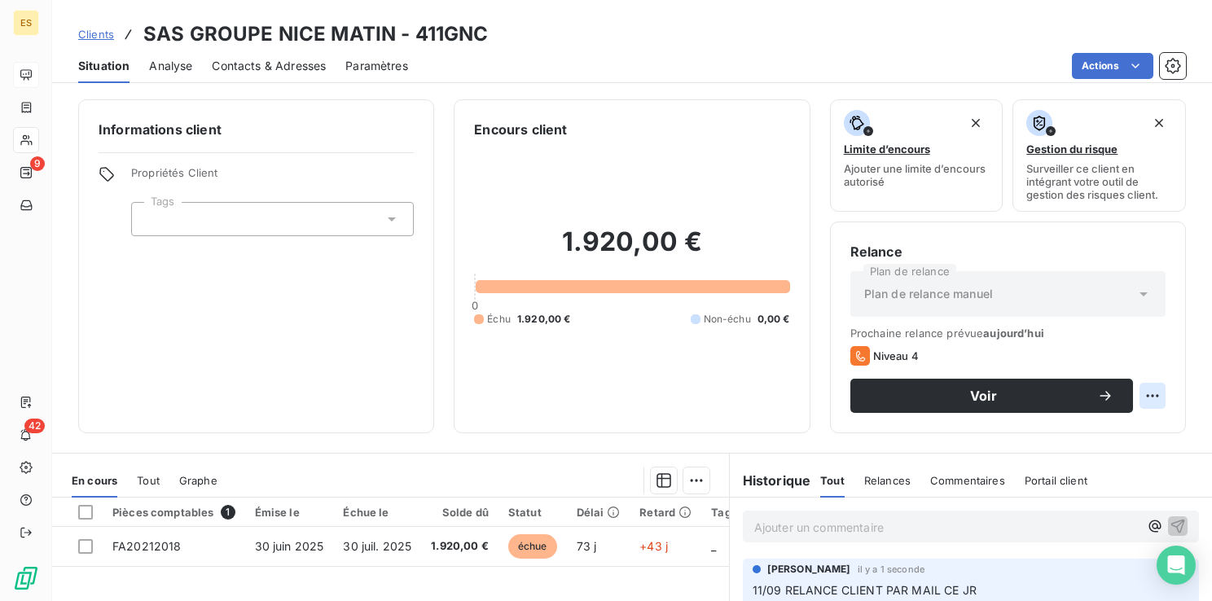
click at [1144, 396] on html "ES 9 42 Clients SAS GROUPE NICE MATIN - 411GNC Situation Analyse Contacts & Adr…" at bounding box center [606, 300] width 1212 height 601
click at [1098, 422] on div "Replanifier cette action" at bounding box center [1073, 432] width 146 height 26
select select "8"
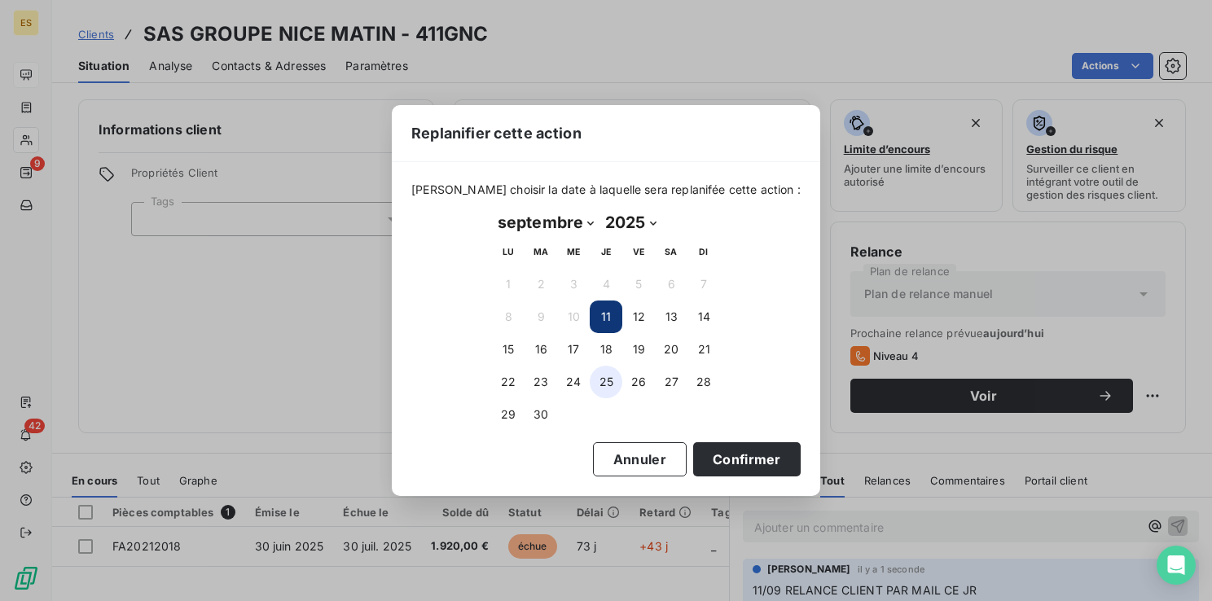
click at [604, 384] on button "25" at bounding box center [606, 382] width 33 height 33
click at [701, 463] on button "Confirmer" at bounding box center [747, 459] width 108 height 34
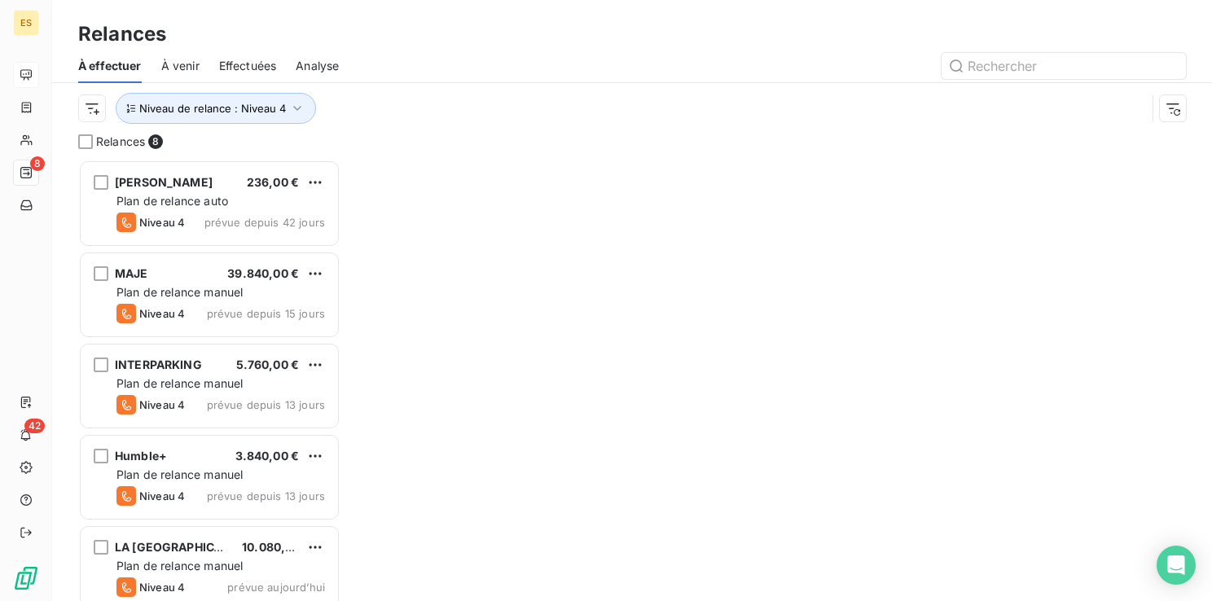
scroll to position [429, 249]
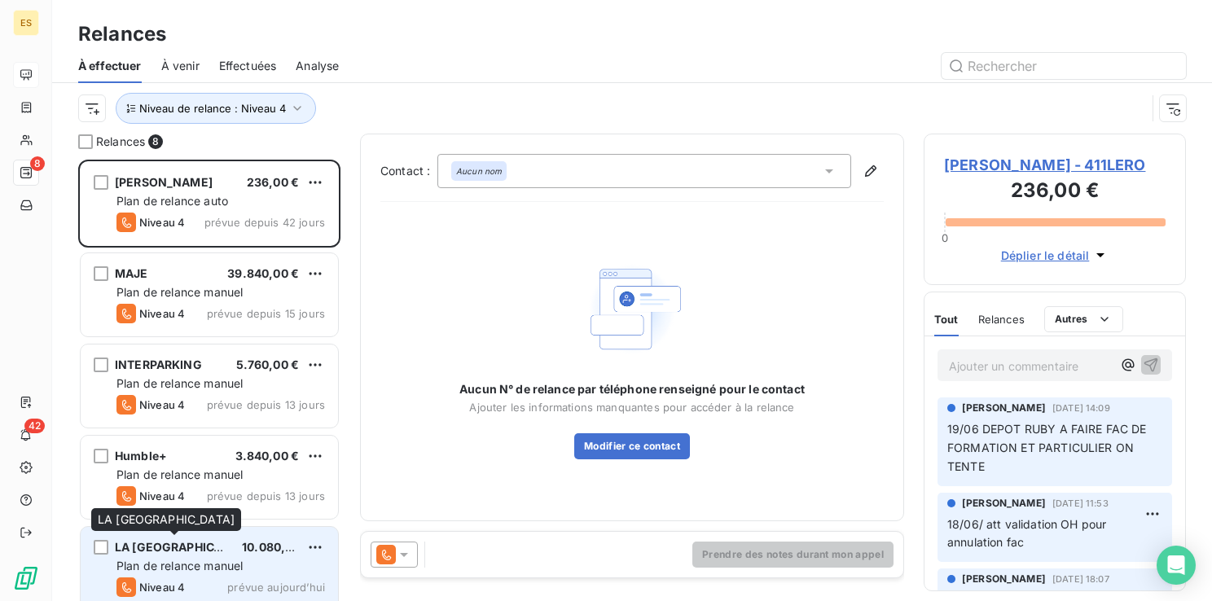
click at [192, 552] on span "LA [GEOGRAPHIC_DATA]" at bounding box center [184, 547] width 138 height 14
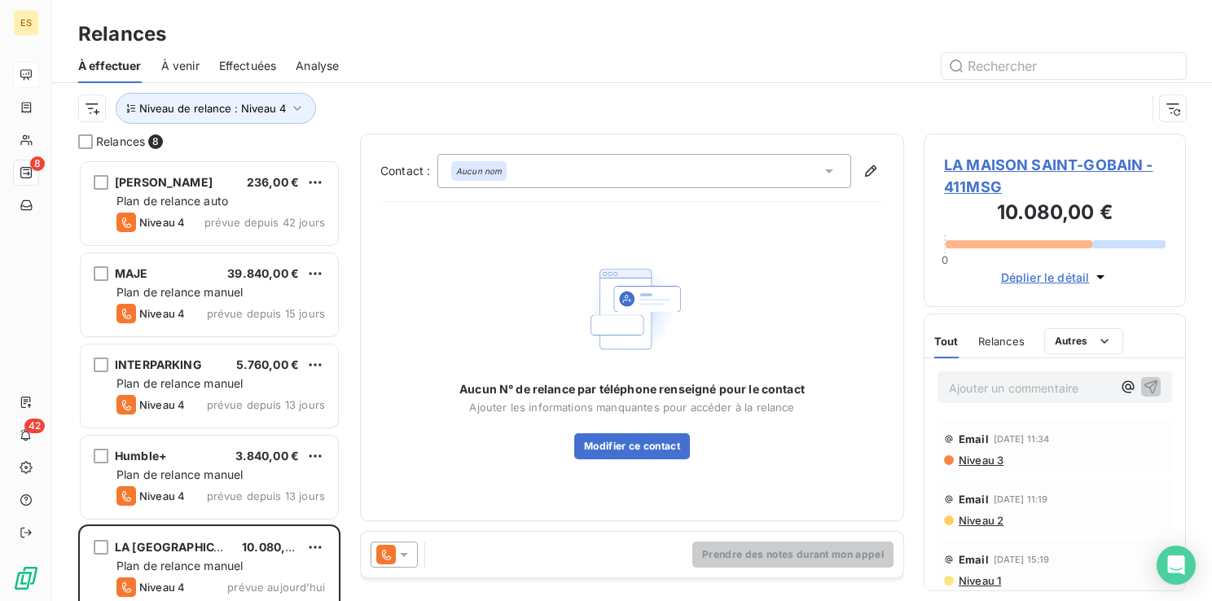
click at [1046, 168] on span "LA MAISON SAINT-GOBAIN - 411MSG" at bounding box center [1055, 176] width 222 height 44
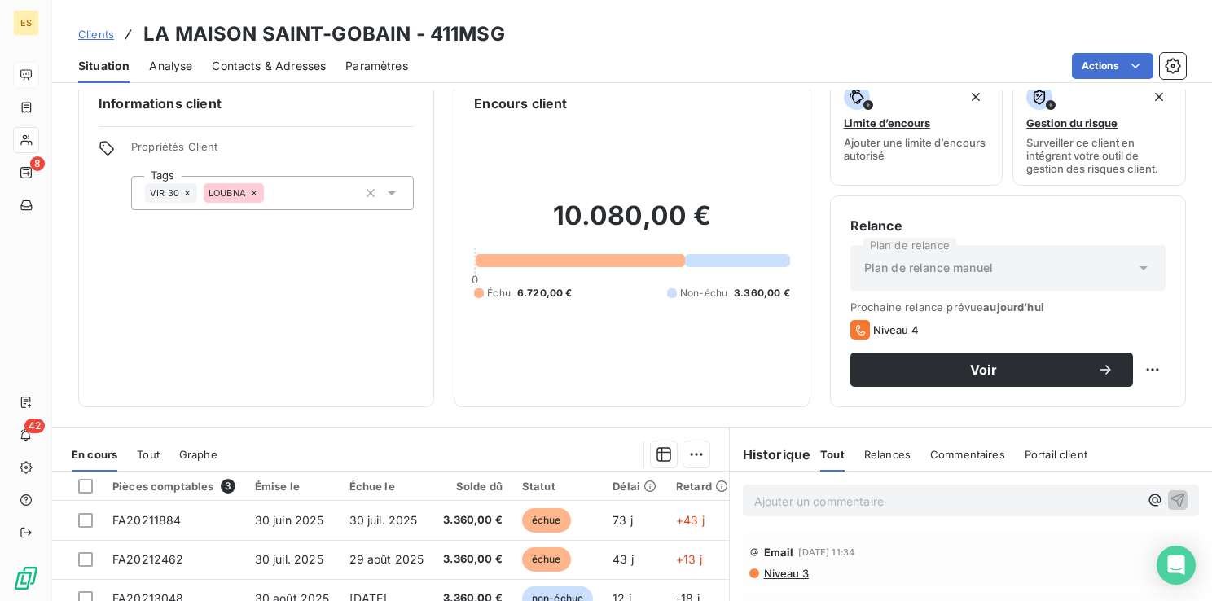
scroll to position [24, 0]
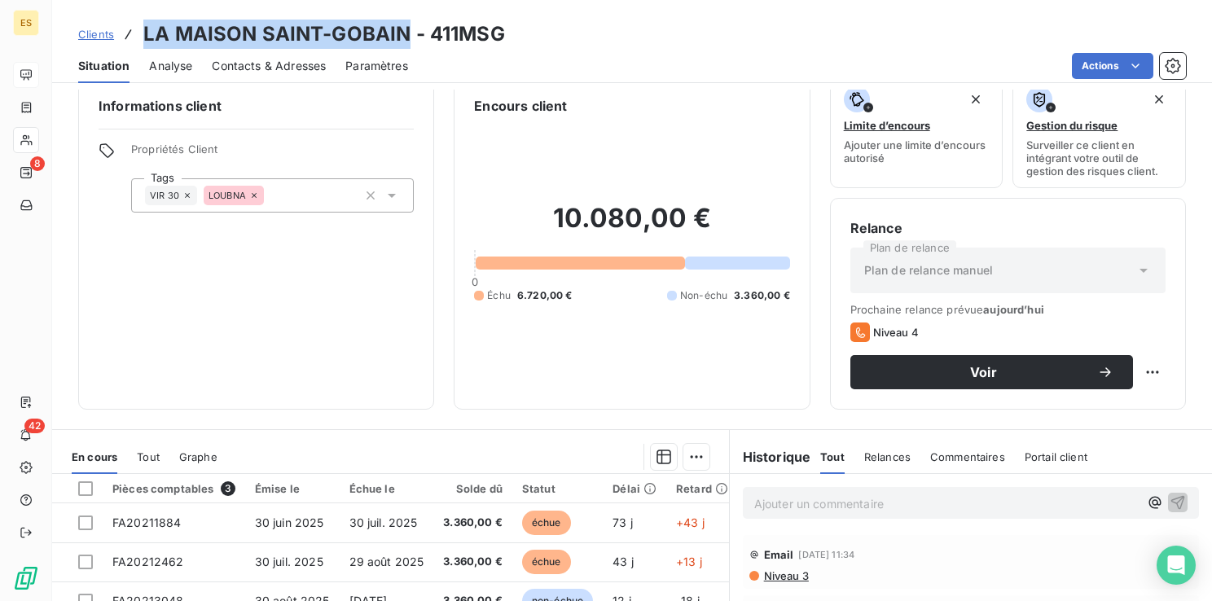
drag, startPoint x: 406, startPoint y: 29, endPoint x: 142, endPoint y: 29, distance: 264.7
click at [143, 29] on h3 "LA MAISON SAINT-GOBAIN - 411MSG" at bounding box center [324, 34] width 362 height 29
click at [808, 509] on p "Ajouter un commentaire ﻿" at bounding box center [946, 504] width 384 height 20
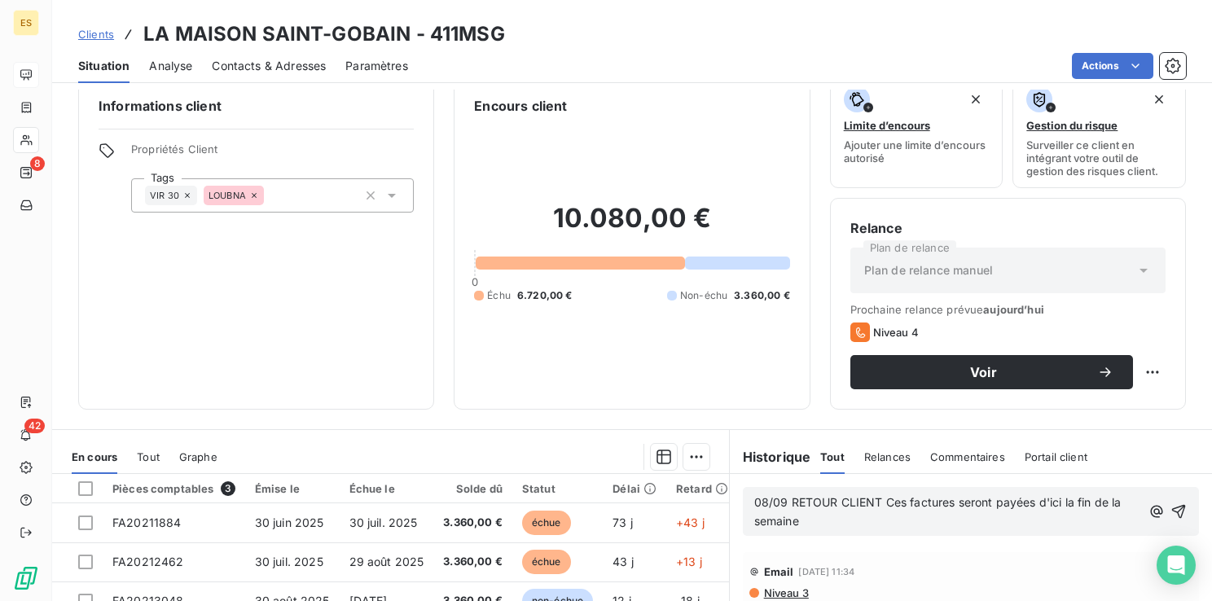
click at [808, 509] on p "08/09 RETOUR CLIENT Ces factures seront payées d'ici la fin de la semaine" at bounding box center [948, 512] width 388 height 37
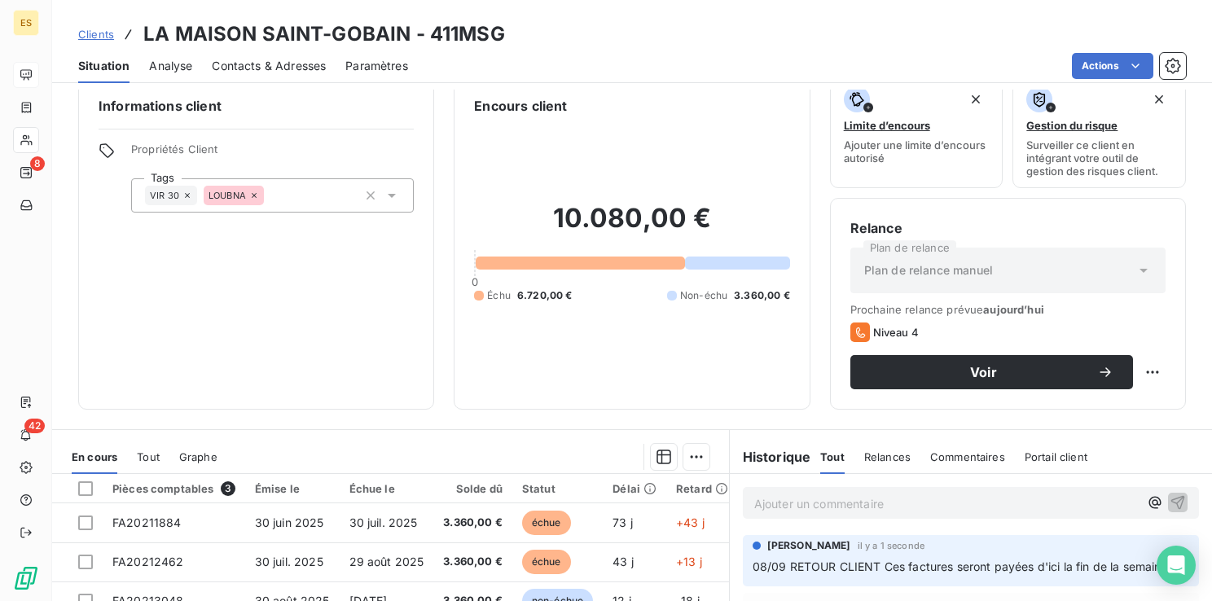
click at [253, 194] on icon at bounding box center [254, 195] width 5 height 5
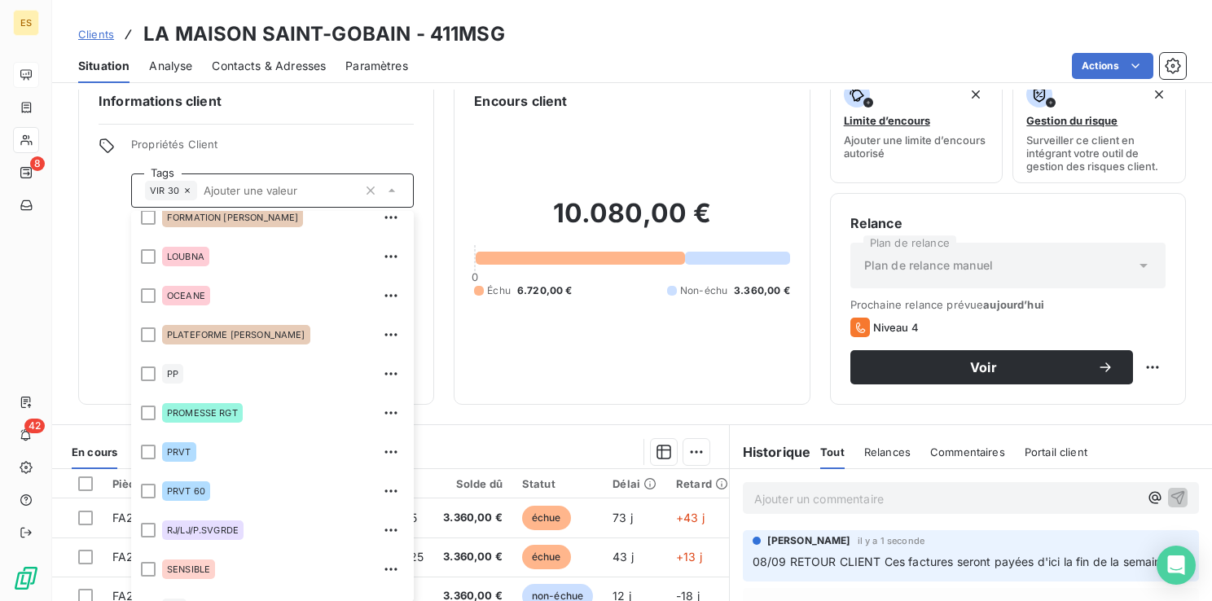
scroll to position [406, 0]
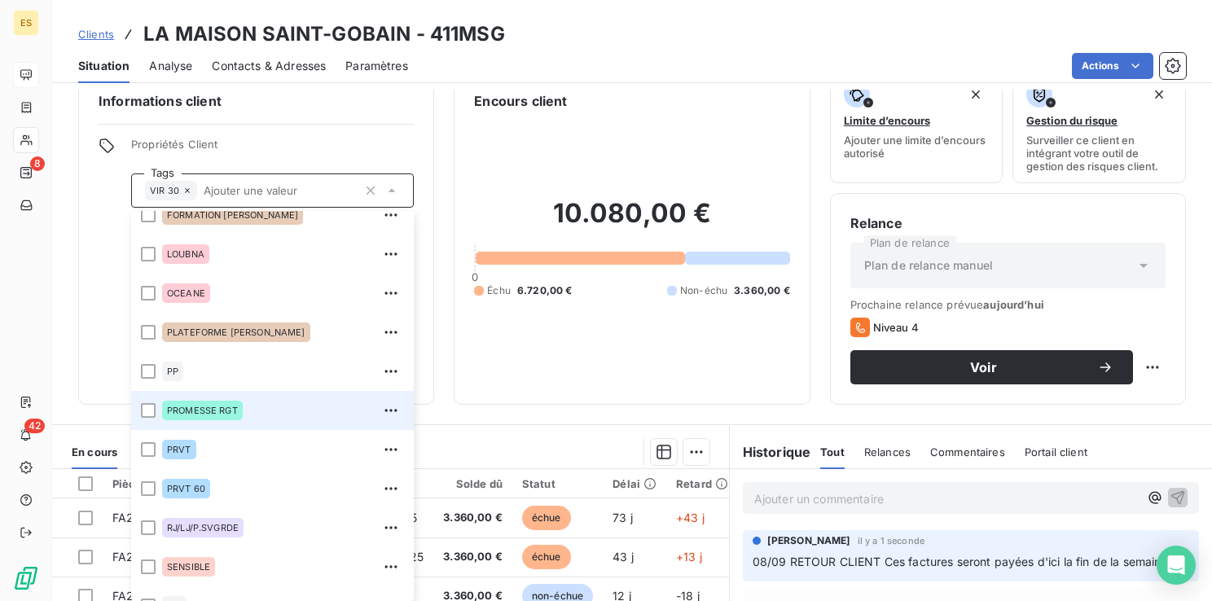
click at [203, 419] on div "PROMESSE RGT" at bounding box center [202, 411] width 81 height 20
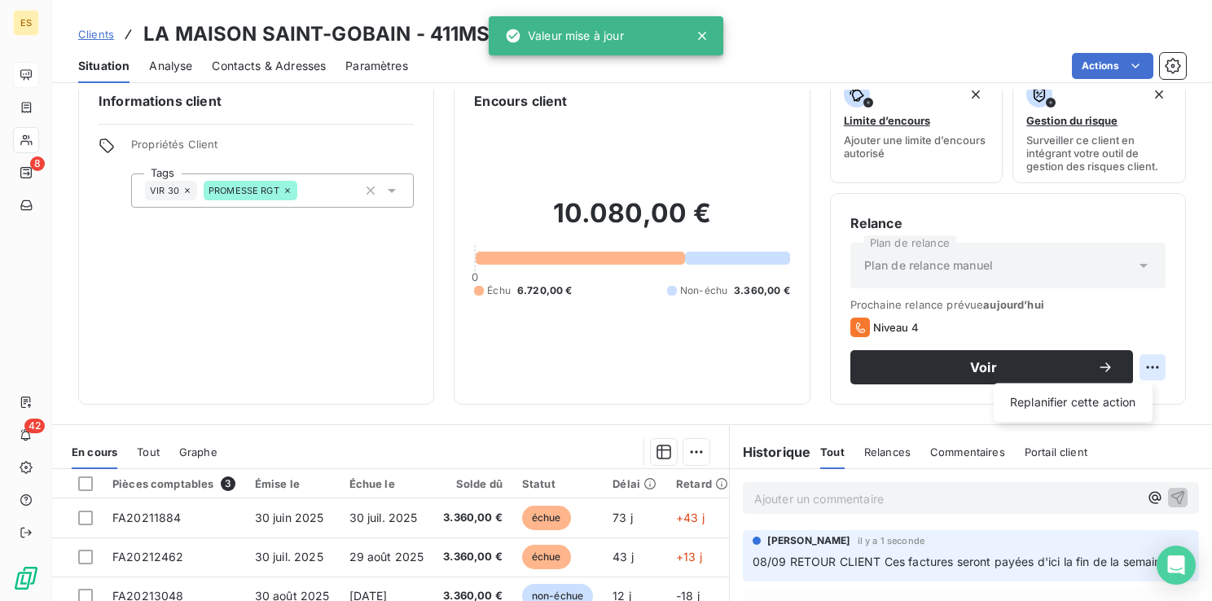
click at [1142, 366] on html "ES 8 42 Clients LA MAISON SAINT-GOBAIN - 411MSG Situation Analyse Contacts & Ad…" at bounding box center [606, 300] width 1212 height 601
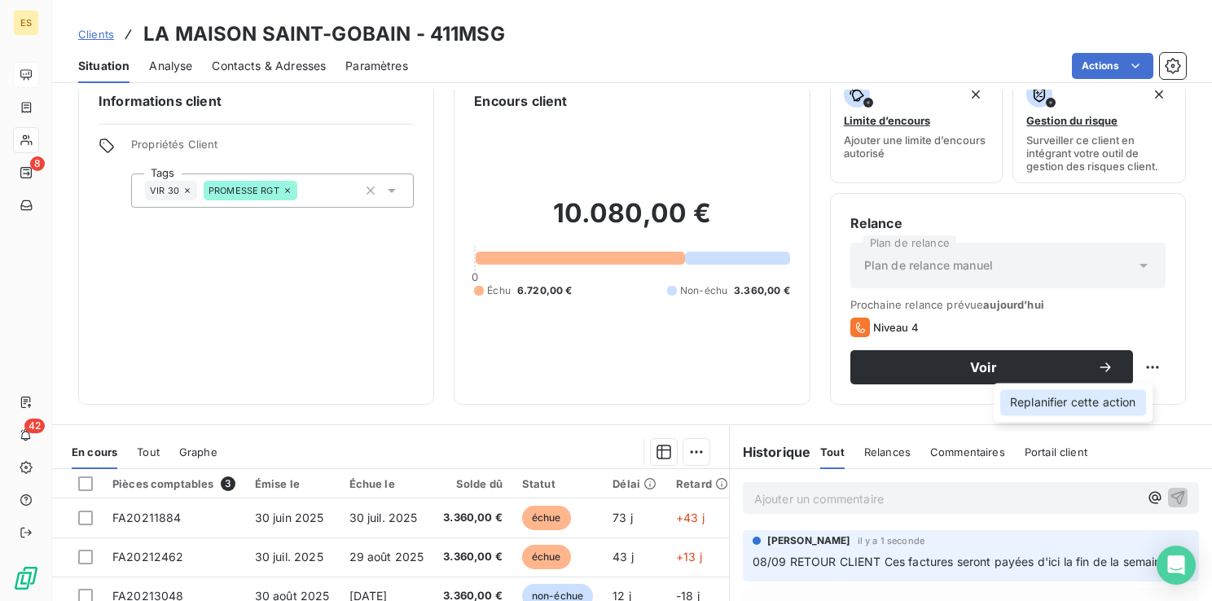
click at [1113, 392] on div "Replanifier cette action" at bounding box center [1073, 402] width 146 height 26
select select "8"
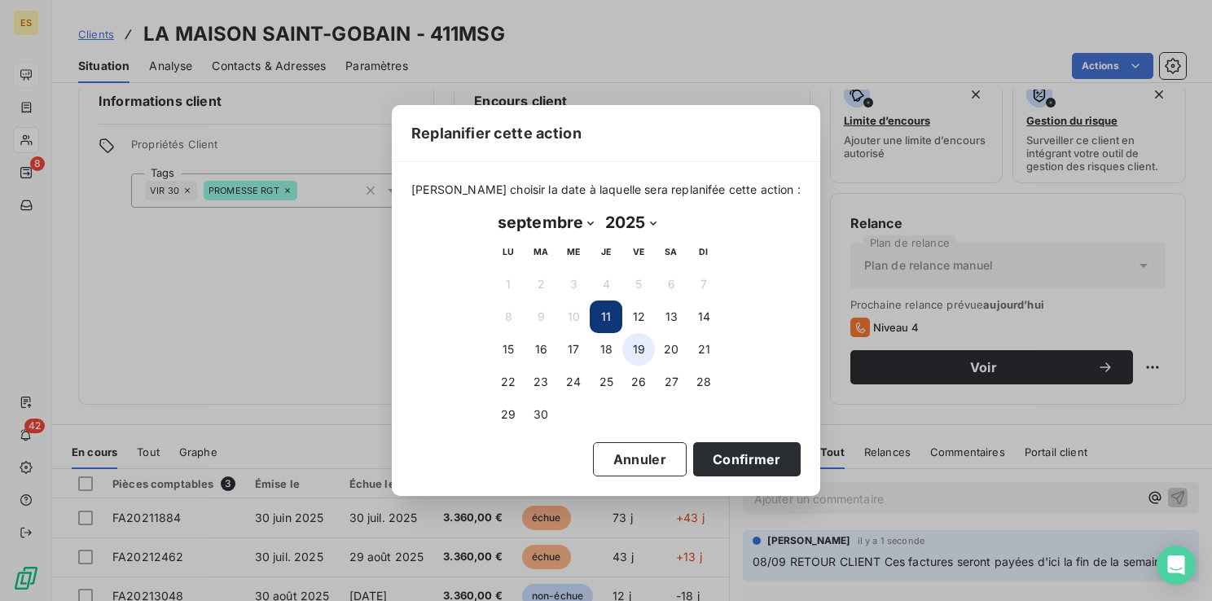
click at [638, 349] on button "19" at bounding box center [638, 349] width 33 height 33
click at [721, 456] on button "Confirmer" at bounding box center [747, 459] width 108 height 34
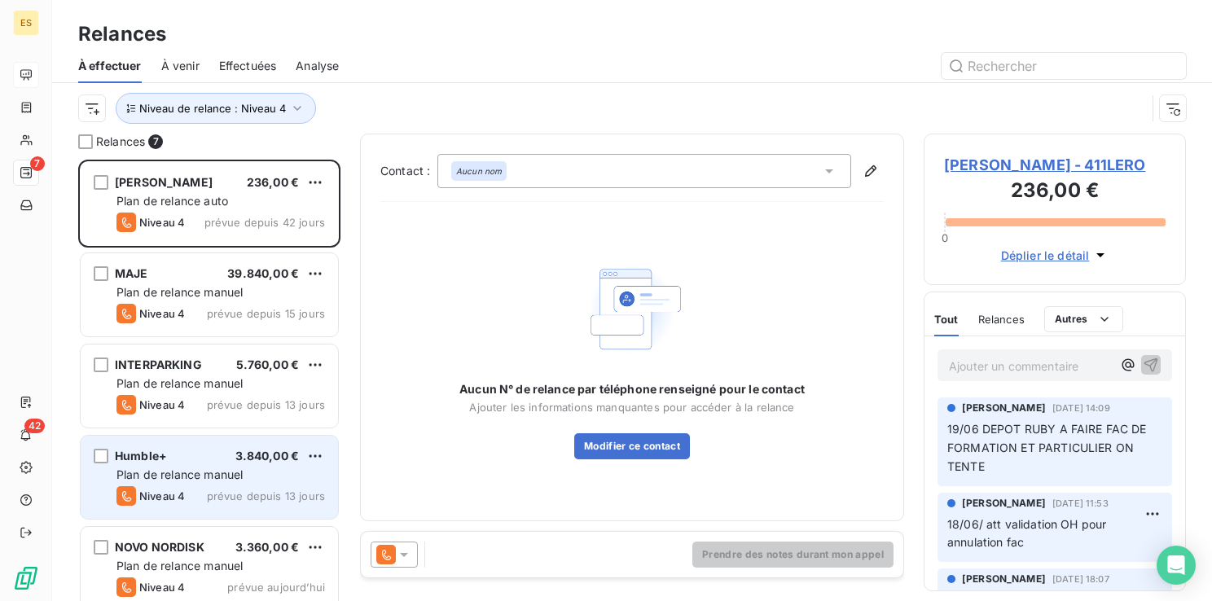
scroll to position [429, 249]
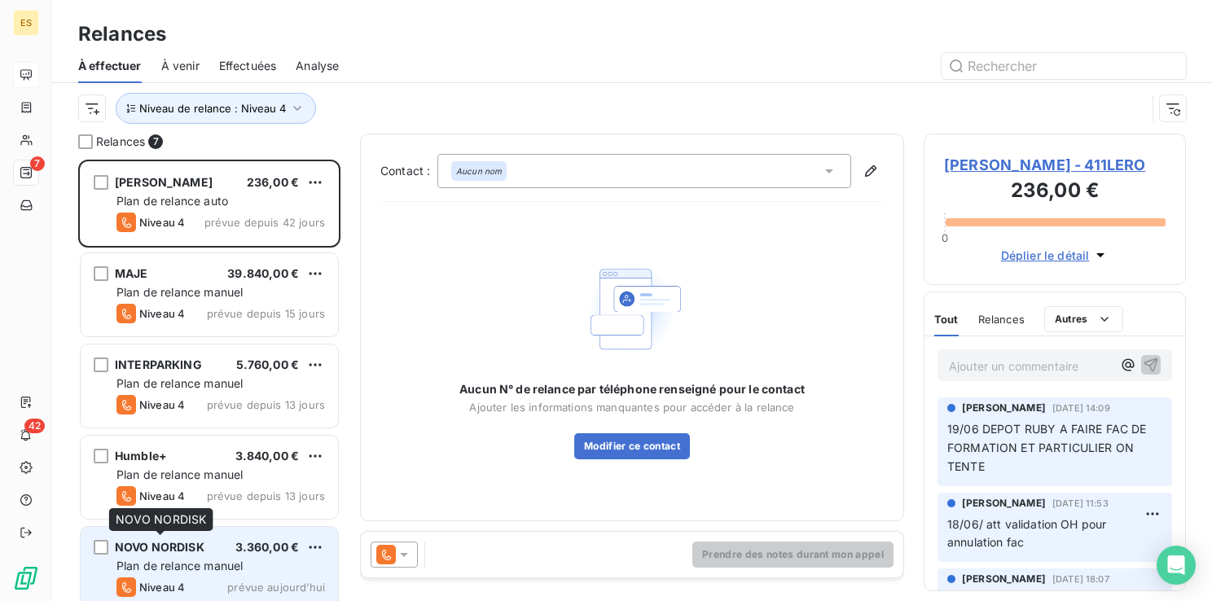
click at [189, 543] on span "NOVO NORDISK" at bounding box center [160, 547] width 90 height 14
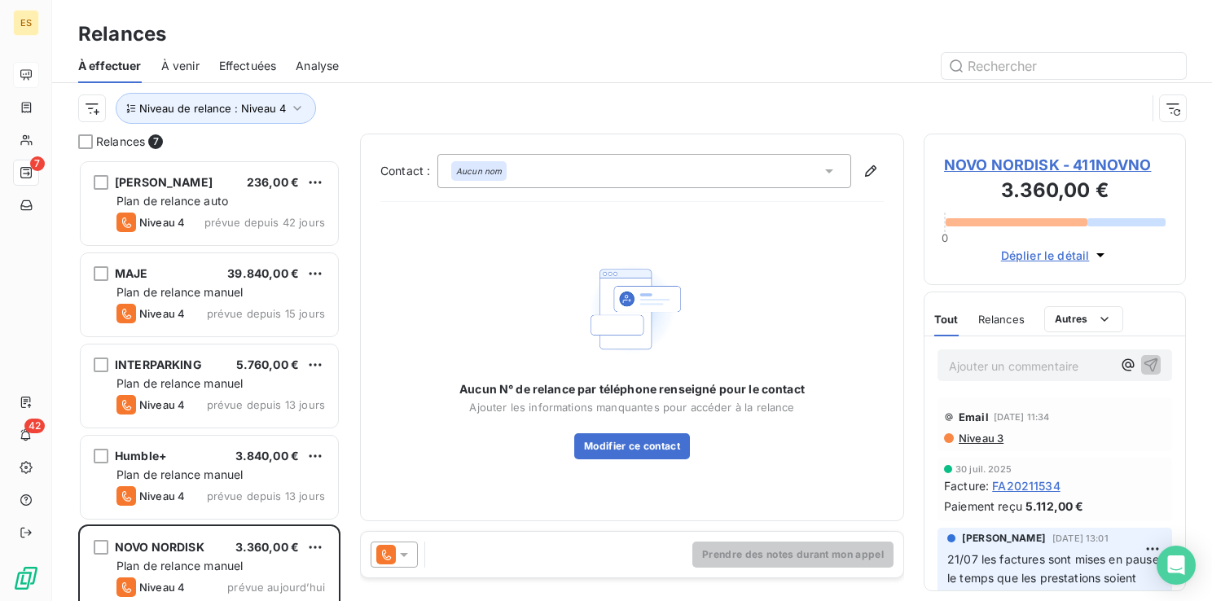
click at [1007, 169] on span "NOVO NORDISK - 411NOVNO" at bounding box center [1055, 165] width 222 height 22
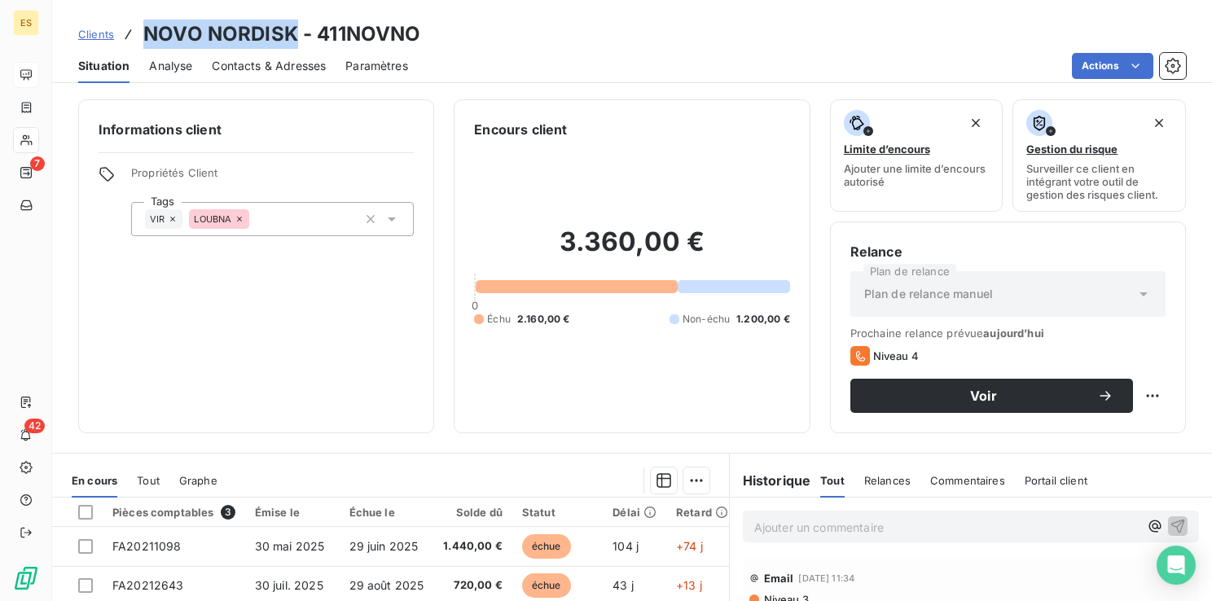
drag, startPoint x: 297, startPoint y: 33, endPoint x: 121, endPoint y: 39, distance: 176.8
click at [121, 39] on div "Clients NOVO NORDISK - 411NOVNO" at bounding box center [249, 34] width 343 height 29
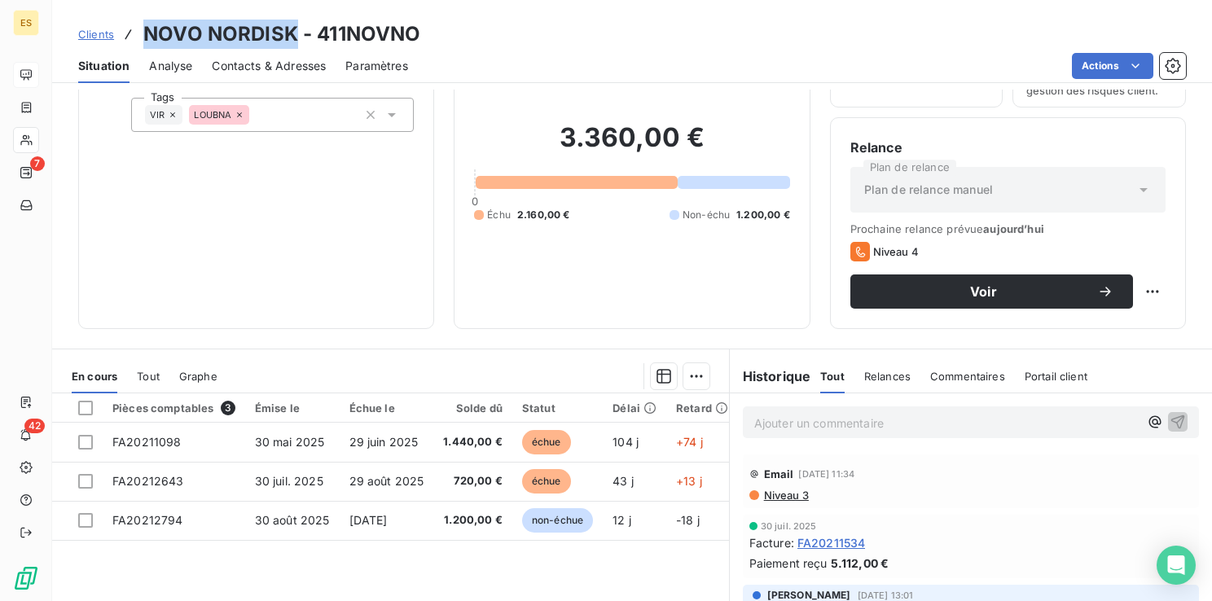
scroll to position [103, 0]
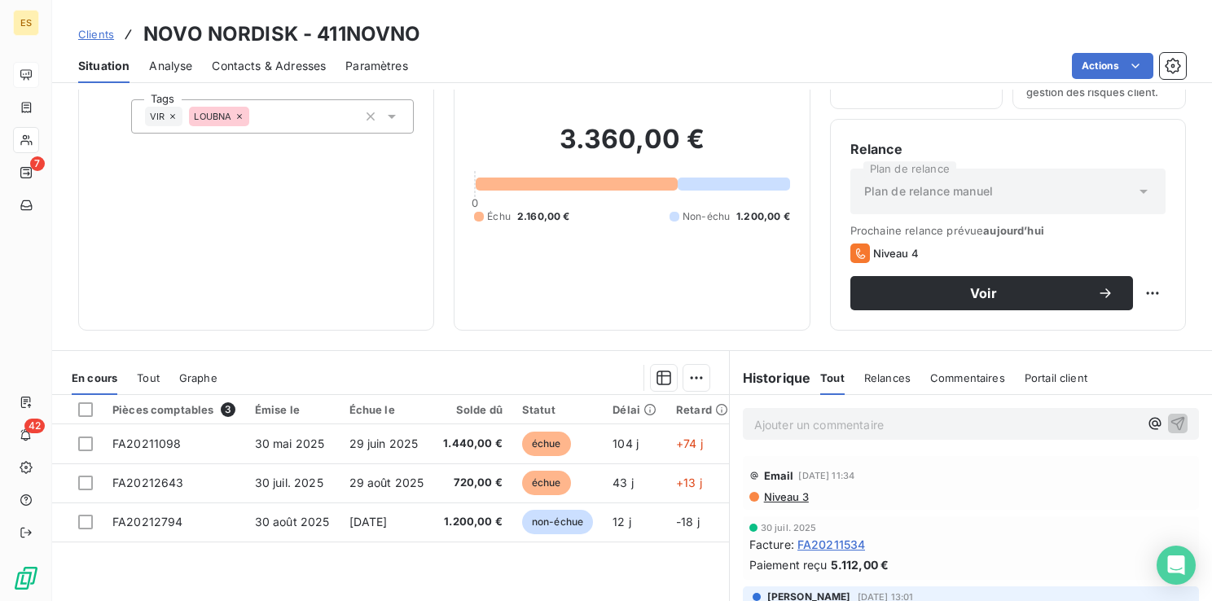
click at [163, 207] on div "Informations client Propriétés Client Tags VIR LOUBNA" at bounding box center [256, 164] width 356 height 334
drag, startPoint x: 419, startPoint y: 33, endPoint x: 318, endPoint y: 34, distance: 100.2
click at [318, 34] on div "Clients NOVO NORDISK - 411NOVNO" at bounding box center [632, 34] width 1160 height 29
click at [789, 422] on p "Ajouter un commentaire ﻿" at bounding box center [946, 425] width 384 height 20
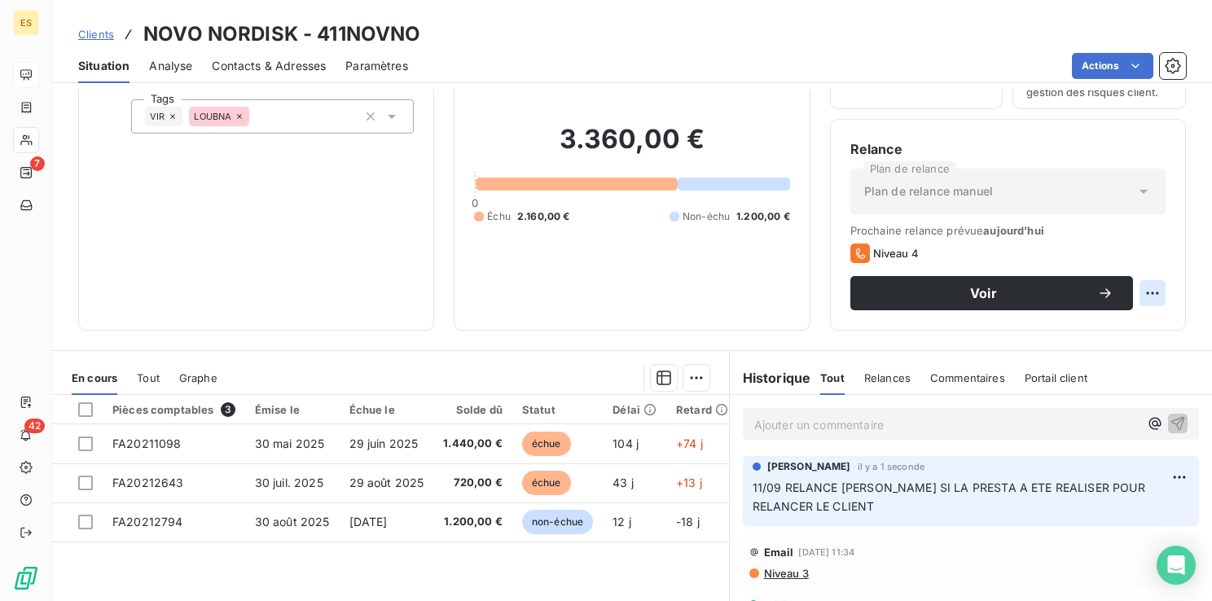
click at [1148, 292] on html "ES 7 42 Clients NOVO NORDISK - 411NOVNO Situation Analyse Contacts & Adresses P…" at bounding box center [606, 300] width 1212 height 601
click at [1110, 327] on div "Replanifier cette action" at bounding box center [1073, 328] width 146 height 26
select select "8"
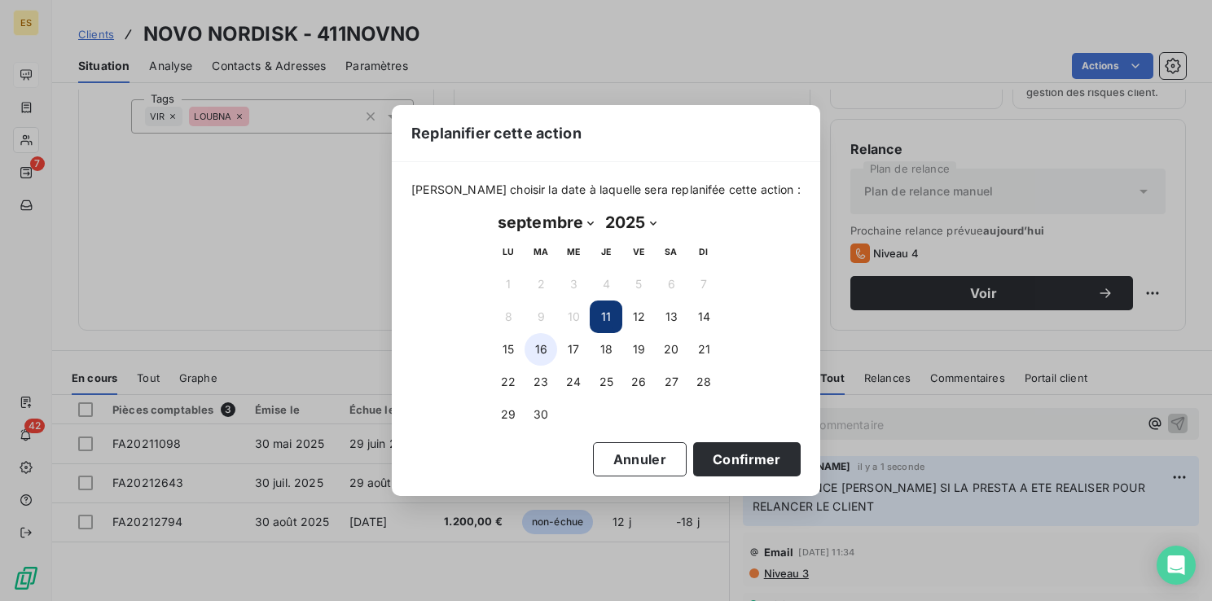
click at [546, 348] on button "16" at bounding box center [541, 349] width 33 height 33
click at [727, 459] on button "Confirmer" at bounding box center [747, 459] width 108 height 34
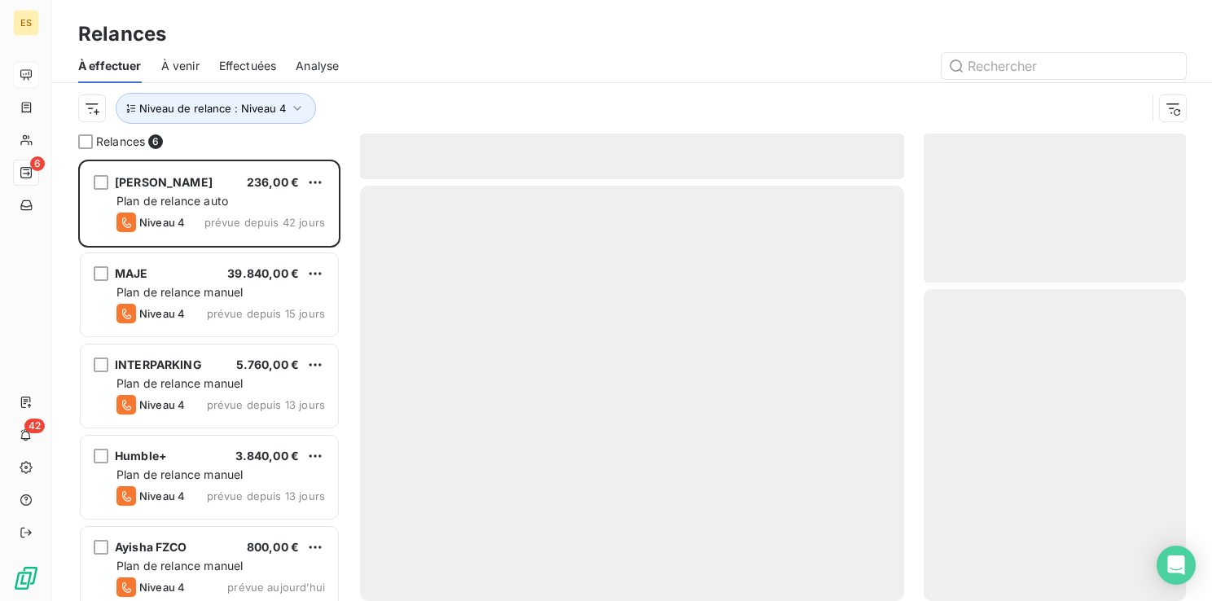
scroll to position [429, 249]
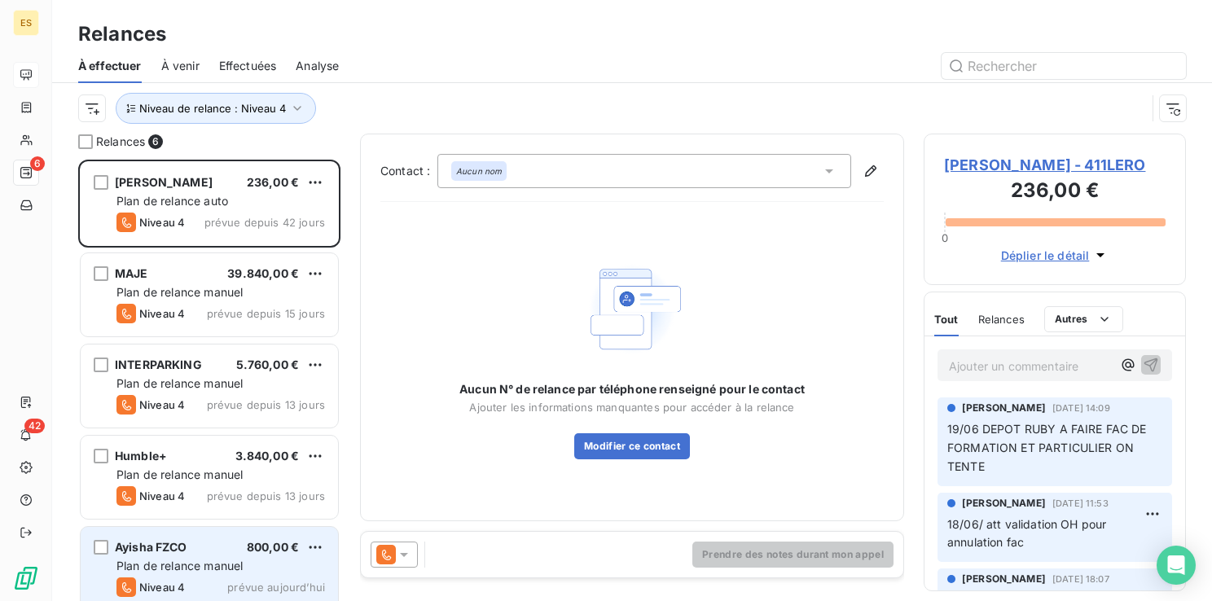
click at [214, 535] on div "[PERSON_NAME] FZCO 800,00 € Plan de relance [PERSON_NAME] 4 prévue [DATE]" at bounding box center [209, 568] width 257 height 83
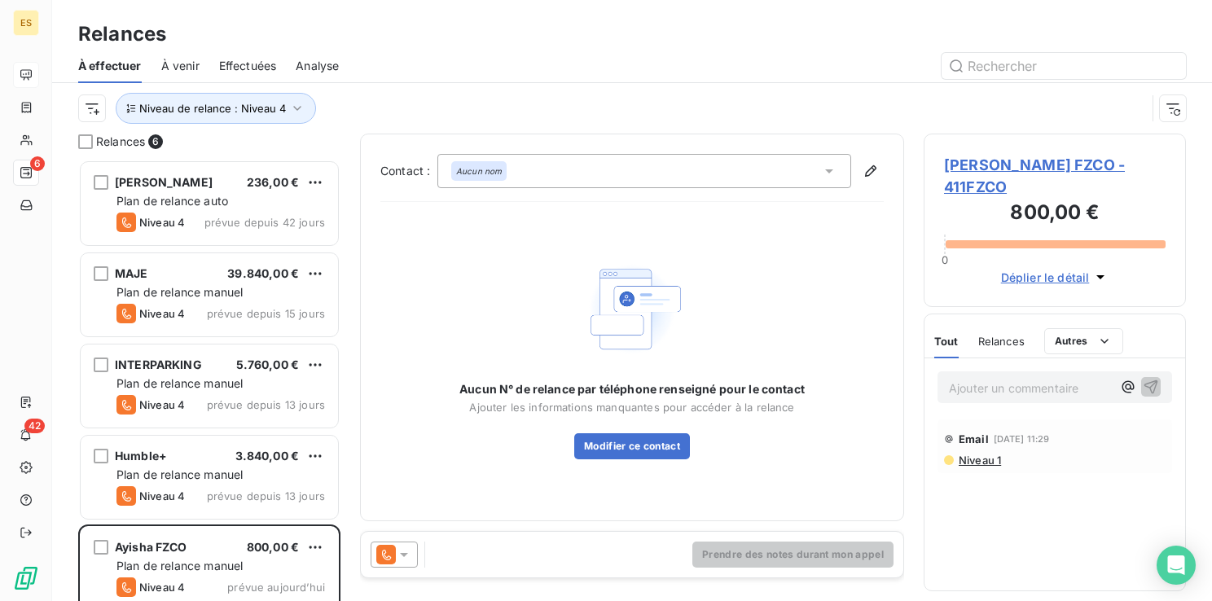
click at [974, 170] on span "[PERSON_NAME] FZCO - 411FZCO" at bounding box center [1055, 176] width 222 height 44
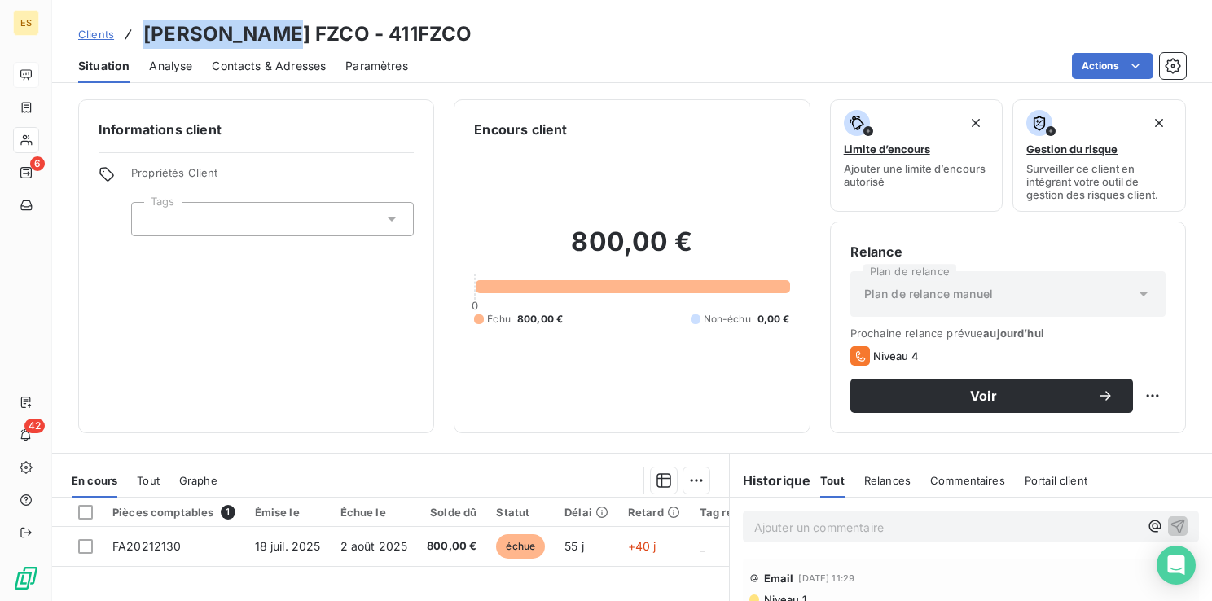
drag, startPoint x: 270, startPoint y: 31, endPoint x: 146, endPoint y: 40, distance: 124.9
click at [146, 40] on h3 "[PERSON_NAME] FZCO - 411FZCO" at bounding box center [307, 34] width 328 height 29
drag, startPoint x: 375, startPoint y: 33, endPoint x: 290, endPoint y: 31, distance: 84.7
click at [290, 31] on div "Clients [PERSON_NAME] FZCO - 411FZCO" at bounding box center [632, 34] width 1160 height 29
click at [763, 526] on p "Ajouter un commentaire ﻿" at bounding box center [946, 527] width 384 height 20
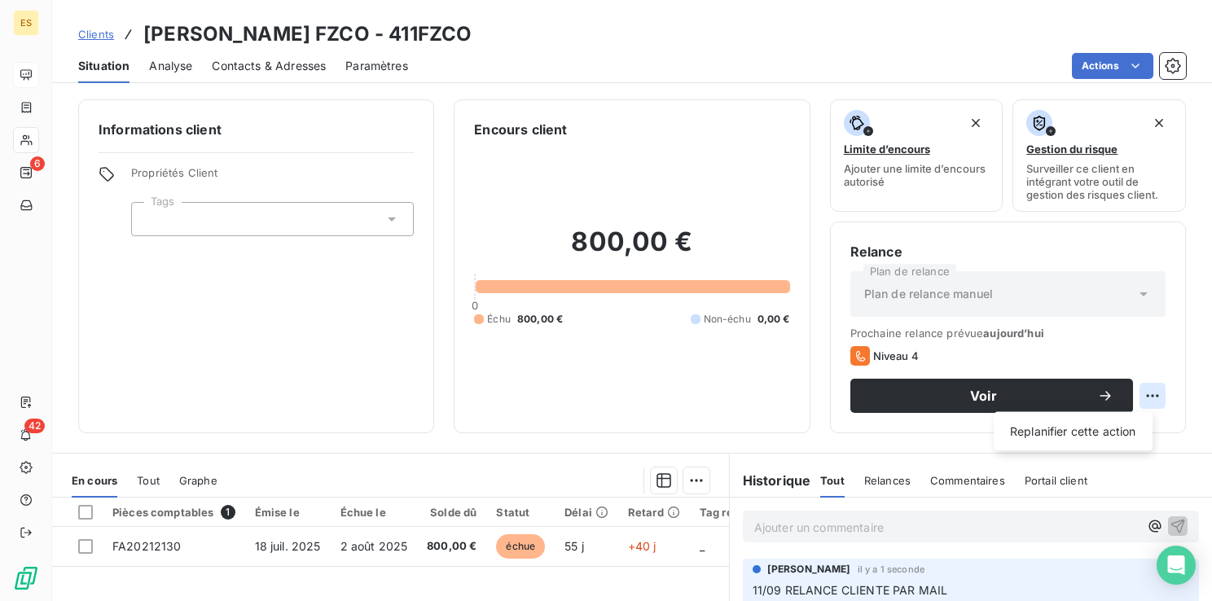
click at [1142, 401] on html "ES 6 42 Clients [PERSON_NAME] FZCO - 411FZCO Situation Analyse Contacts & Adres…" at bounding box center [606, 300] width 1212 height 601
click at [1109, 428] on div "Replanifier cette action" at bounding box center [1073, 432] width 146 height 26
select select "8"
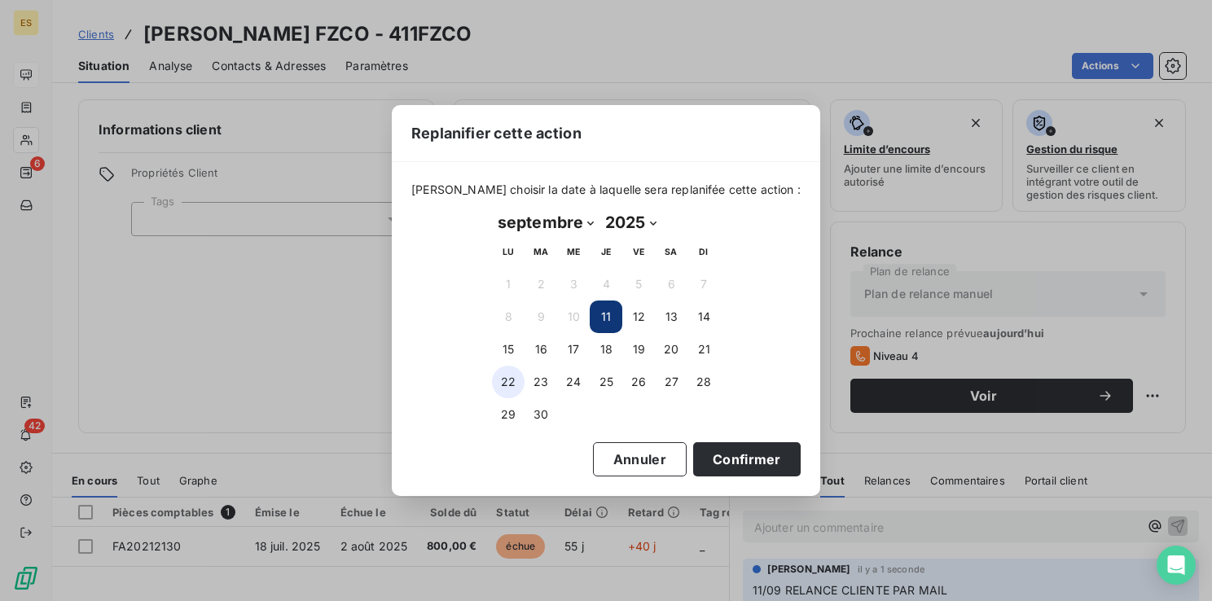
click at [505, 378] on button "22" at bounding box center [508, 382] width 33 height 33
click at [715, 459] on button "Confirmer" at bounding box center [747, 459] width 108 height 34
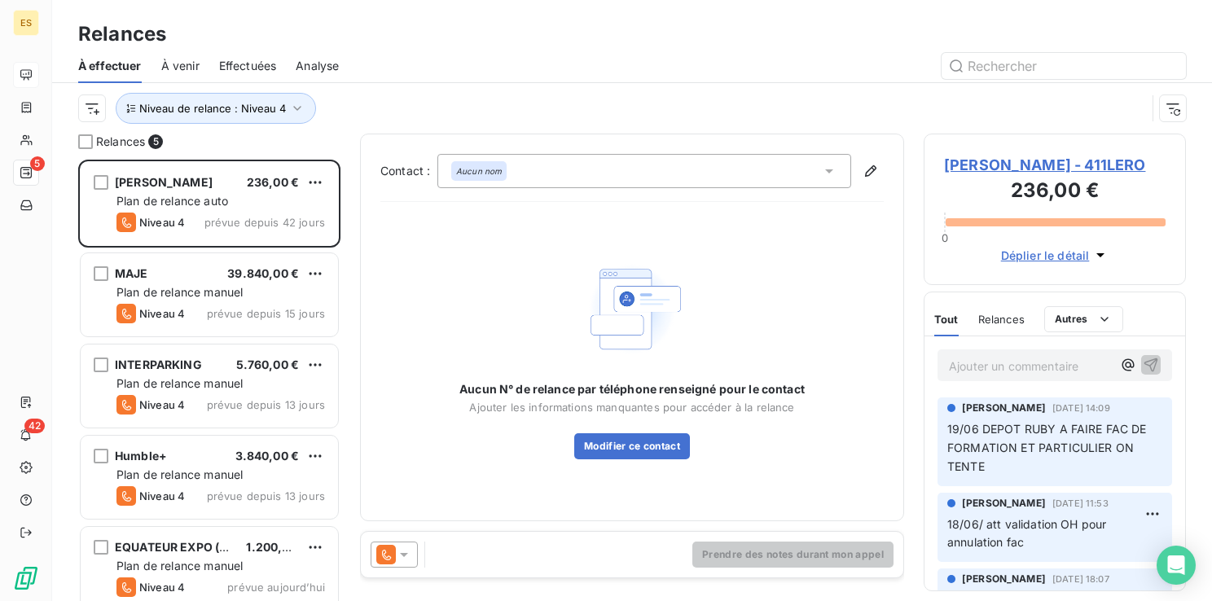
scroll to position [429, 249]
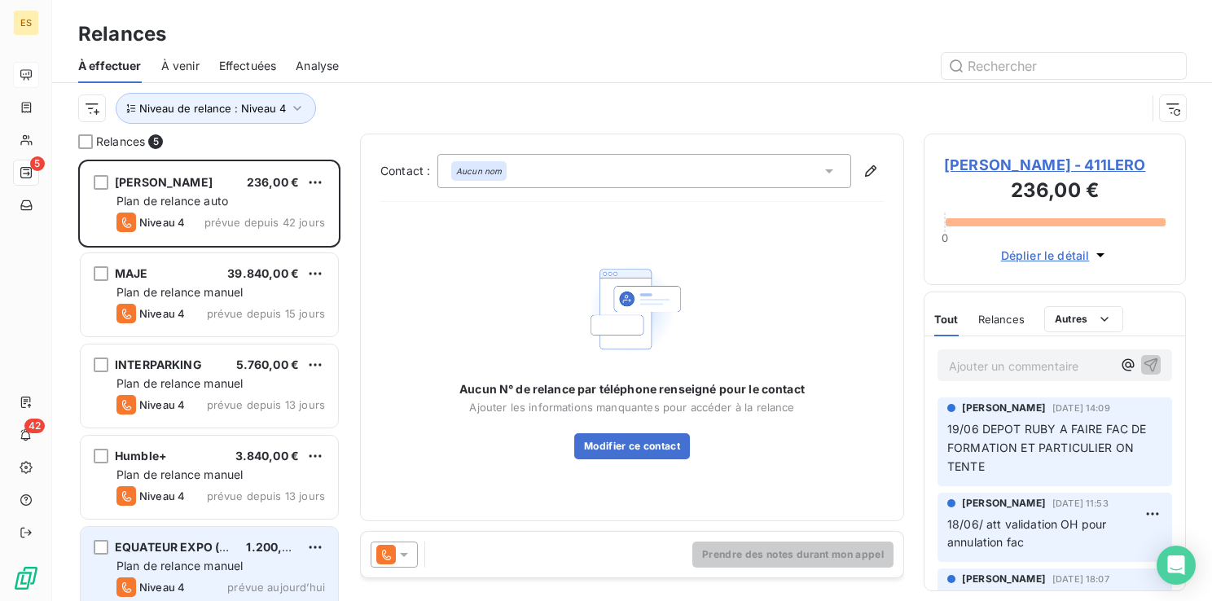
click at [170, 540] on span "EQUATEUR EXPO (SARL)" at bounding box center [184, 547] width 138 height 14
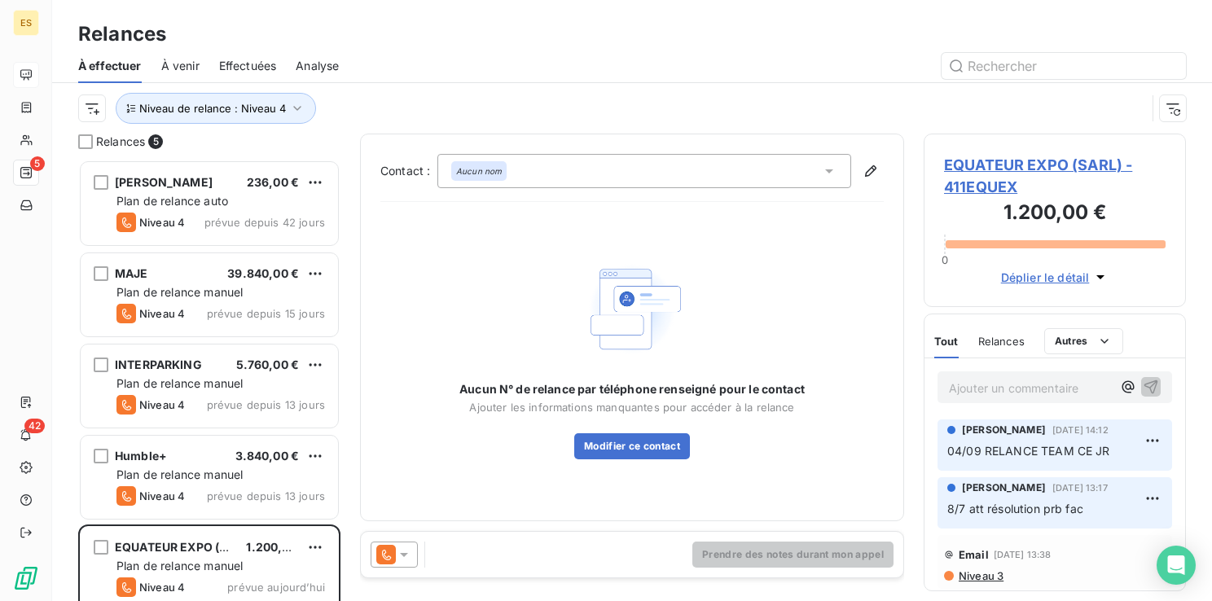
click at [981, 163] on span "EQUATEUR EXPO (SARL) - 411EQUEX" at bounding box center [1055, 176] width 222 height 44
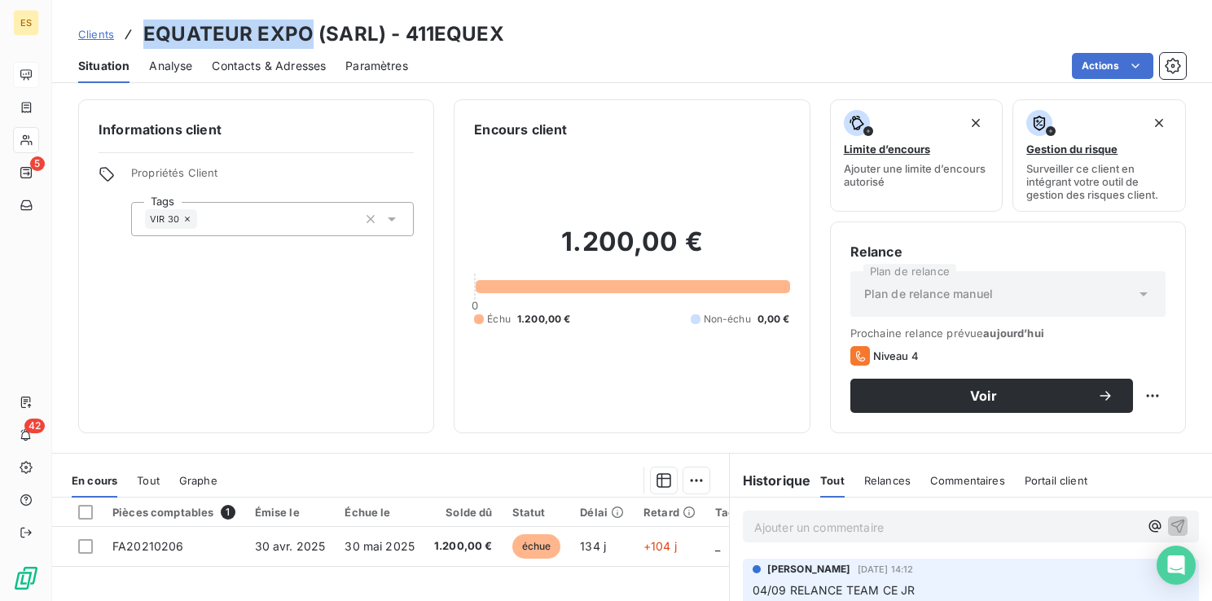
drag, startPoint x: 306, startPoint y: 36, endPoint x: 147, endPoint y: 29, distance: 159.8
click at [147, 29] on h3 "EQUATEUR EXPO (SARL) - 411EQUEX" at bounding box center [323, 34] width 361 height 29
drag, startPoint x: 507, startPoint y: 37, endPoint x: 144, endPoint y: 38, distance: 363.3
click at [144, 38] on div "Clients EQUATEUR EXPO (SARL) - 411EQUEX" at bounding box center [632, 34] width 1160 height 29
click at [214, 222] on div "VIR 30" at bounding box center [272, 219] width 283 height 34
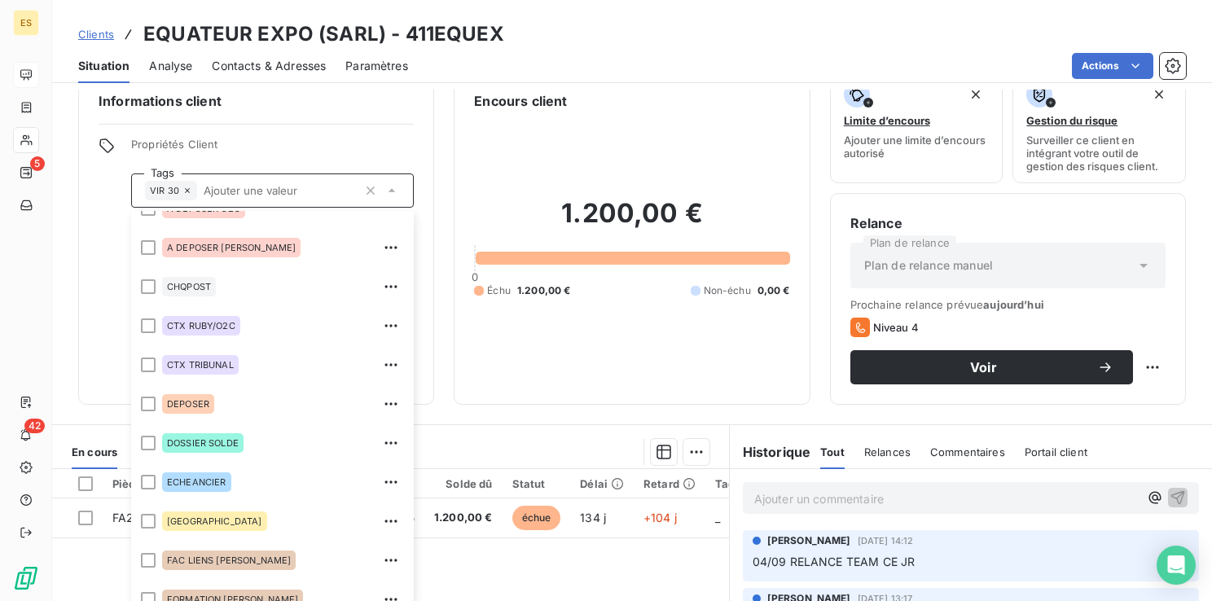
scroll to position [16, 0]
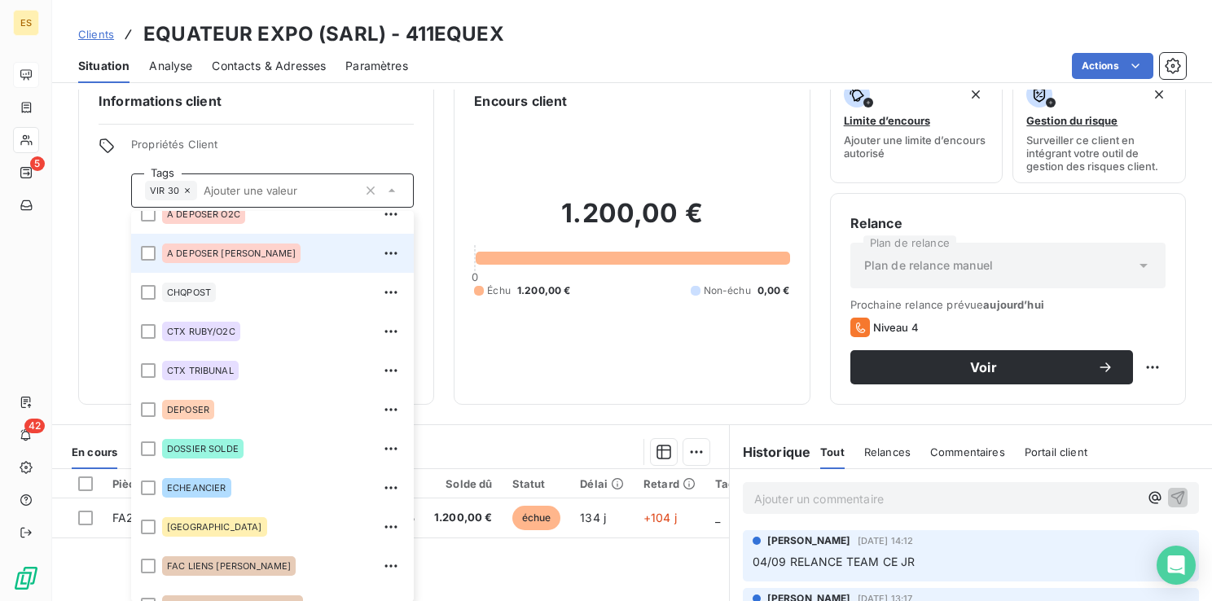
click at [228, 245] on div "A DEPOSER [PERSON_NAME]" at bounding box center [231, 254] width 138 height 20
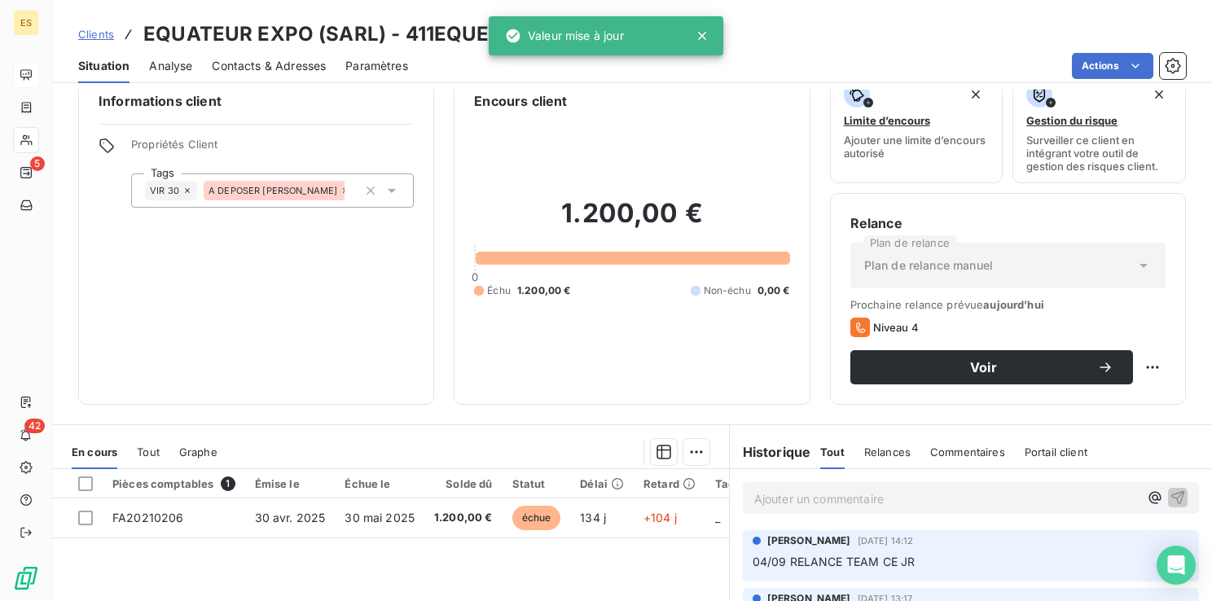
click at [767, 493] on p "Ajouter un commentaire ﻿" at bounding box center [946, 499] width 384 height 20
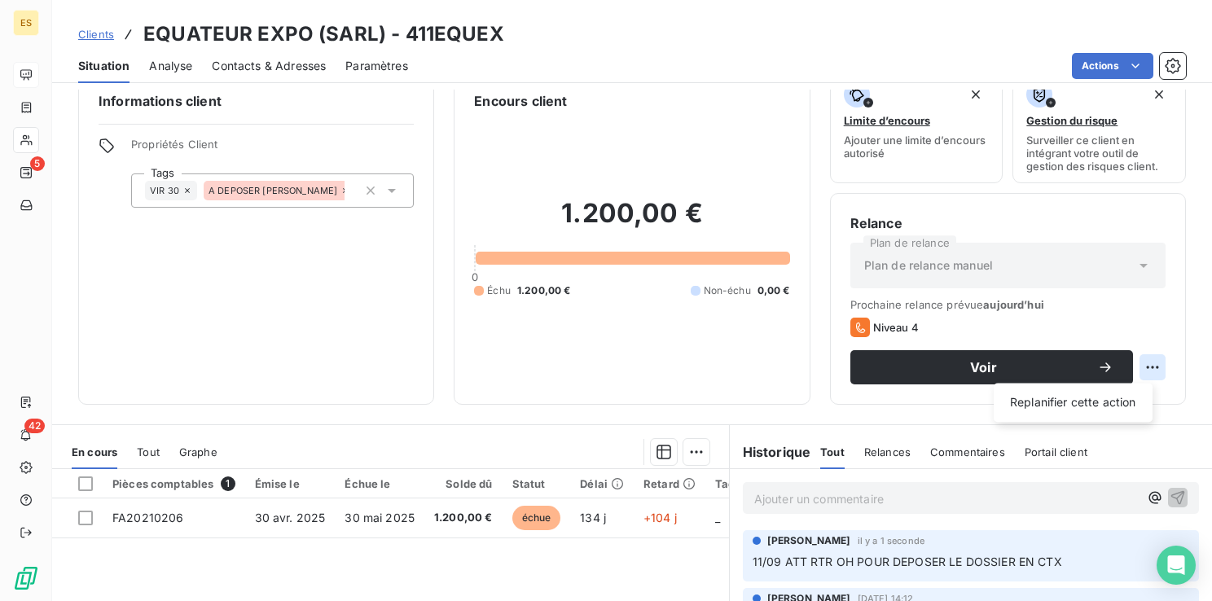
click at [1144, 363] on html "ES 5 42 Clients EQUATEUR EXPO (SARL) - 411EQUEX Situation Analyse Contacts & Ad…" at bounding box center [606, 300] width 1212 height 601
click at [1099, 397] on div "Replanifier cette action" at bounding box center [1073, 402] width 146 height 26
select select "8"
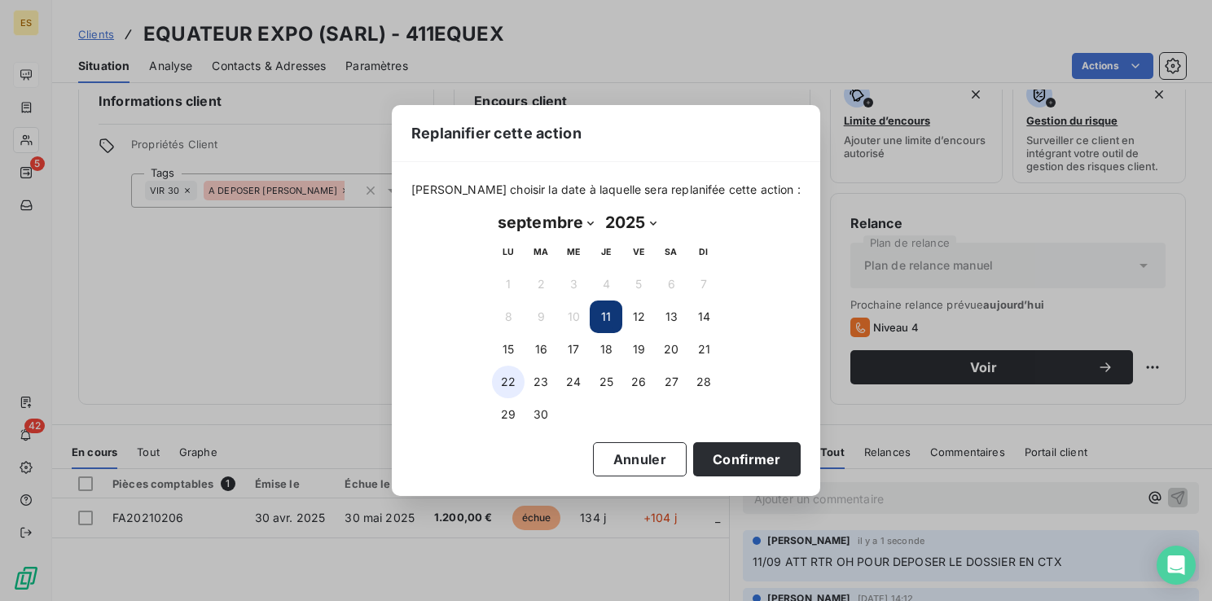
click at [512, 378] on button "22" at bounding box center [508, 382] width 33 height 33
click at [723, 453] on button "Confirmer" at bounding box center [747, 459] width 108 height 34
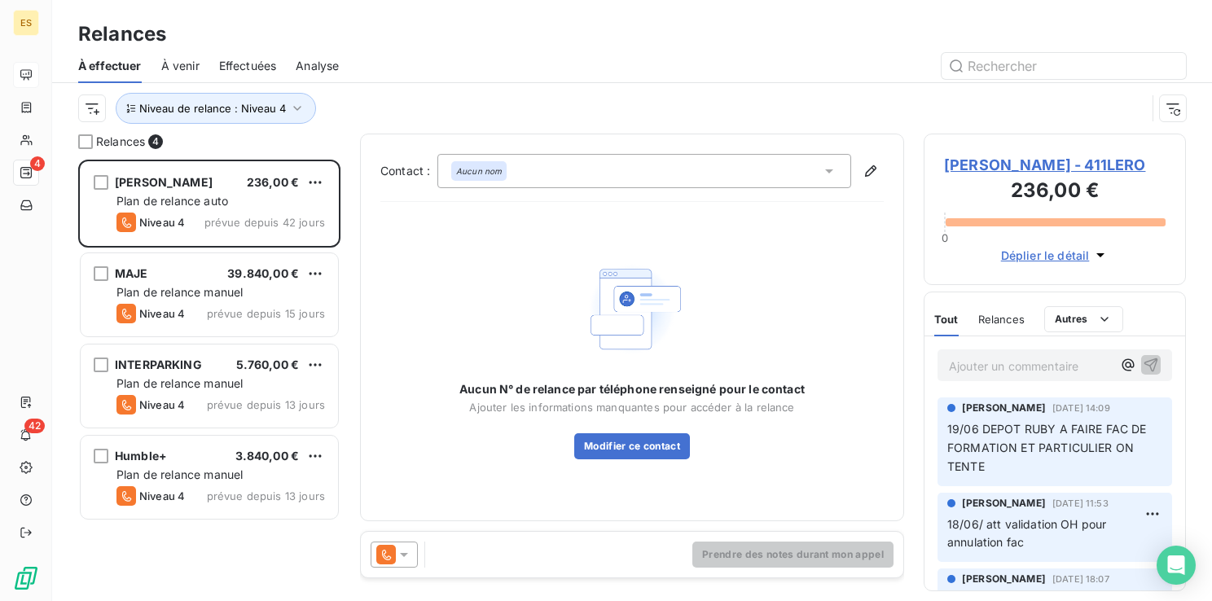
scroll to position [429, 249]
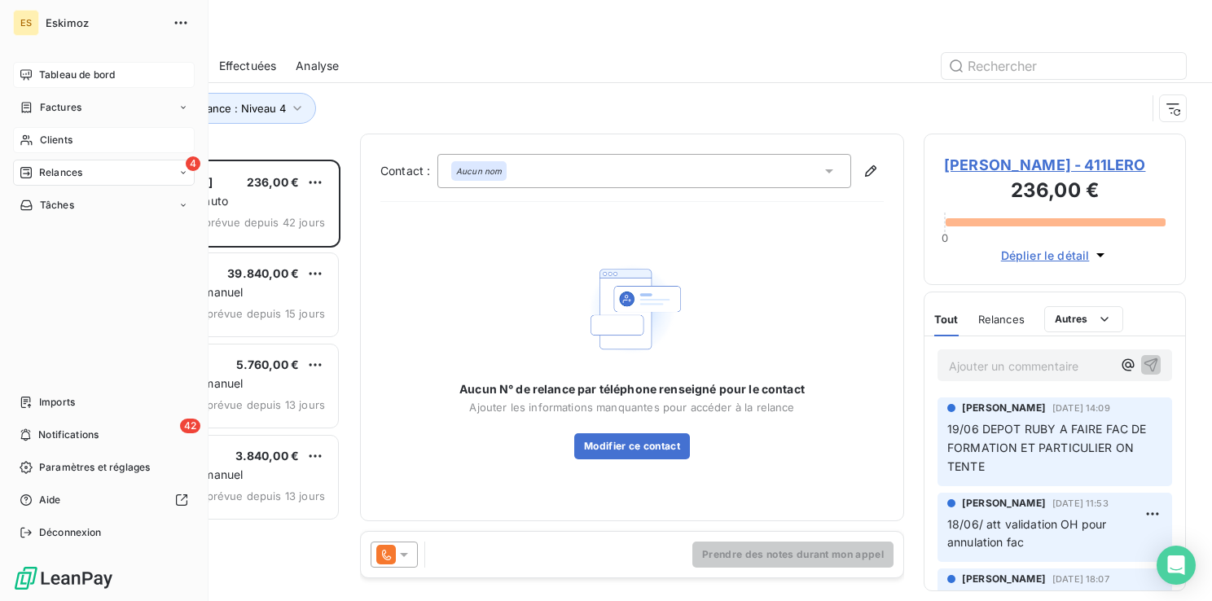
click at [52, 138] on span "Clients" at bounding box center [56, 140] width 33 height 15
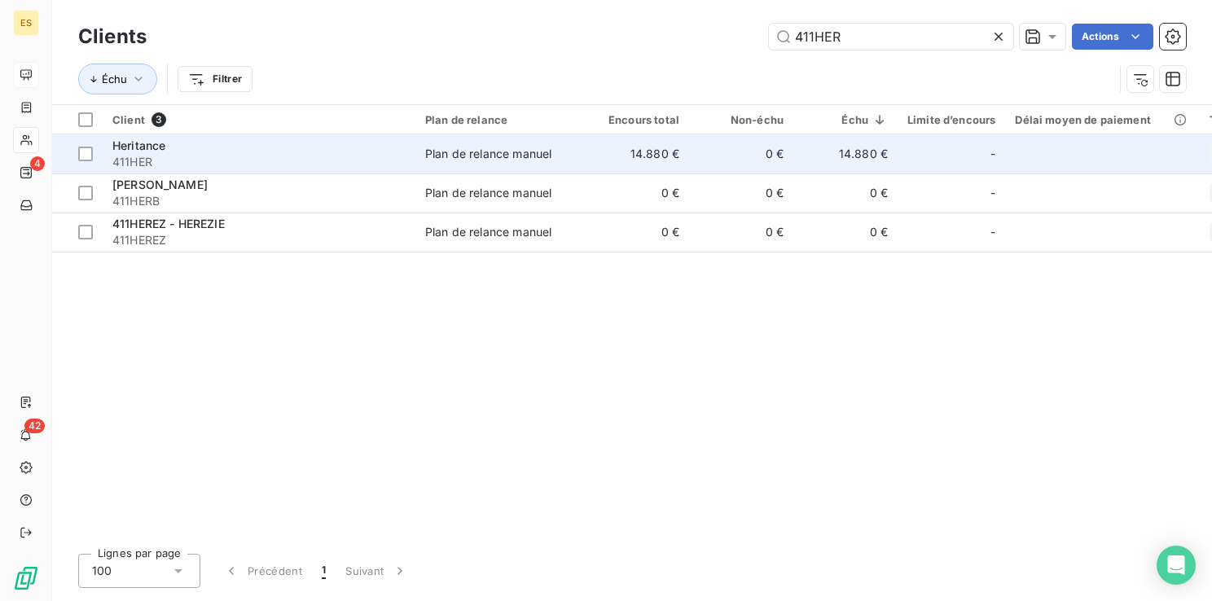
type input "411HER"
click at [323, 161] on span "411HER" at bounding box center [258, 162] width 293 height 16
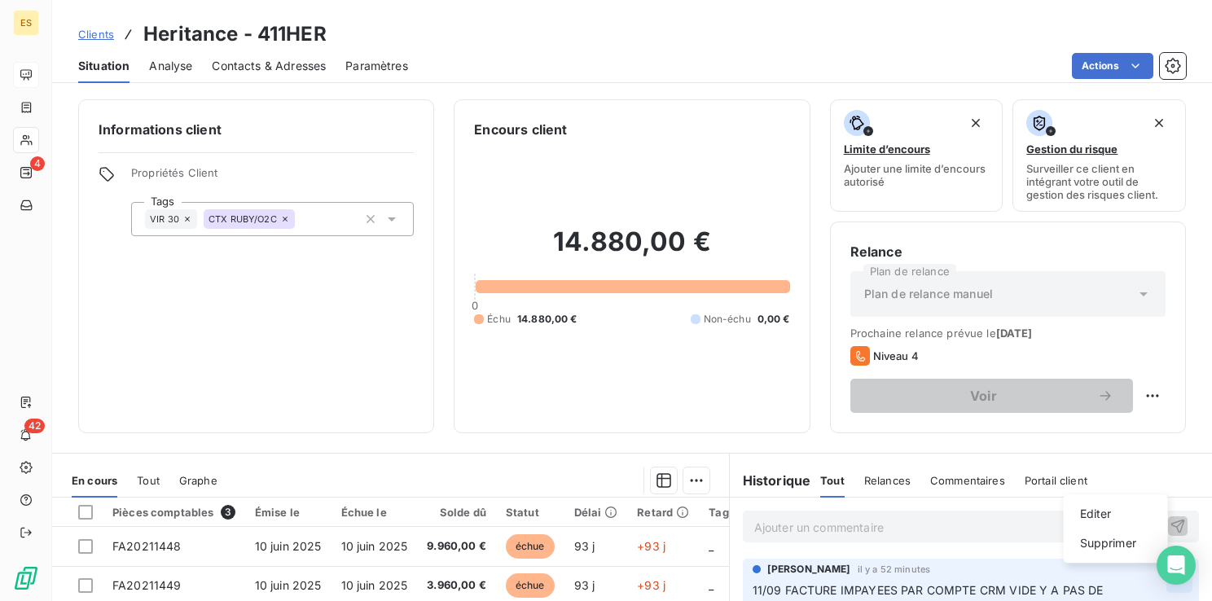
click at [1152, 578] on html "ES 4 42 Clients Heritance - 411HER Situation Analyse Contacts & Adresses Paramè…" at bounding box center [606, 300] width 1212 height 601
click at [1116, 541] on div "Supprimer" at bounding box center [1115, 543] width 91 height 26
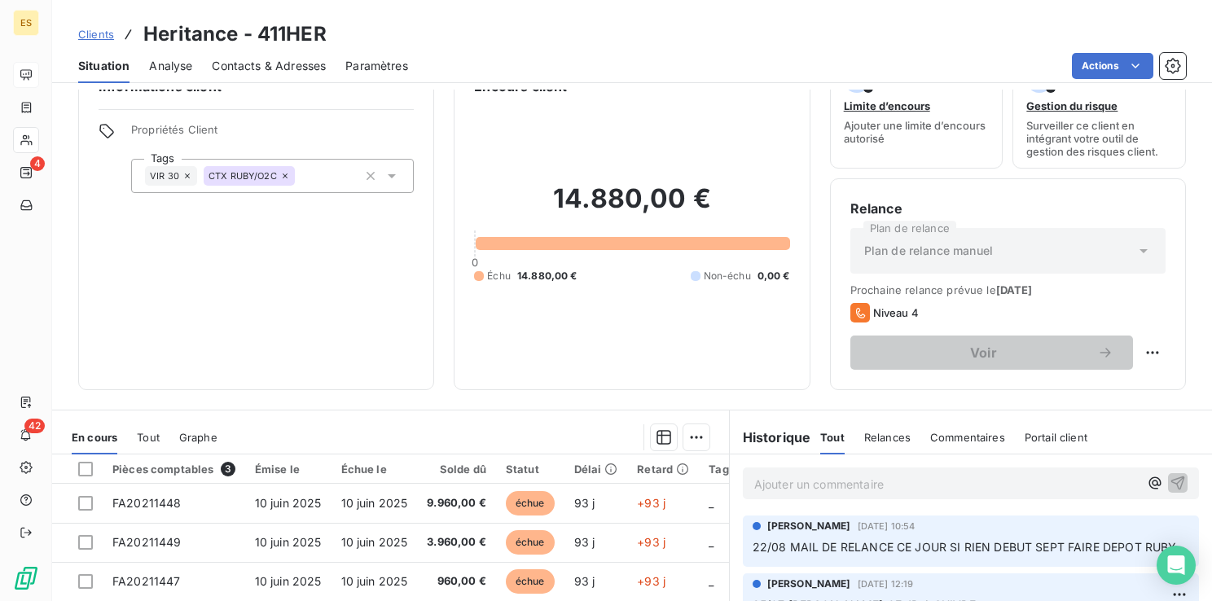
scroll to position [48, 0]
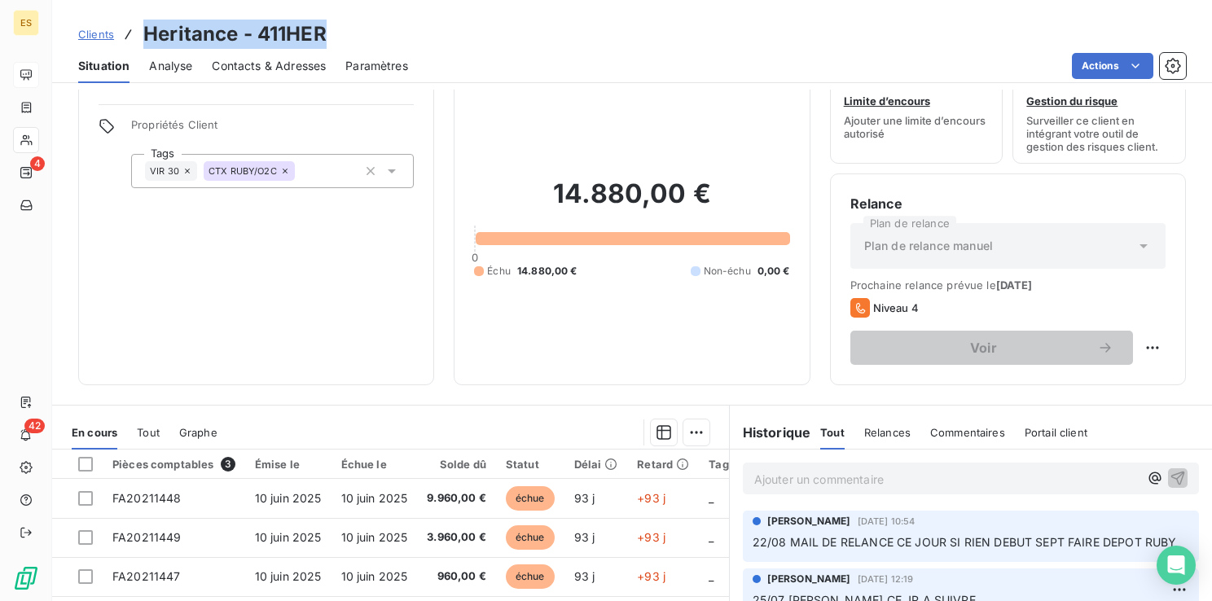
drag, startPoint x: 326, startPoint y: 44, endPoint x: 147, endPoint y: 36, distance: 179.4
click at [147, 36] on div "Clients Heritance - 411HER" at bounding box center [632, 34] width 1160 height 29
click at [760, 472] on p "Ajouter un commentaire ﻿" at bounding box center [946, 479] width 384 height 20
drag, startPoint x: 330, startPoint y: 28, endPoint x: 142, endPoint y: 26, distance: 188.2
click at [142, 26] on div "Clients Heritance - 411HER" at bounding box center [632, 34] width 1160 height 29
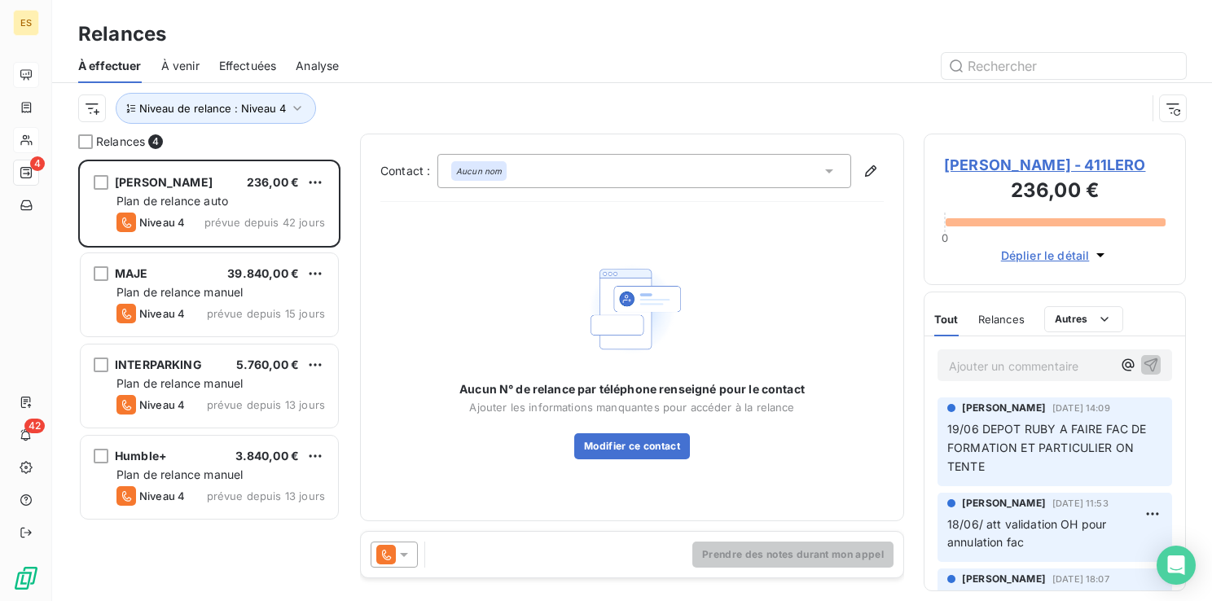
scroll to position [429, 249]
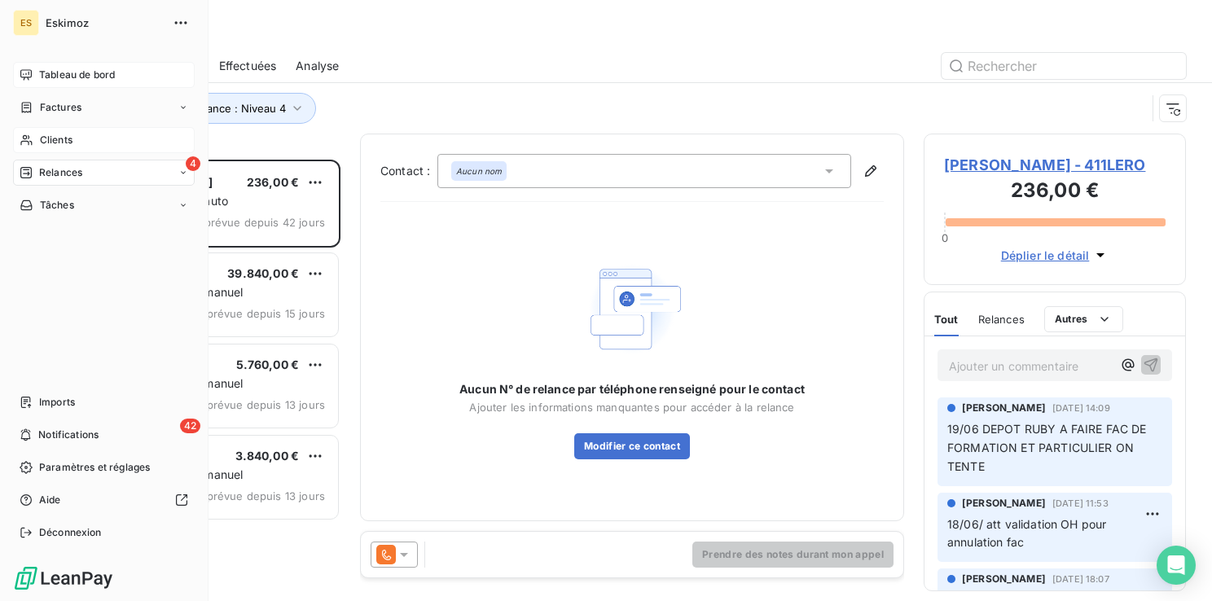
click at [62, 136] on span "Clients" at bounding box center [56, 140] width 33 height 15
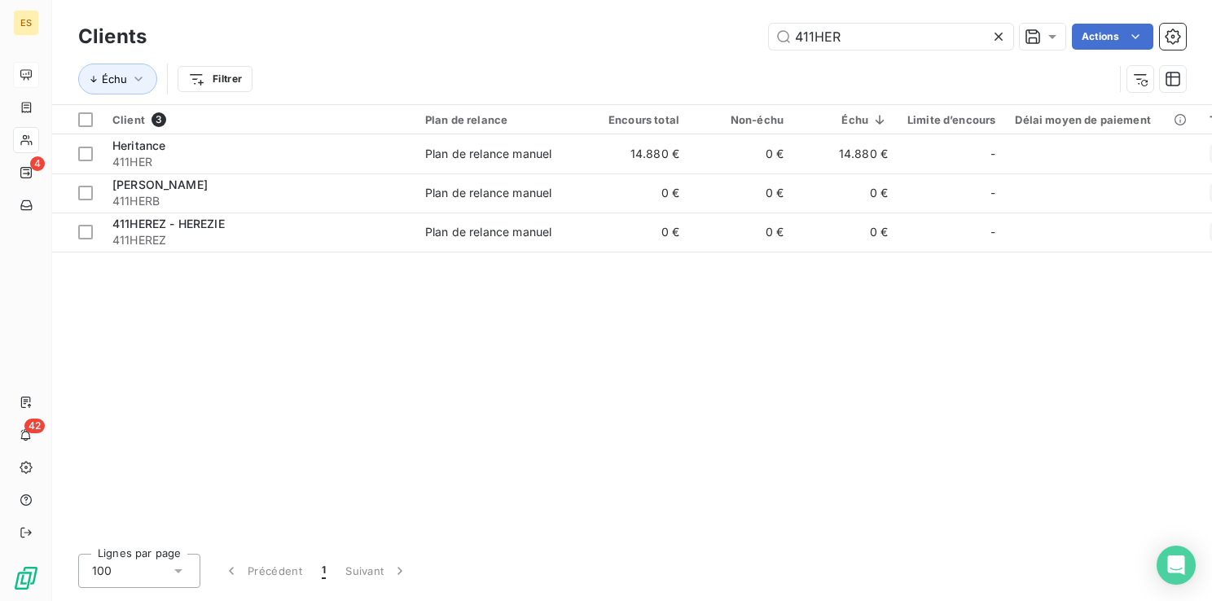
click at [999, 34] on icon at bounding box center [998, 37] width 16 height 16
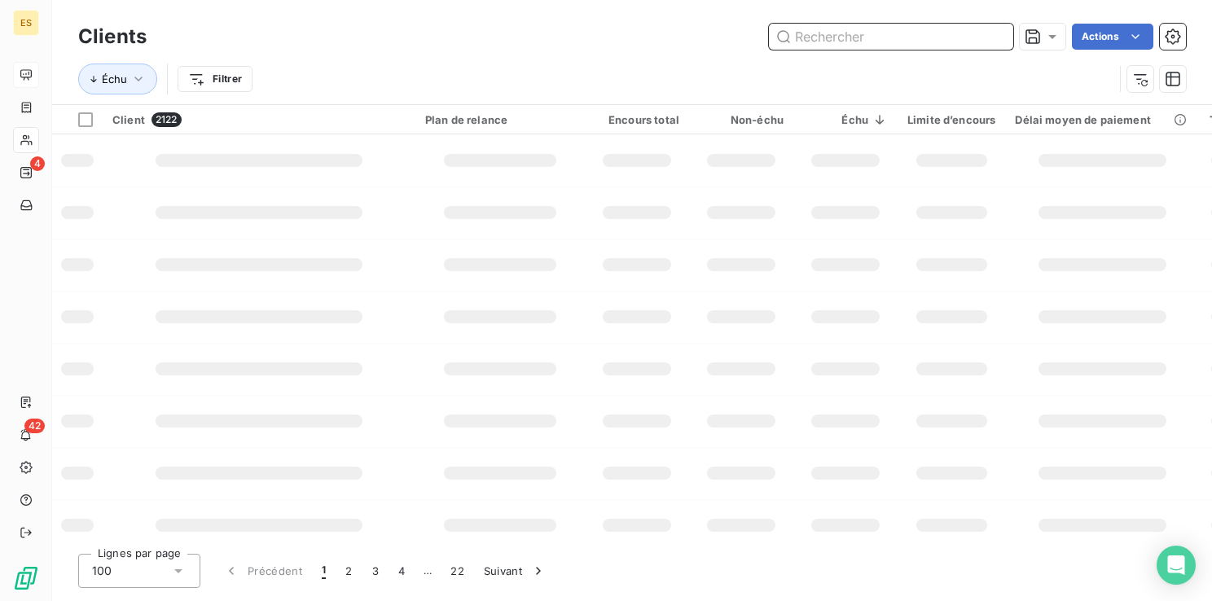
click at [899, 36] on input "text" at bounding box center [891, 37] width 244 height 26
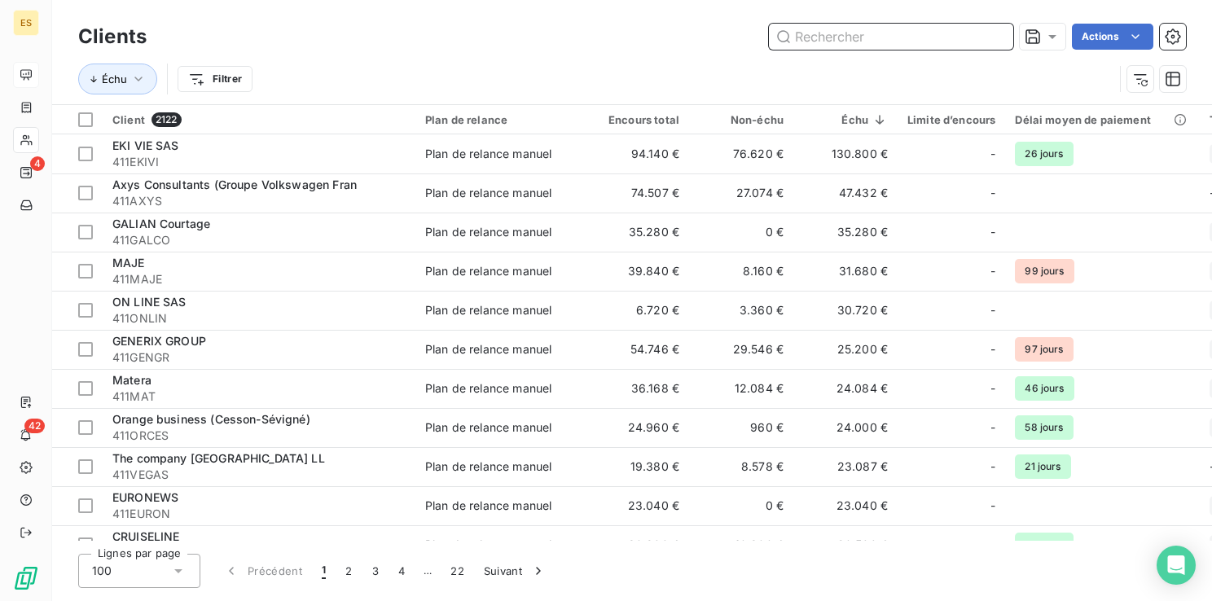
paste input "[DEMOGRAPHIC_DATA]"
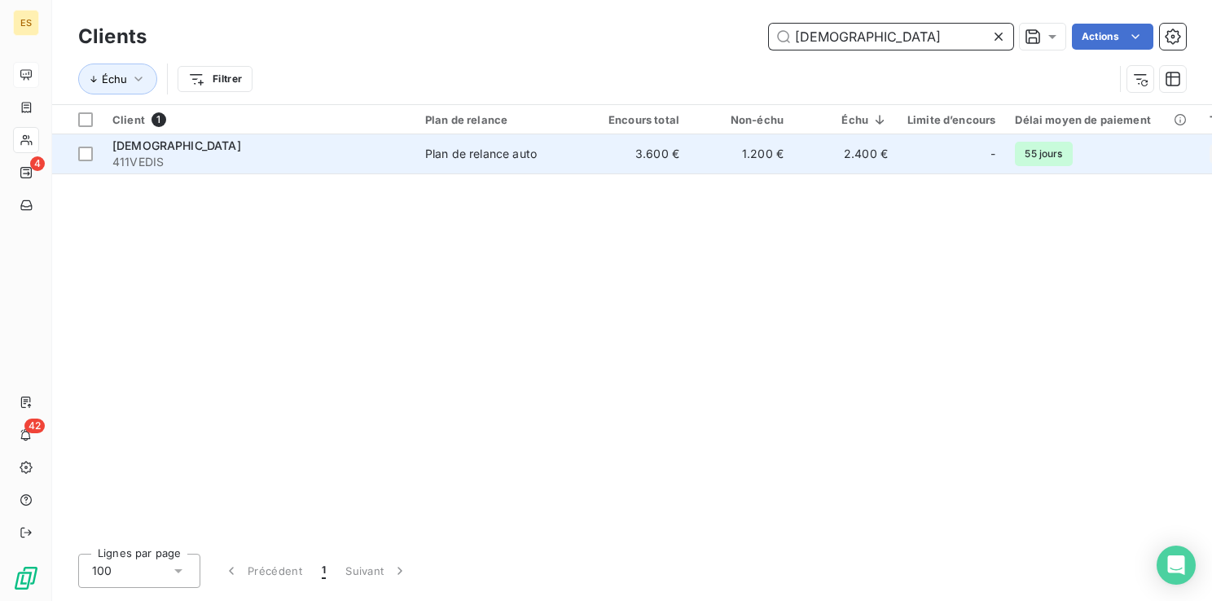
type input "[DEMOGRAPHIC_DATA]"
click at [432, 152] on div "Plan de relance auto" at bounding box center [481, 154] width 112 height 16
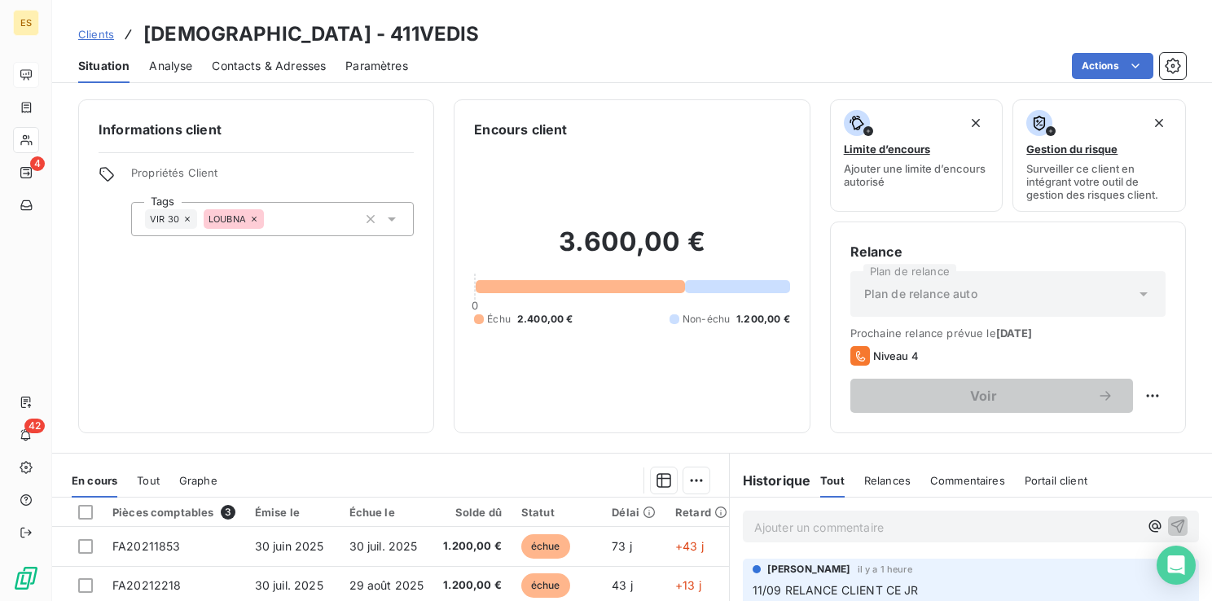
click at [809, 517] on p "Ajouter un commentaire ﻿" at bounding box center [946, 527] width 384 height 20
click at [102, 30] on span "Clients" at bounding box center [96, 34] width 36 height 13
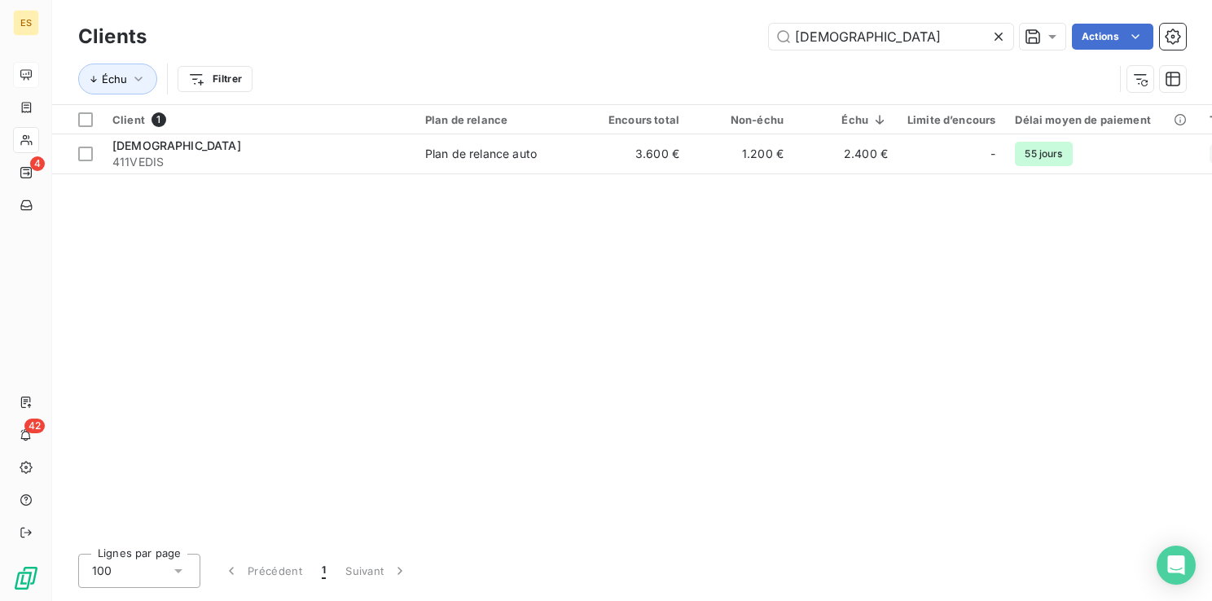
click at [1008, 33] on div at bounding box center [1001, 37] width 23 height 26
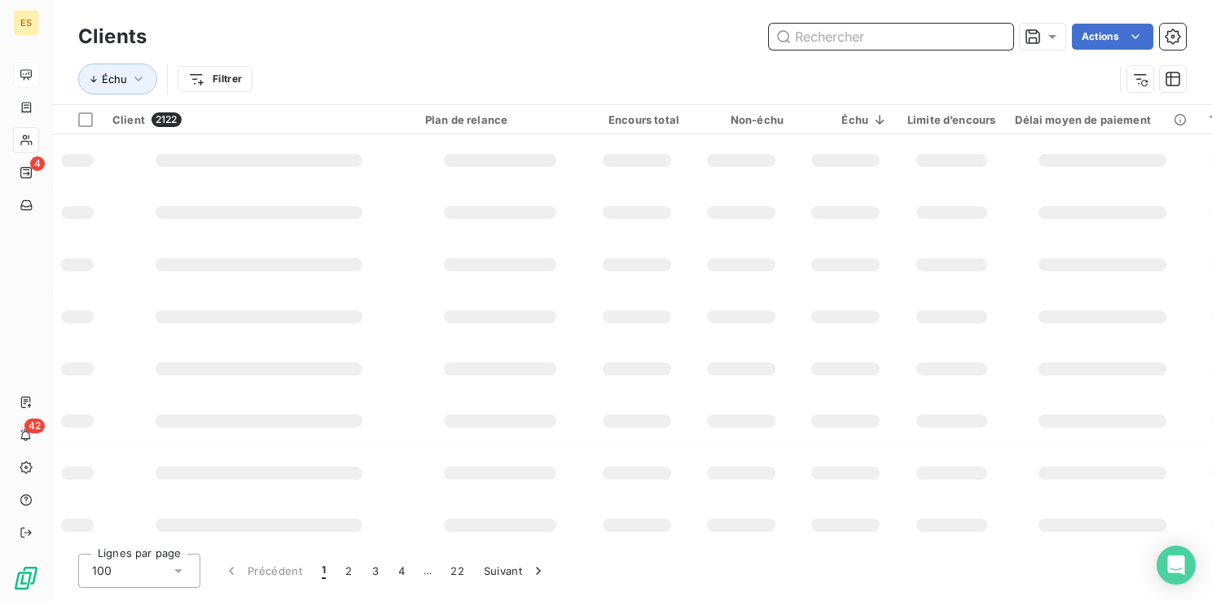
click at [850, 30] on input "text" at bounding box center [891, 37] width 244 height 26
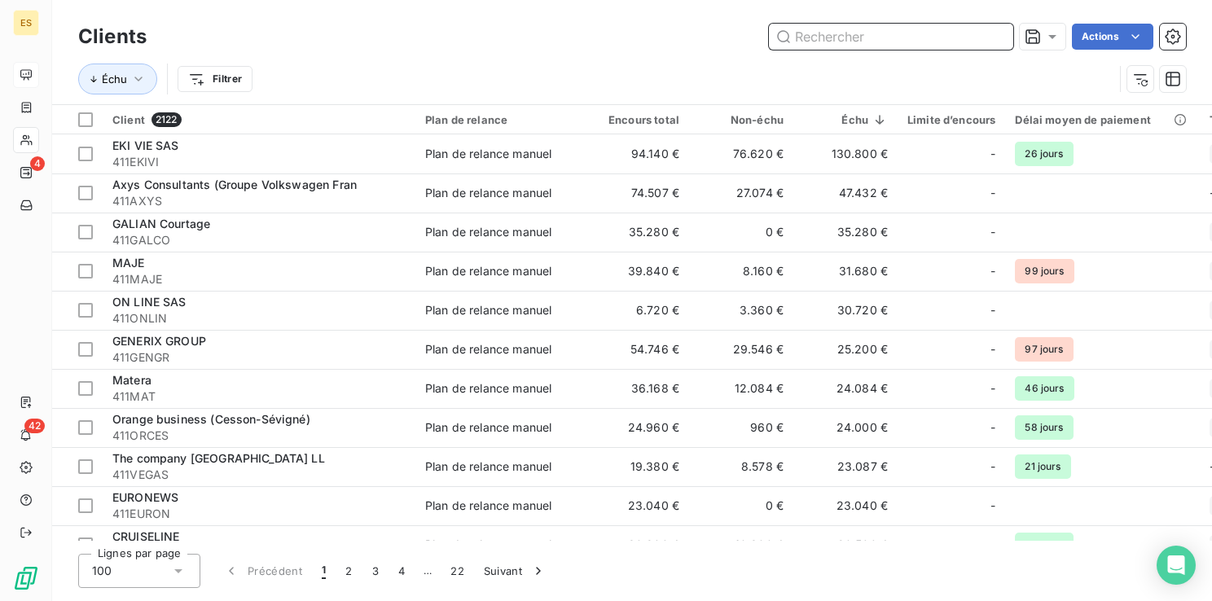
paste input "SAS GROUPE NICE MATIN"
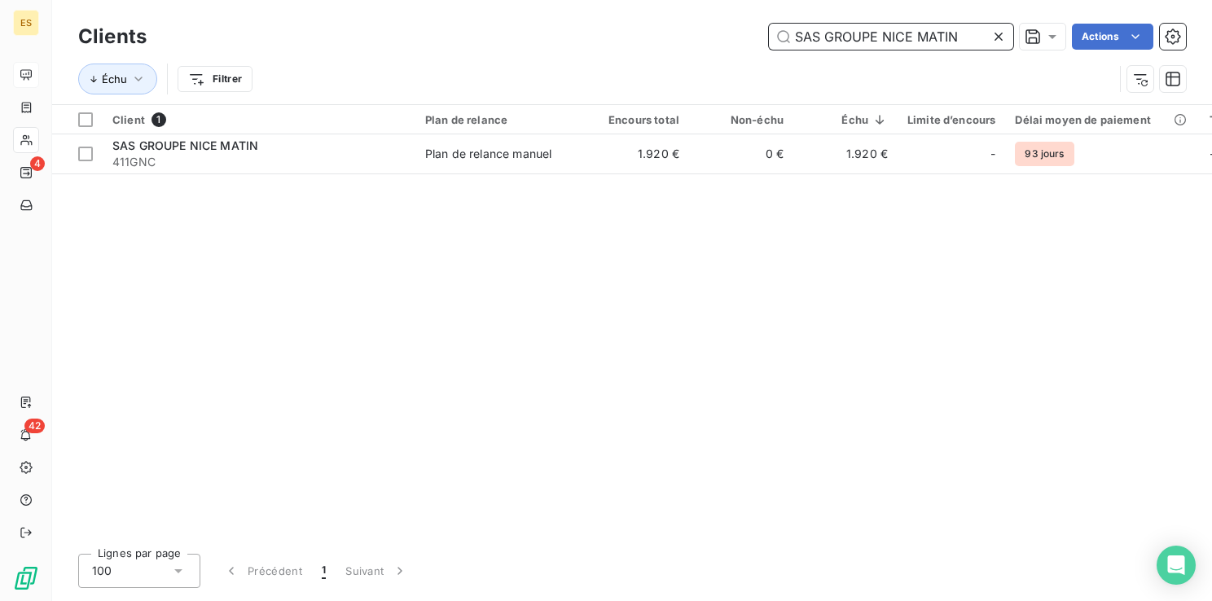
type input "SAS GROUPE NICE MATIN"
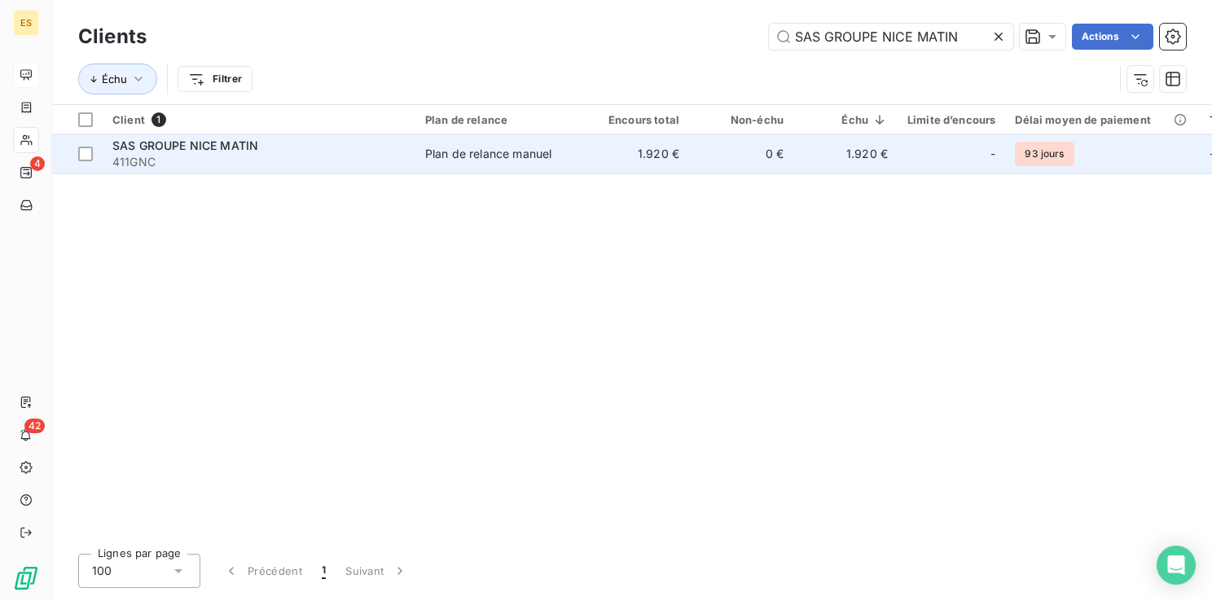
click at [568, 153] on span "Plan de relance manuel" at bounding box center [500, 154] width 150 height 16
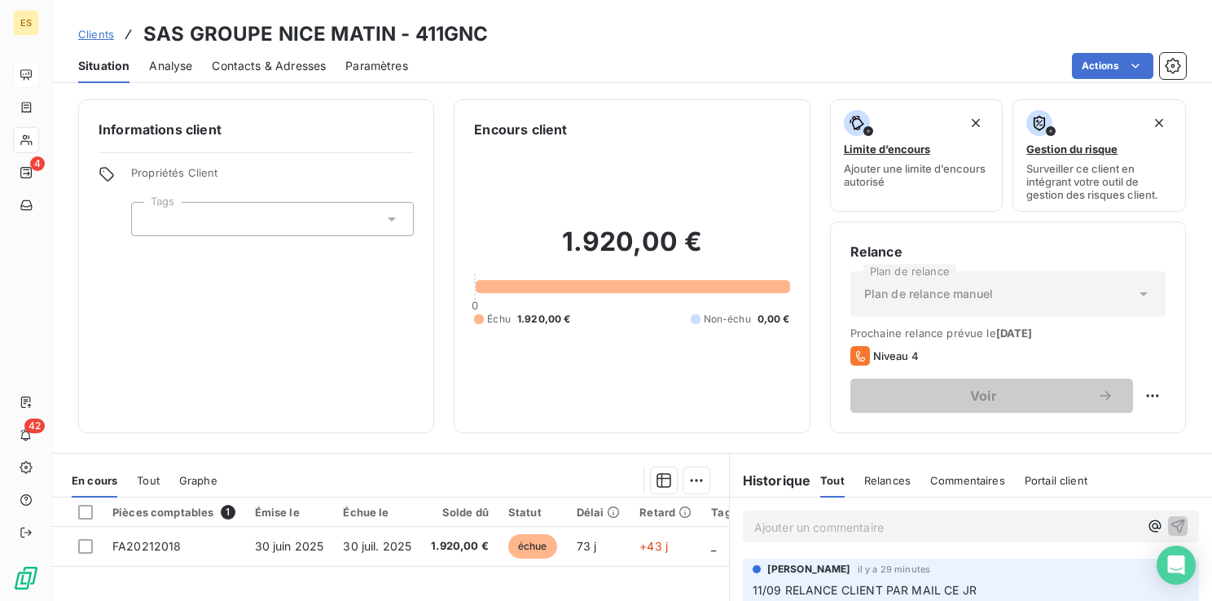
click at [798, 529] on p "Ajouter un commentaire ﻿" at bounding box center [946, 527] width 384 height 20
click at [108, 37] on span "Clients" at bounding box center [96, 34] width 36 height 13
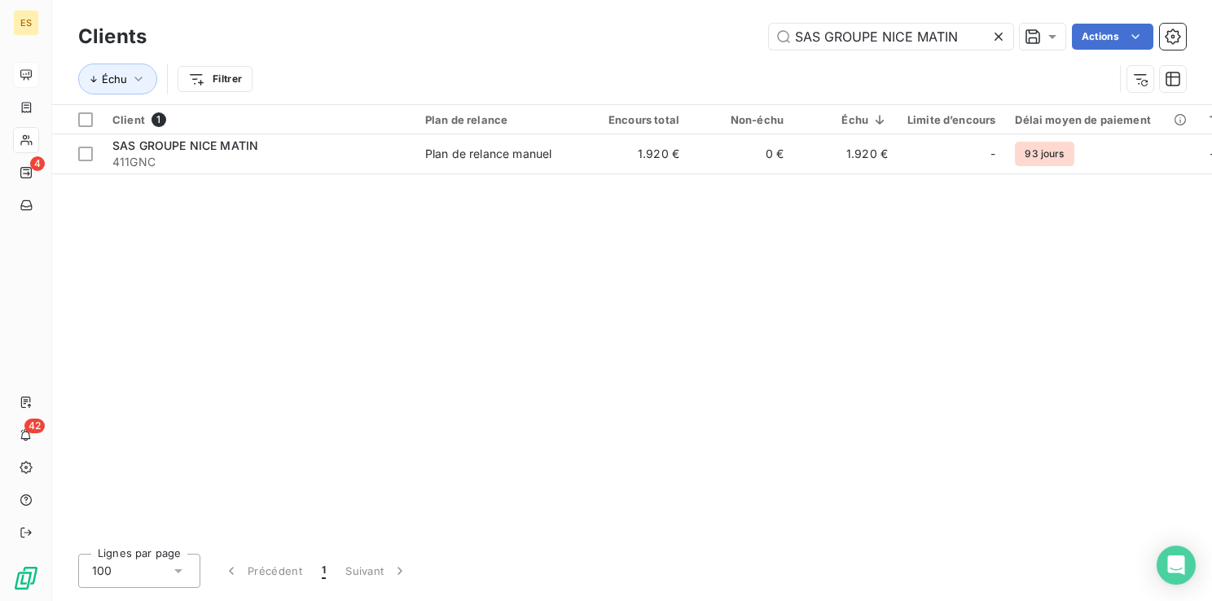
click at [997, 37] on icon at bounding box center [999, 37] width 8 height 8
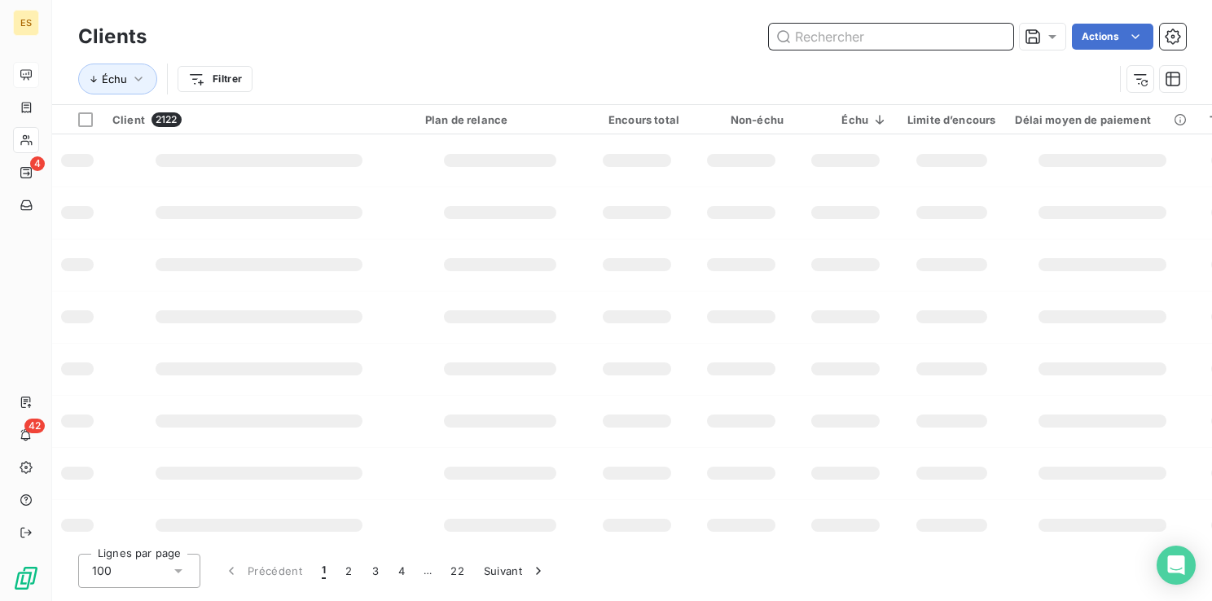
click at [817, 34] on input "text" at bounding box center [891, 37] width 244 height 26
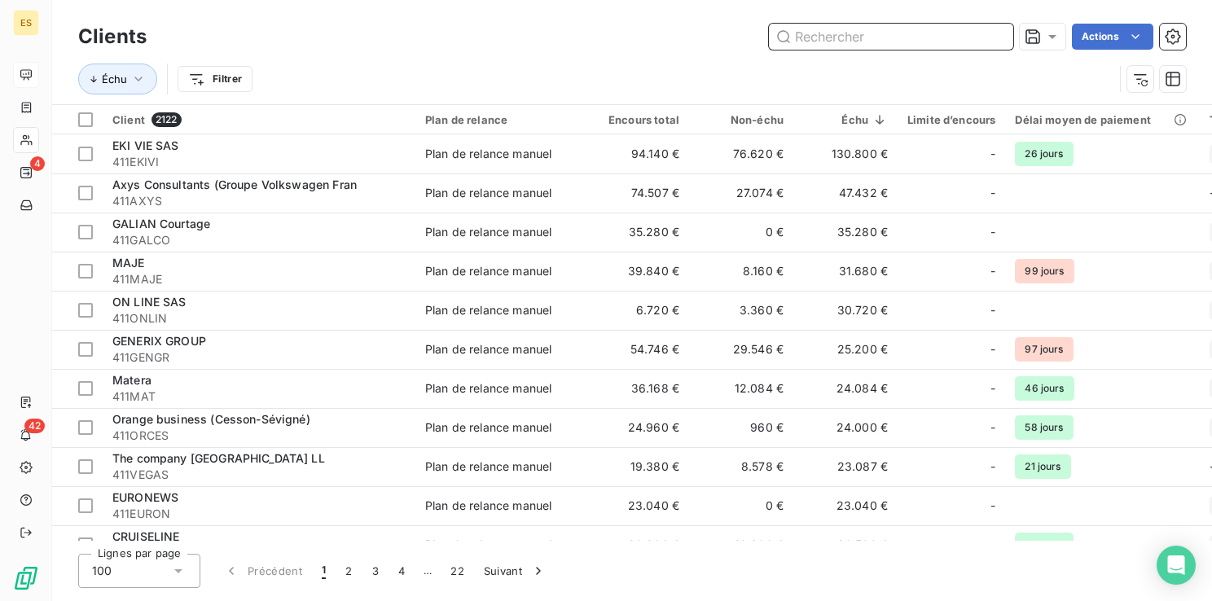
paste input "AUDIKA GROUPE"
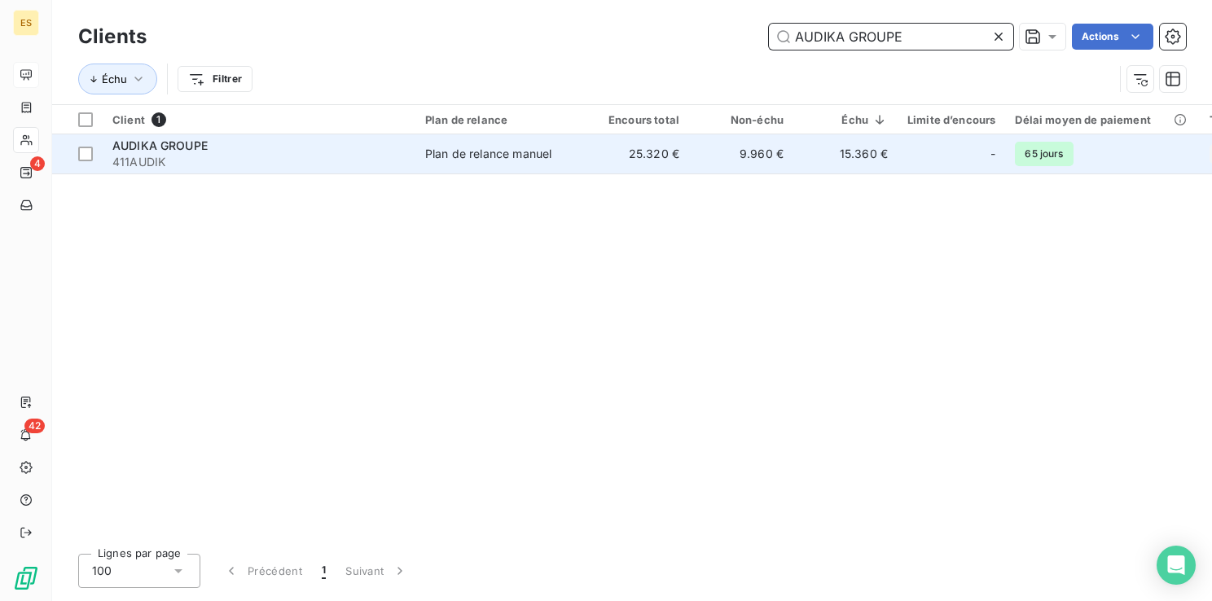
type input "AUDIKA GROUPE"
click at [512, 157] on div "Plan de relance manuel" at bounding box center [488, 154] width 126 height 16
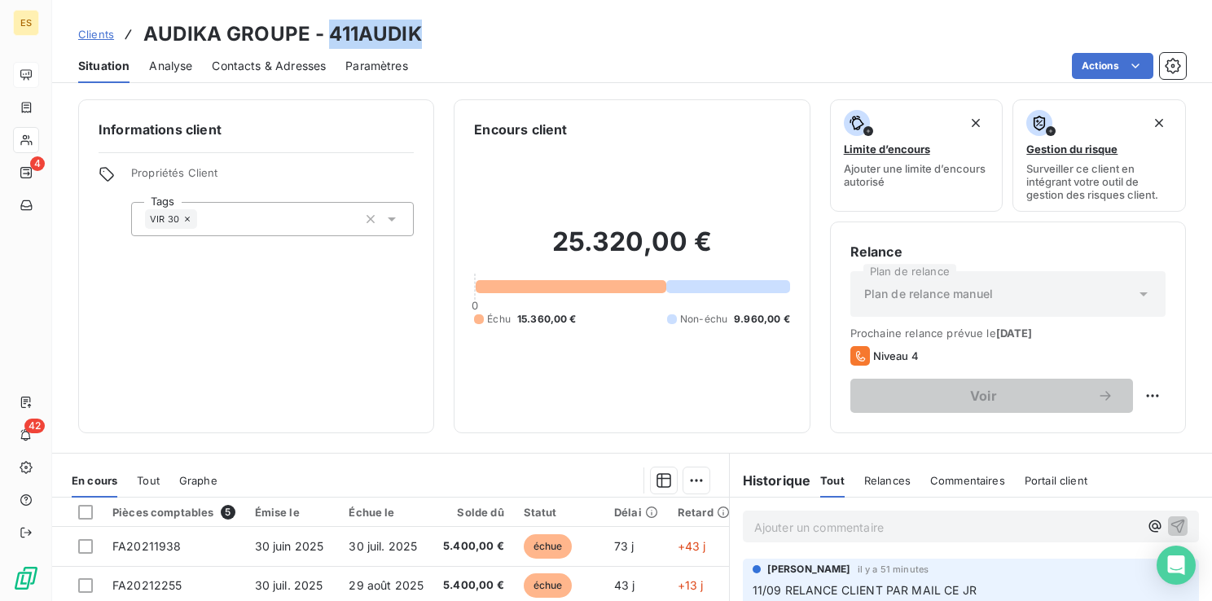
drag, startPoint x: 431, startPoint y: 36, endPoint x: 329, endPoint y: 35, distance: 101.8
click at [329, 35] on div "Clients AUDIKA GROUPE - 411AUDIK" at bounding box center [632, 34] width 1160 height 29
click at [1139, 388] on html "ES 4 42 Clients AUDIKA GROUPE - 411AUDIK Situation Analyse Contacts & Adresses …" at bounding box center [606, 300] width 1212 height 601
click at [1081, 424] on div "Replanifier cette action" at bounding box center [1073, 432] width 146 height 26
select select "8"
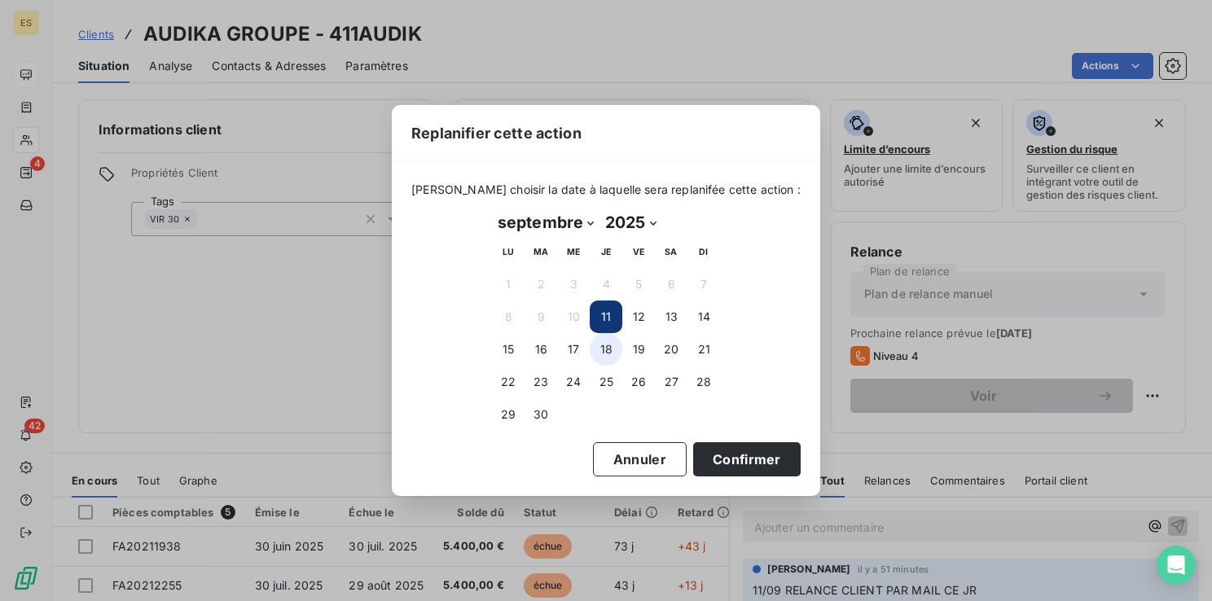
click at [613, 342] on button "18" at bounding box center [606, 349] width 33 height 33
click at [665, 349] on button "20" at bounding box center [671, 349] width 33 height 33
click at [704, 465] on button "Confirmer" at bounding box center [747, 459] width 108 height 34
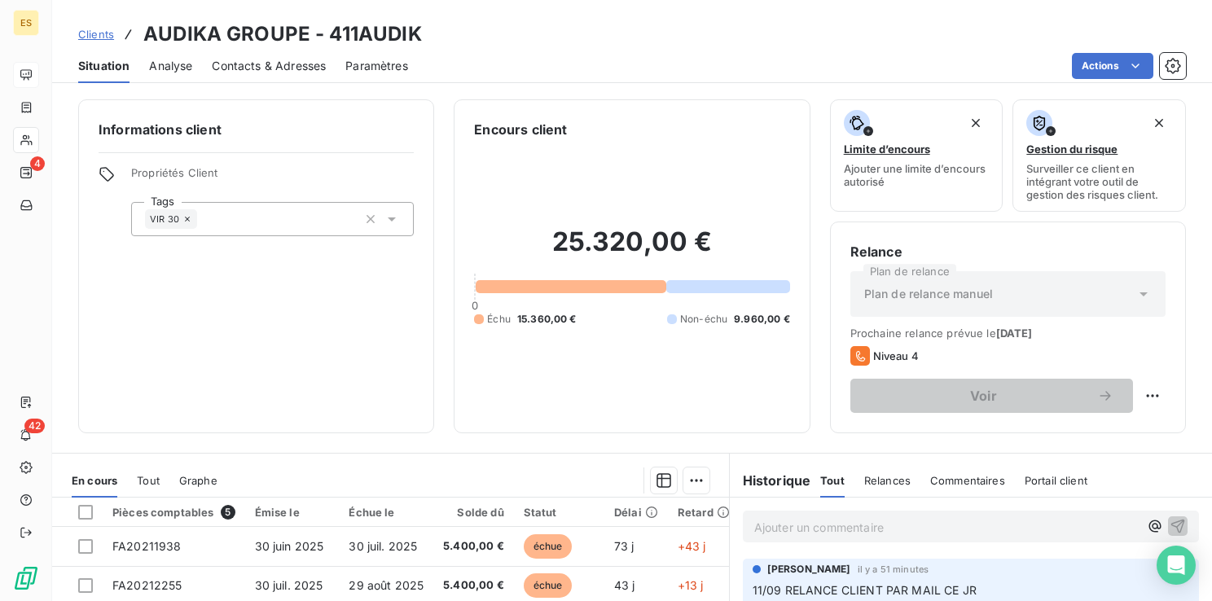
click at [762, 523] on p "Ajouter un commentaire ﻿" at bounding box center [946, 527] width 384 height 20
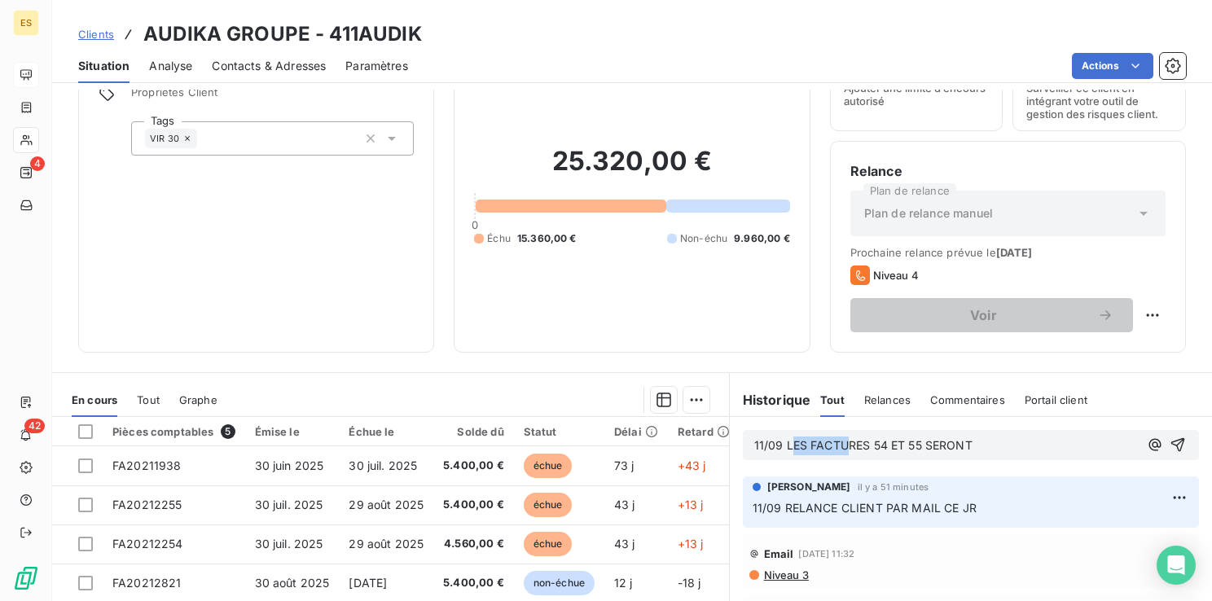
drag, startPoint x: 971, startPoint y: 436, endPoint x: 782, endPoint y: 451, distance: 189.6
click at [782, 451] on p "11/09 LES FACTURES 54 ET 55 SERONT" at bounding box center [946, 446] width 384 height 19
drag, startPoint x: 777, startPoint y: 447, endPoint x: 989, endPoint y: 442, distance: 211.8
click at [989, 442] on p "11/09 LES FACTURES 54 ET 55 SERONT" at bounding box center [946, 446] width 384 height 19
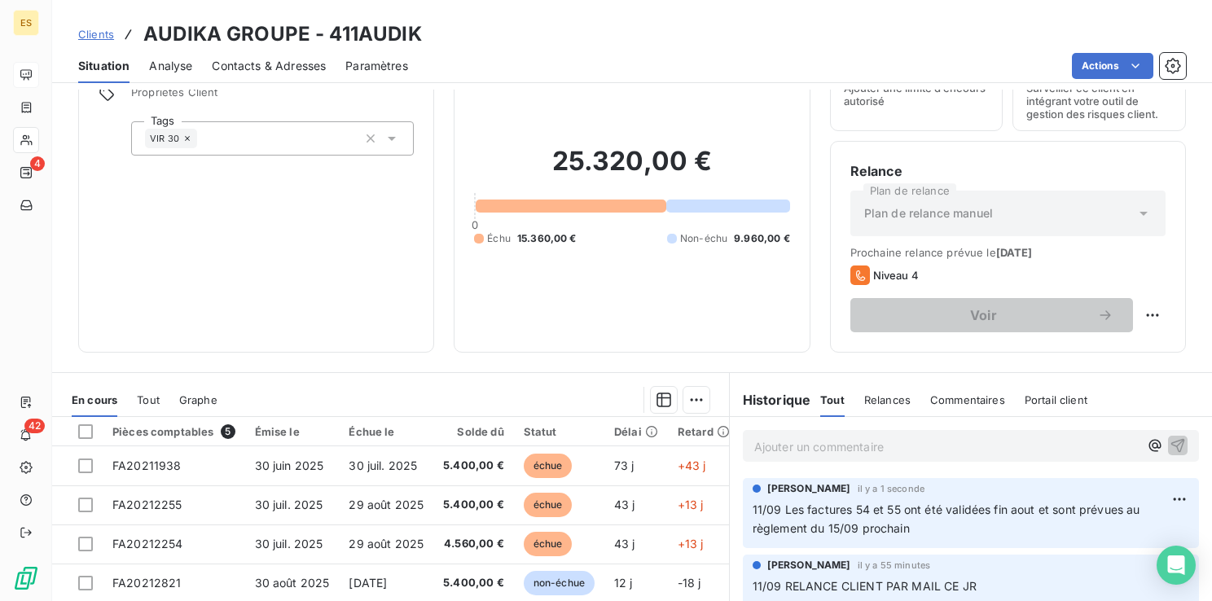
click at [109, 33] on span "Clients" at bounding box center [96, 34] width 36 height 13
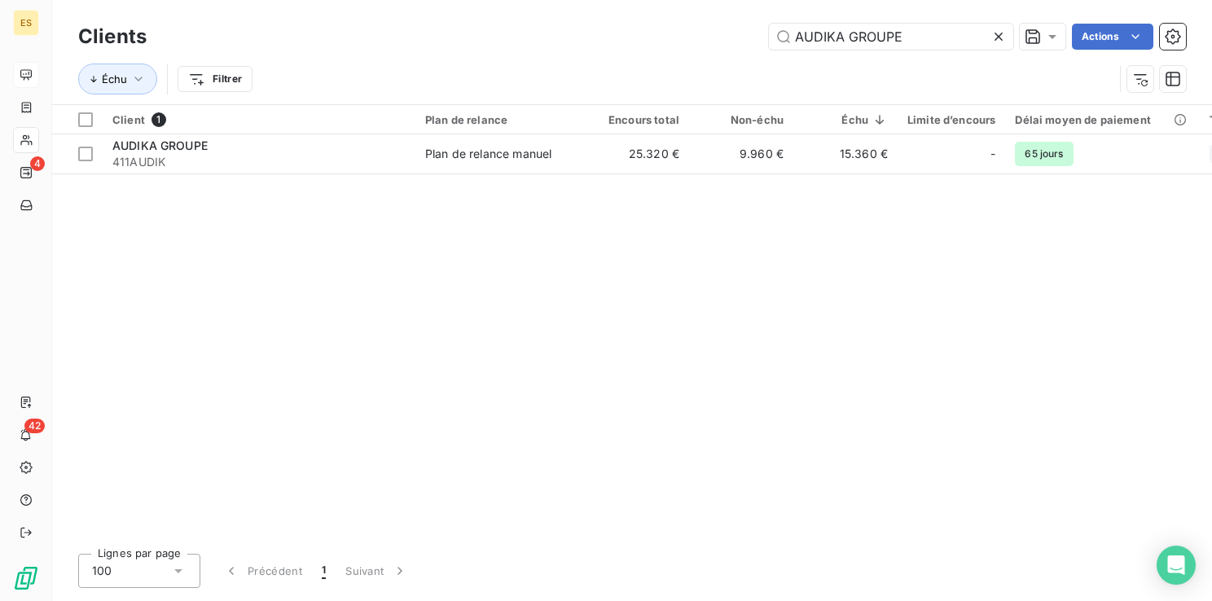
click at [997, 37] on icon at bounding box center [999, 37] width 8 height 8
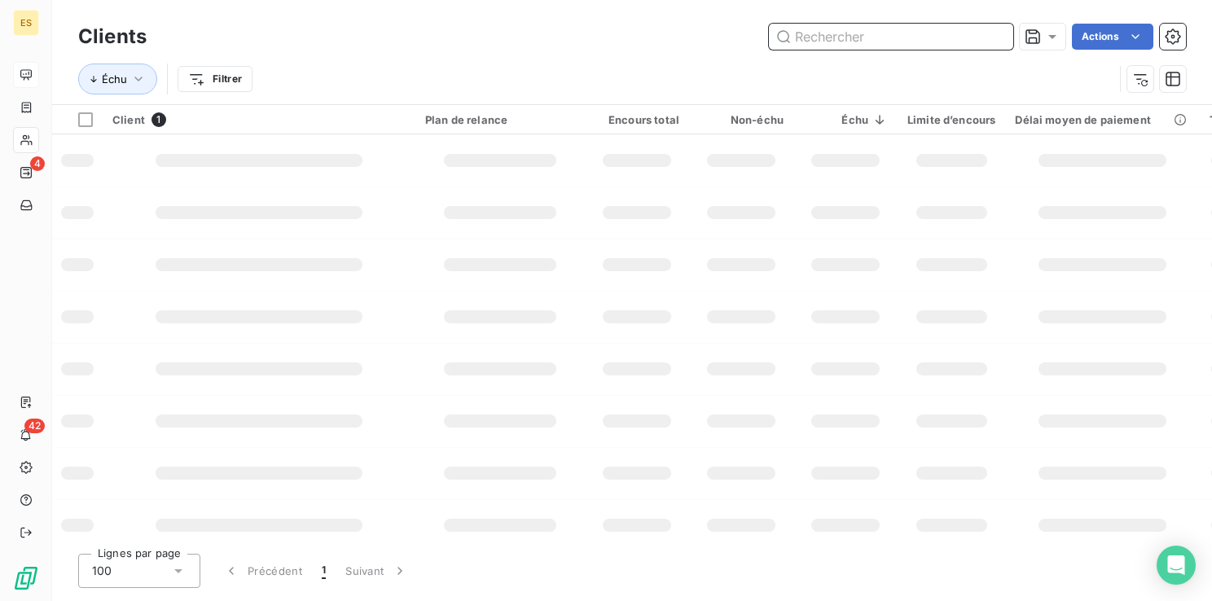
click at [933, 34] on input "text" at bounding box center [891, 37] width 244 height 26
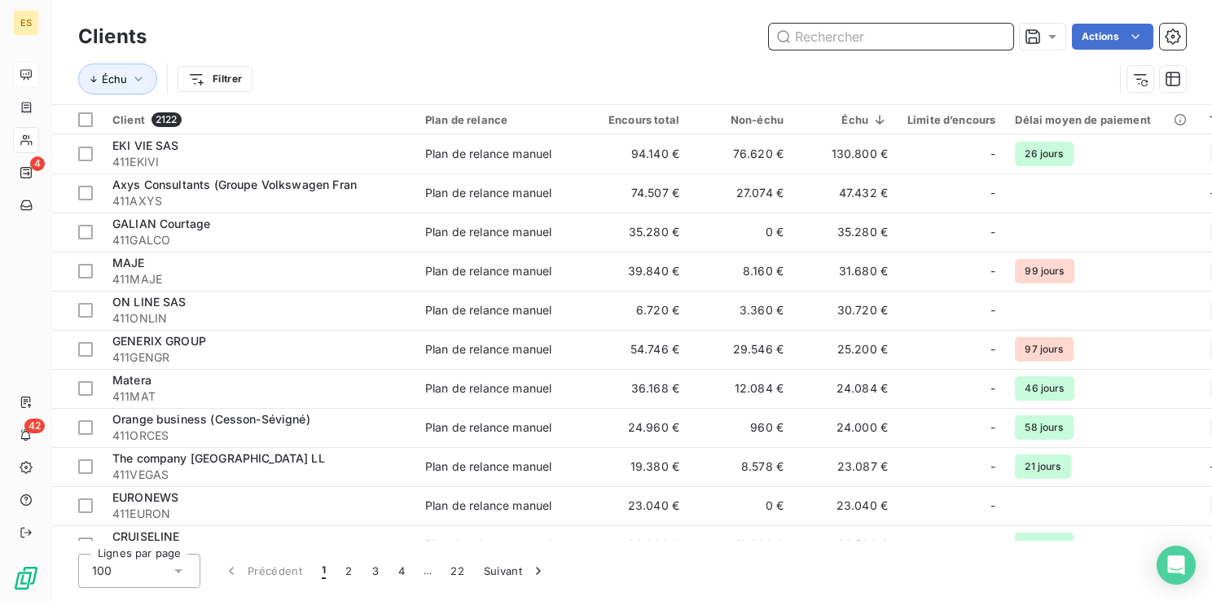
paste input "The company [GEOGRAPHIC_DATA] LL"
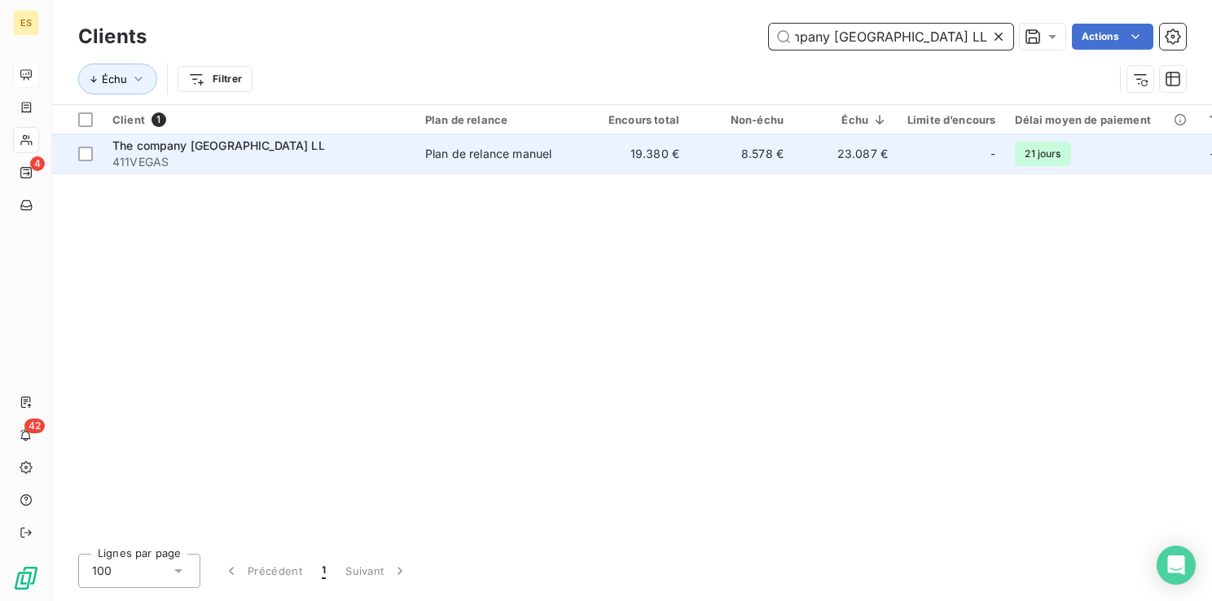
type input "The company [GEOGRAPHIC_DATA] LL"
click at [325, 148] on span "The company [GEOGRAPHIC_DATA] LL" at bounding box center [218, 145] width 213 height 14
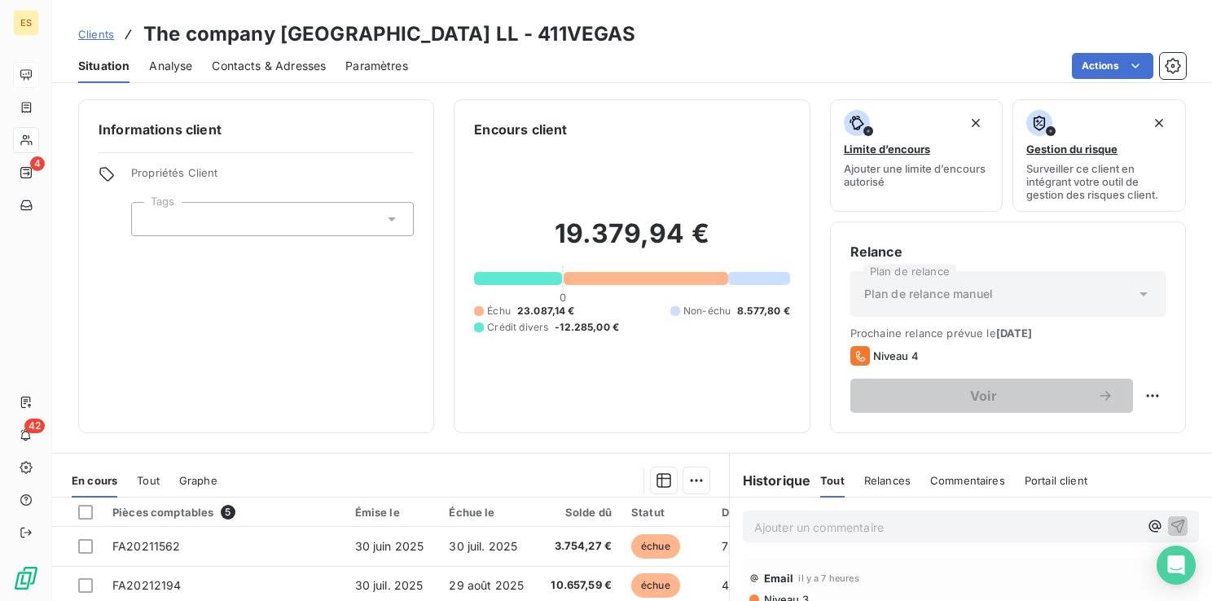
scroll to position [102, 0]
